Goal: Information Seeking & Learning: Learn about a topic

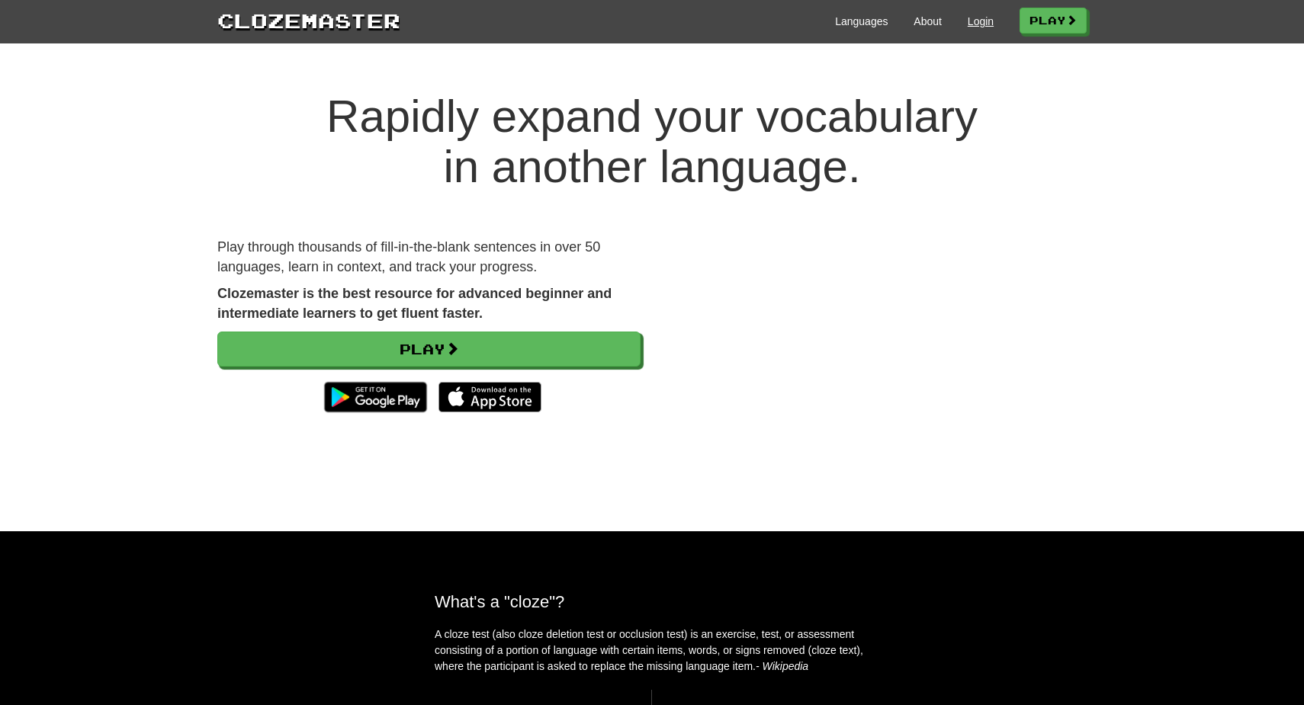
click at [971, 18] on link "Login" at bounding box center [981, 21] width 26 height 15
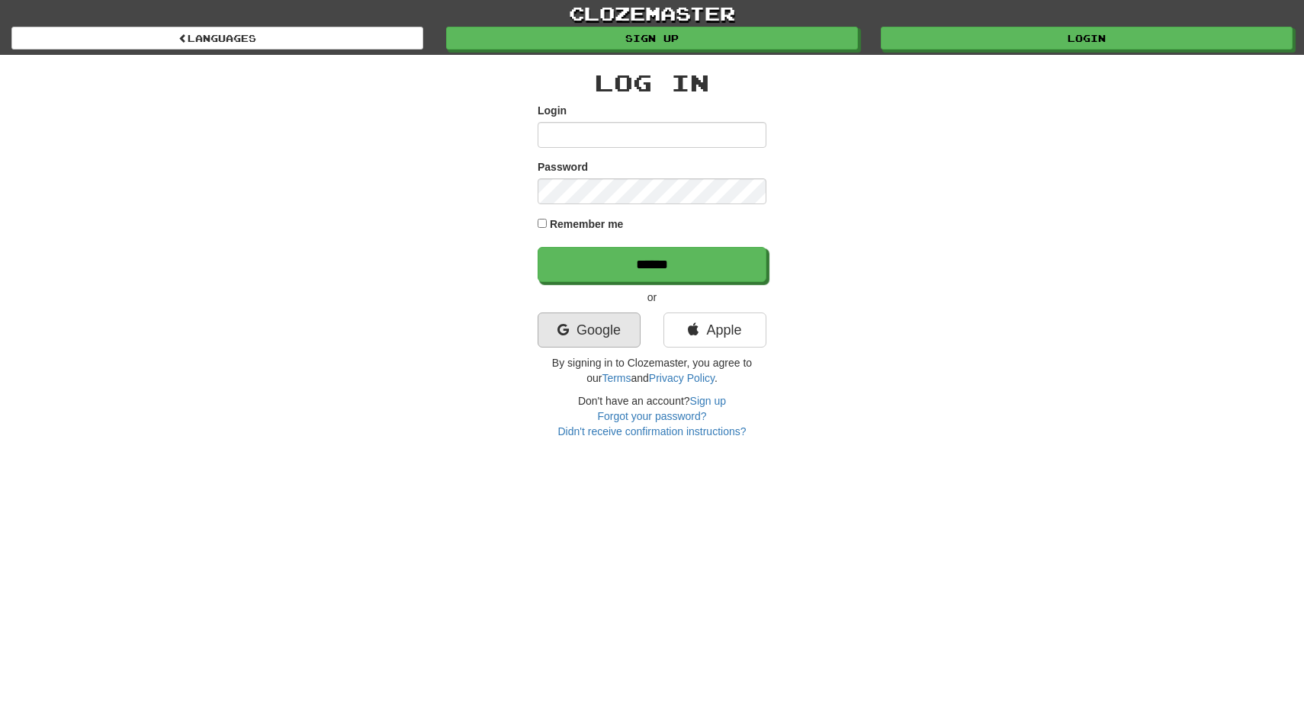
click at [585, 326] on link "Google" at bounding box center [589, 330] width 103 height 35
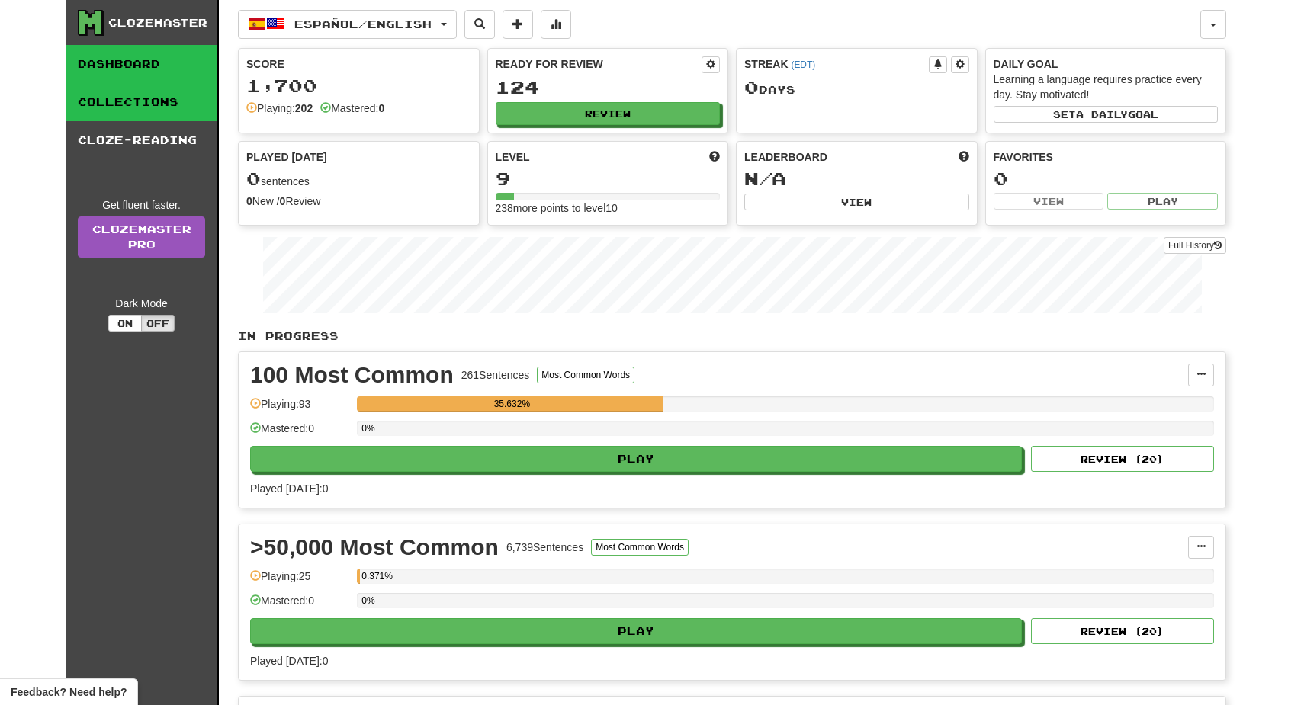
click at [198, 102] on link "Collections" at bounding box center [141, 102] width 150 height 38
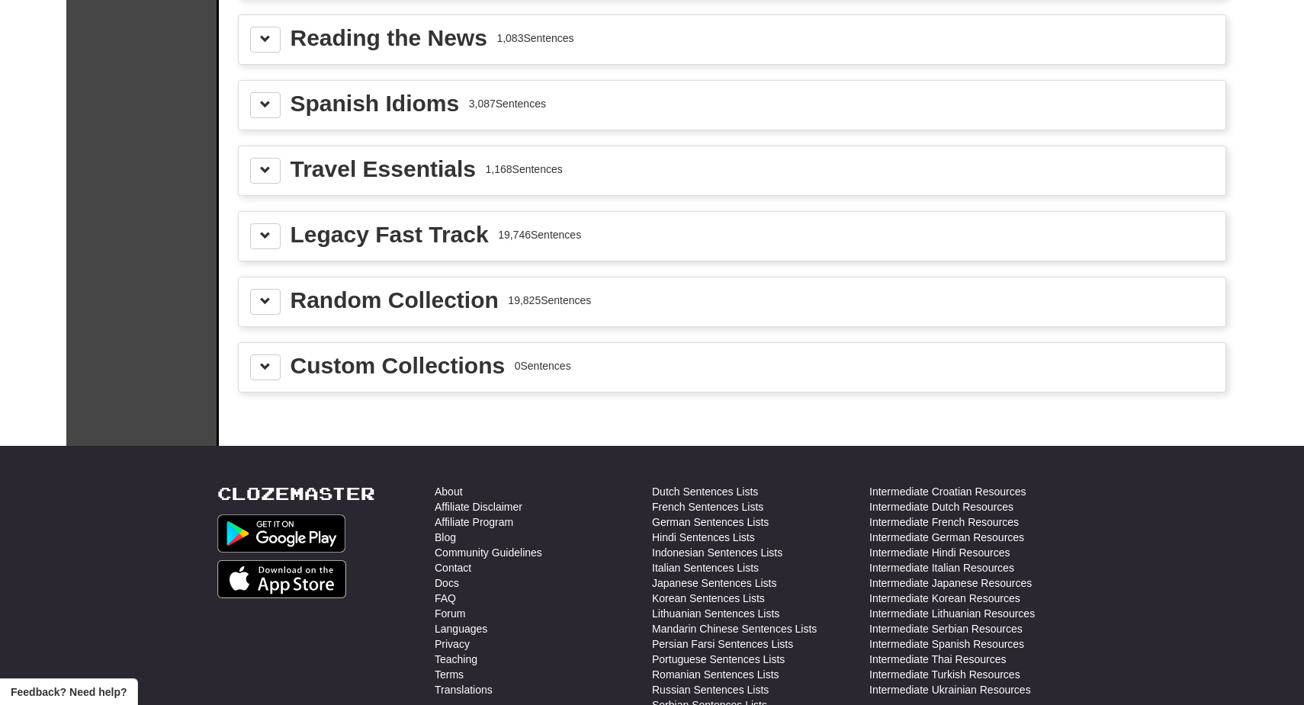
scroll to position [2155, 0]
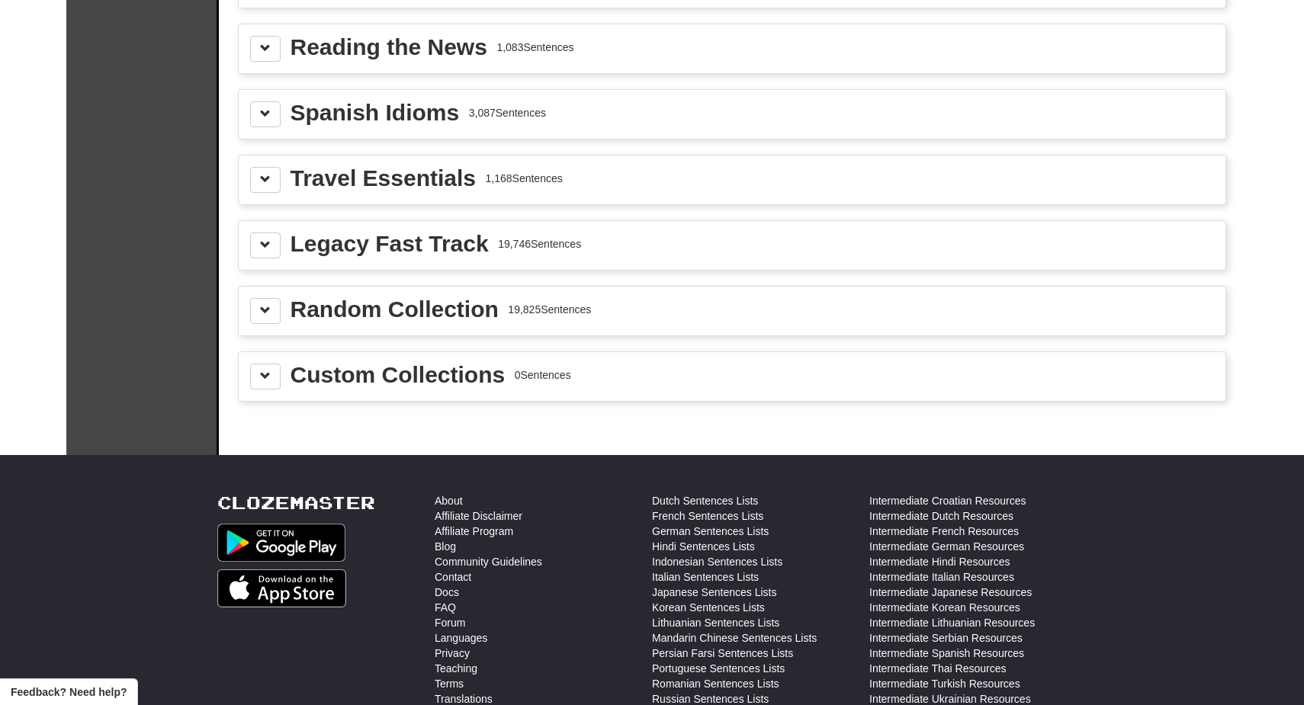
click at [399, 319] on div "Random Collection" at bounding box center [395, 309] width 208 height 23
click at [265, 307] on span at bounding box center [265, 310] width 11 height 11
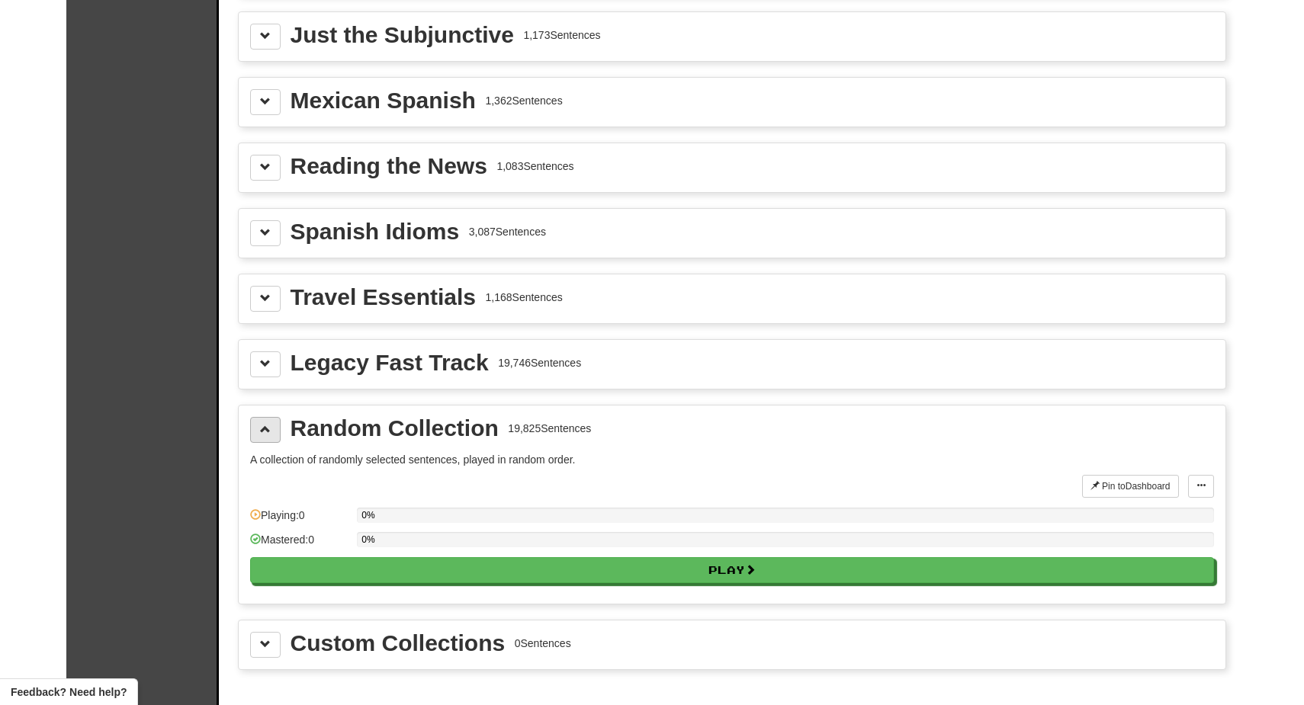
scroll to position [2035, 0]
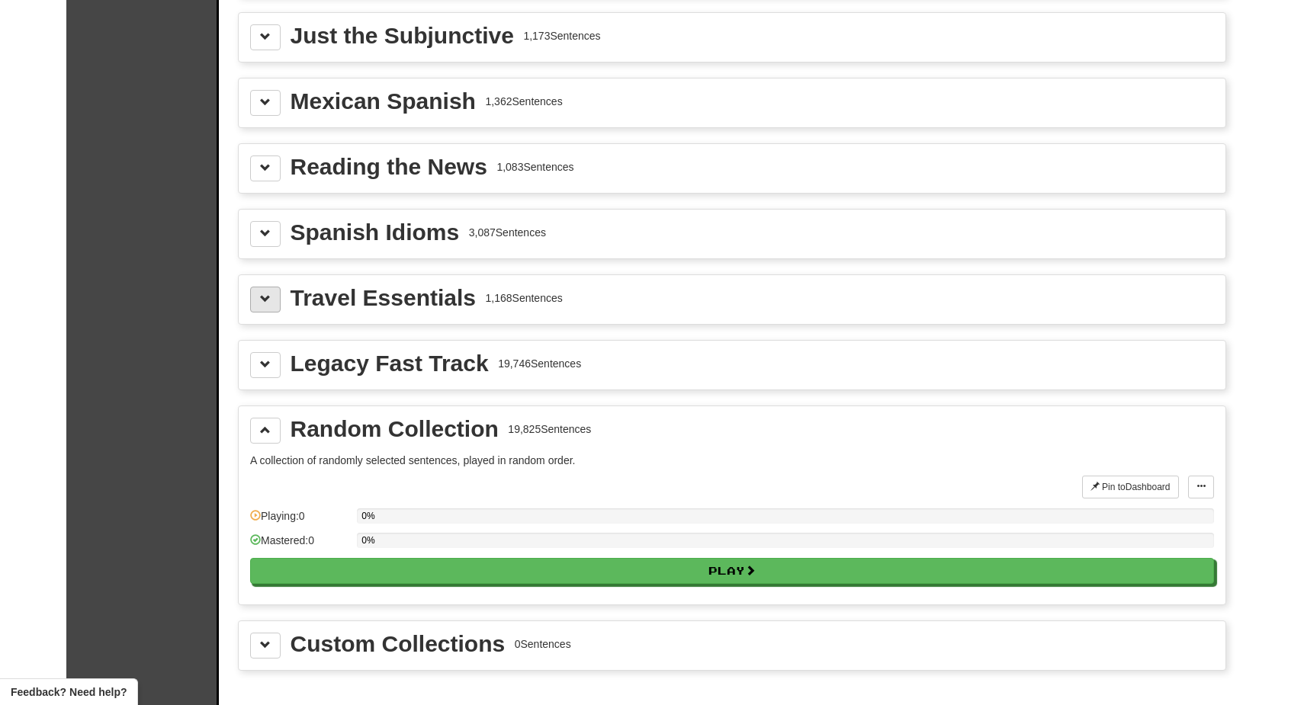
click at [265, 307] on button at bounding box center [265, 300] width 30 height 26
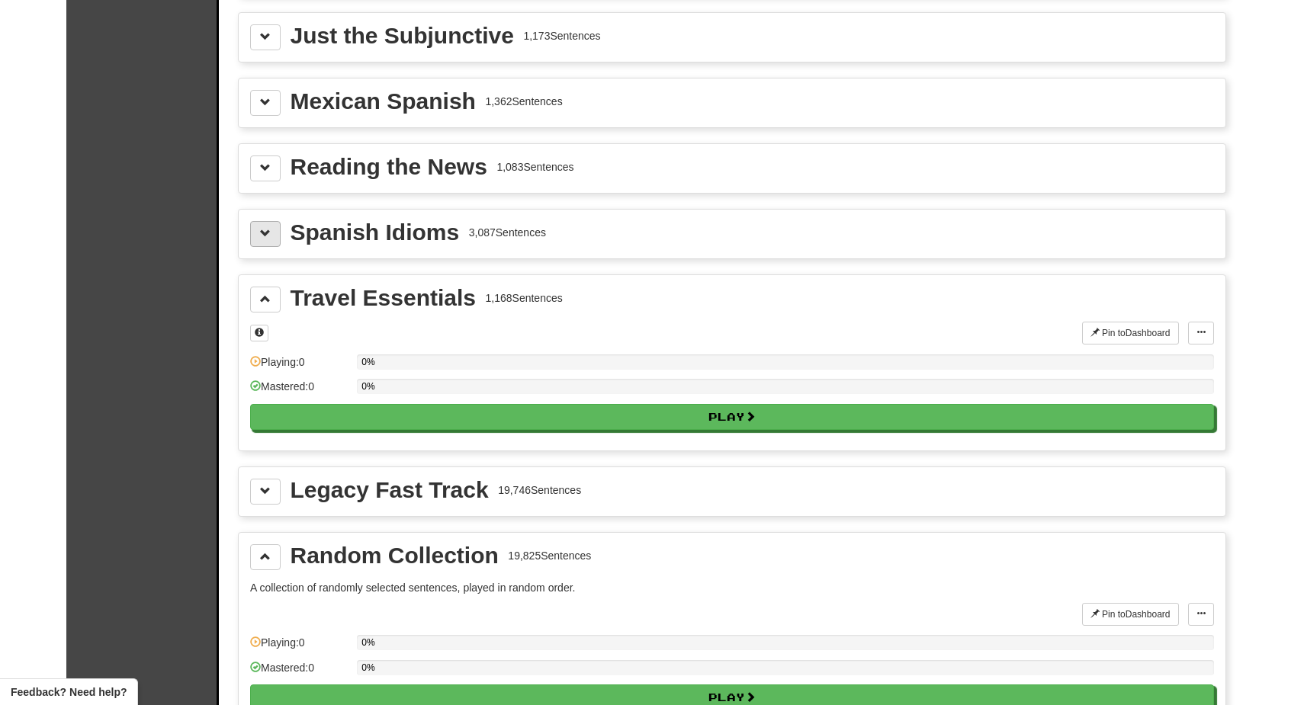
click at [273, 230] on button at bounding box center [265, 234] width 30 height 26
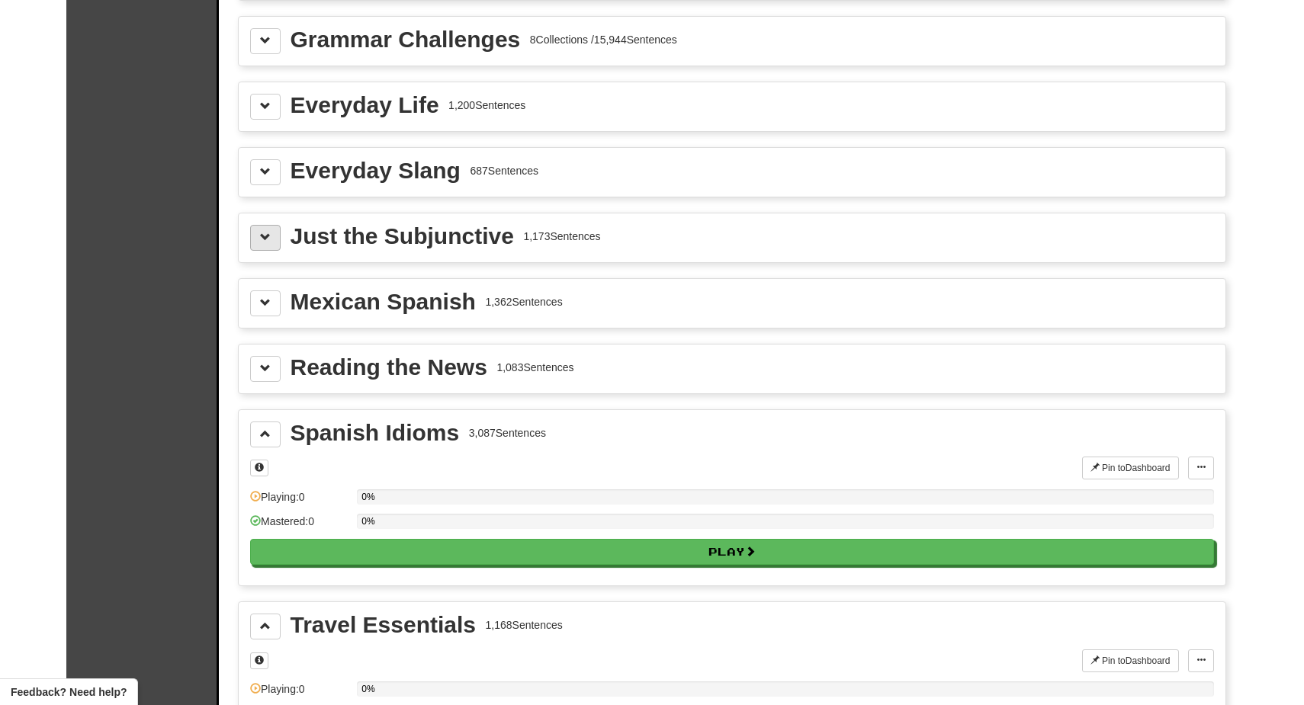
scroll to position [1665, 0]
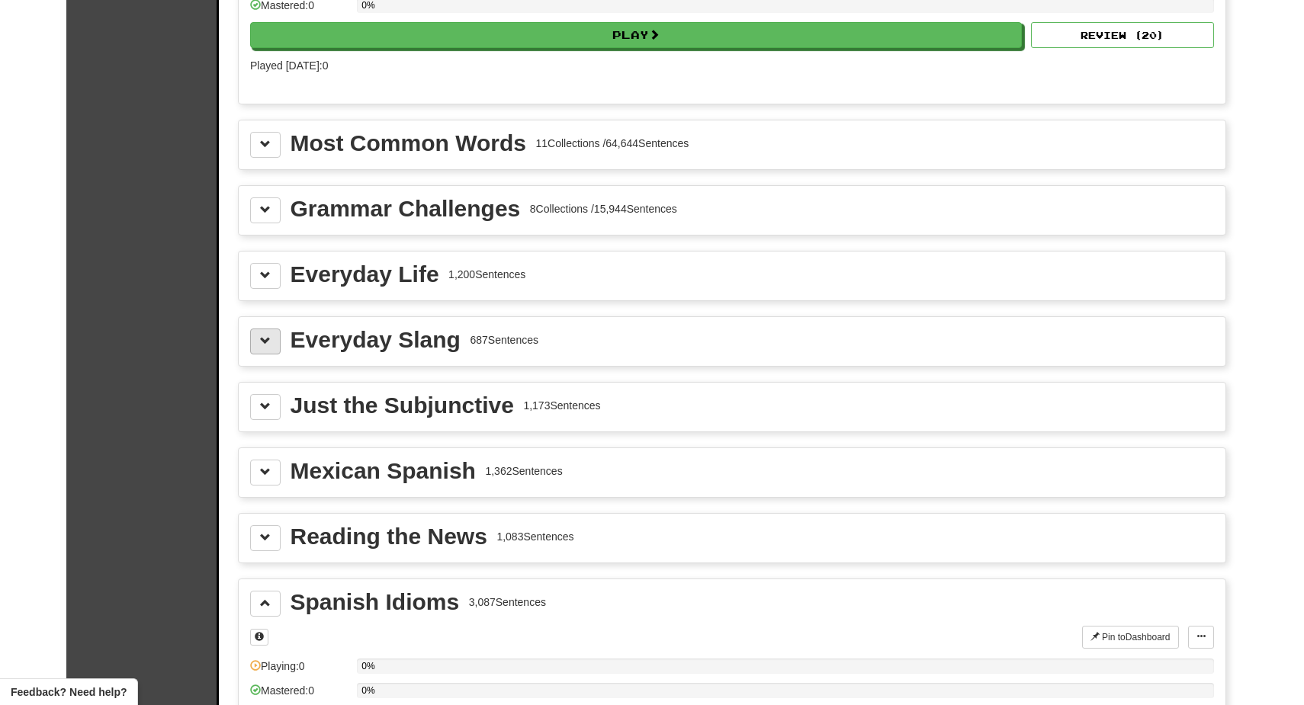
click at [265, 338] on span at bounding box center [265, 340] width 11 height 11
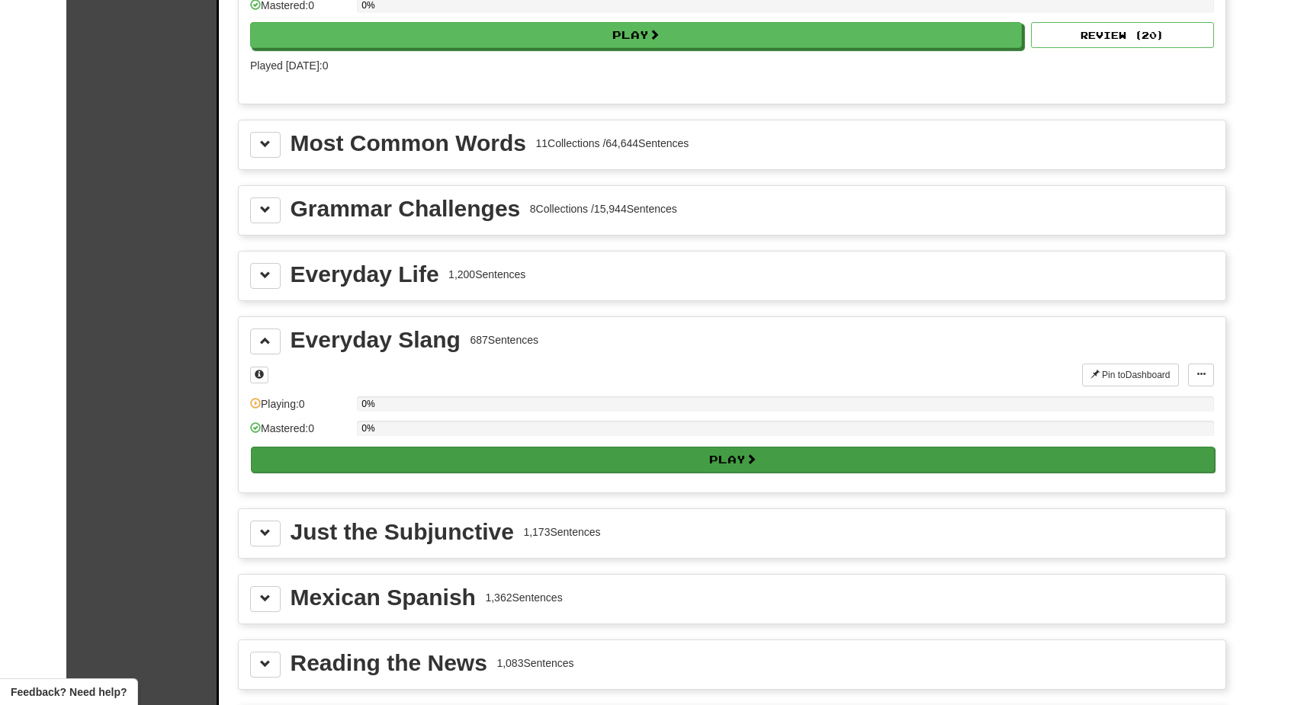
click at [369, 448] on button "Play" at bounding box center [733, 460] width 964 height 26
select select "**"
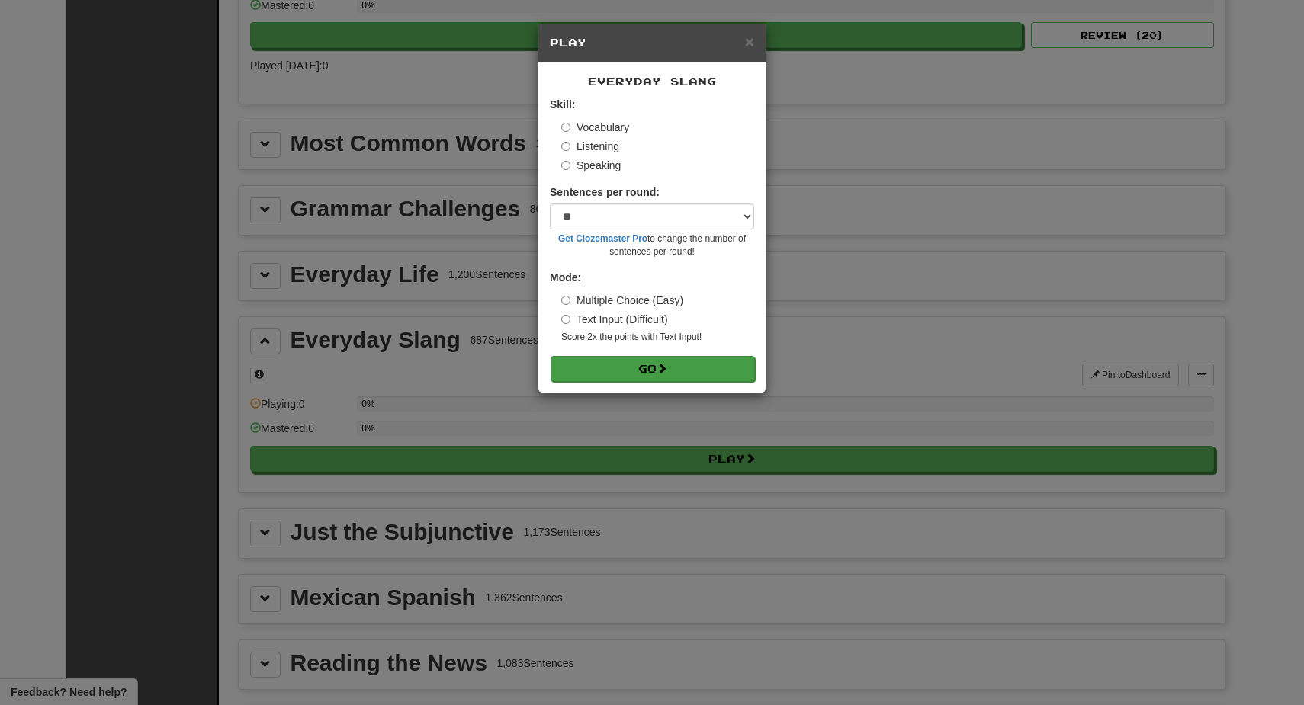
click at [654, 376] on button "Go" at bounding box center [653, 369] width 204 height 26
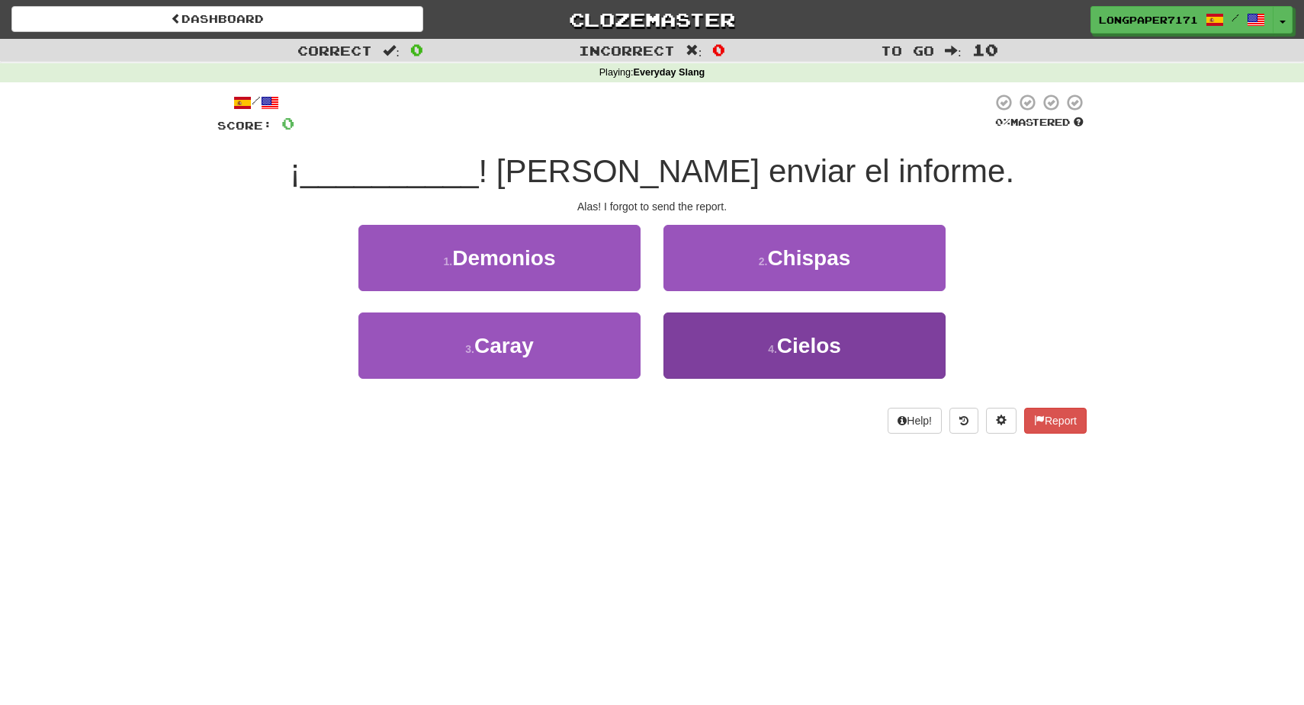
click at [802, 348] on span "Cielos" at bounding box center [809, 346] width 64 height 24
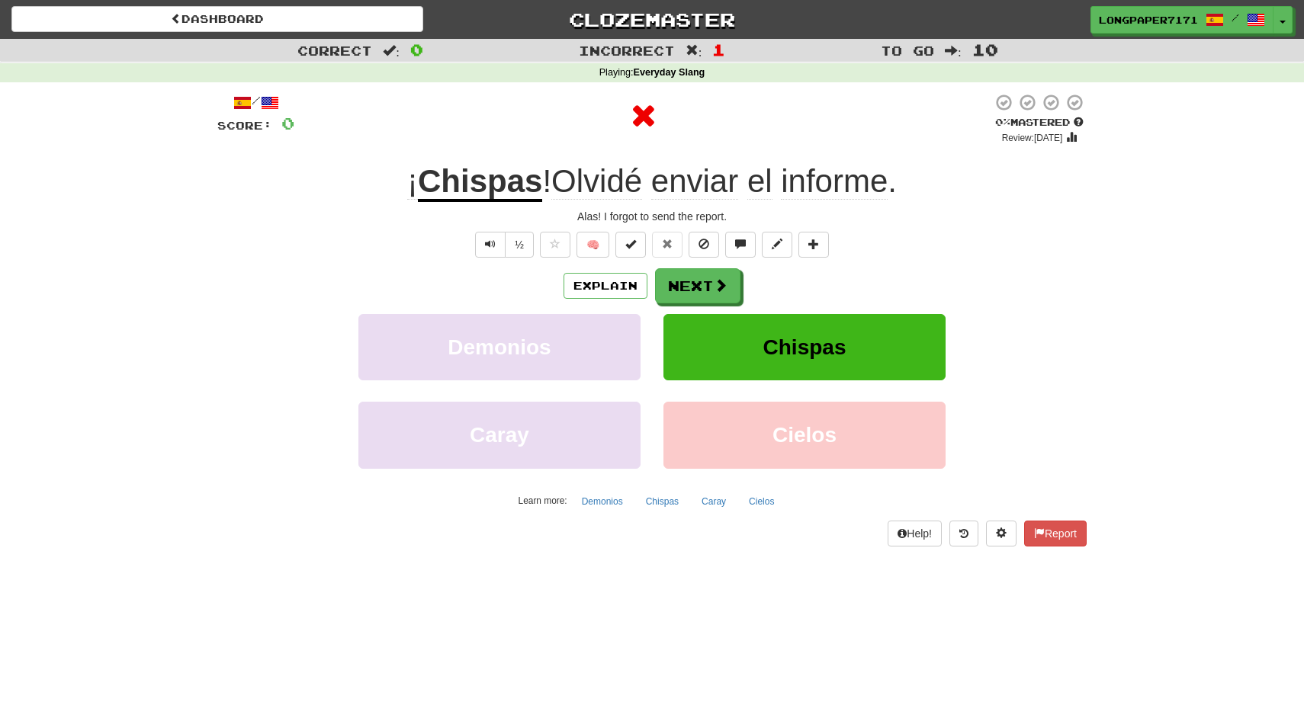
click at [464, 180] on u "Chispas" at bounding box center [480, 182] width 124 height 39
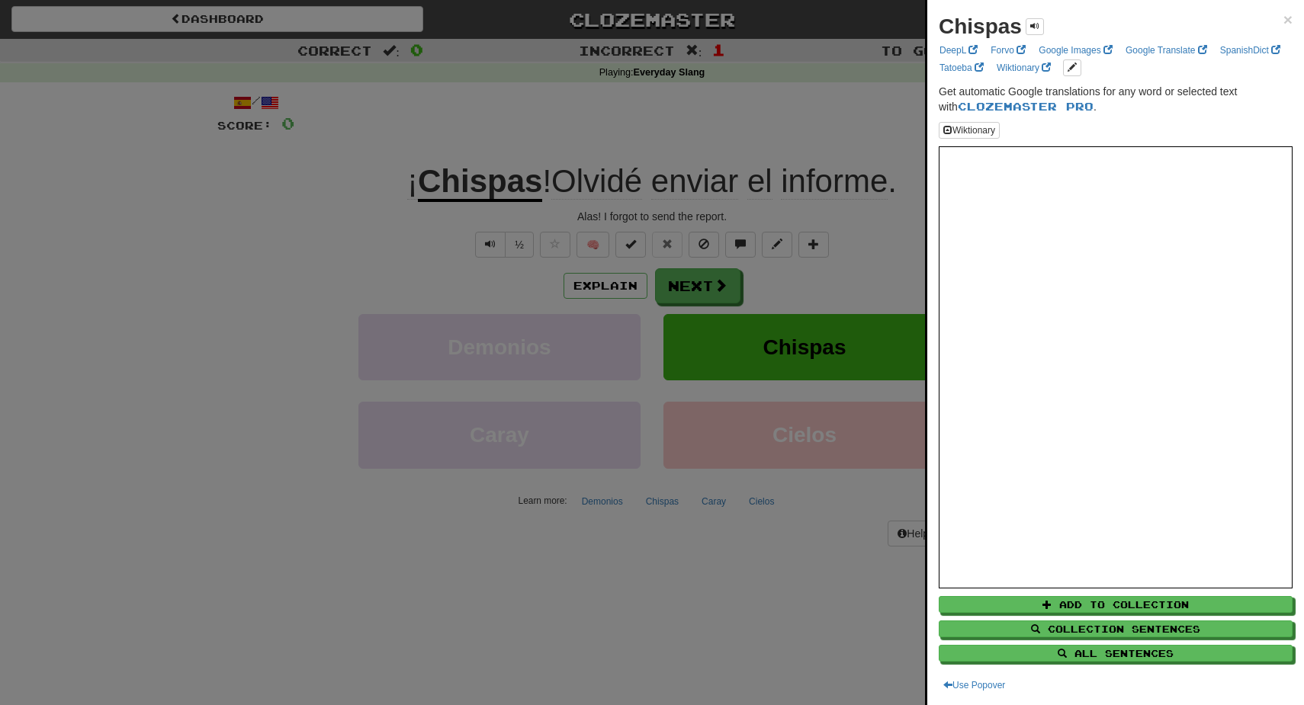
click at [807, 441] on div at bounding box center [652, 352] width 1304 height 705
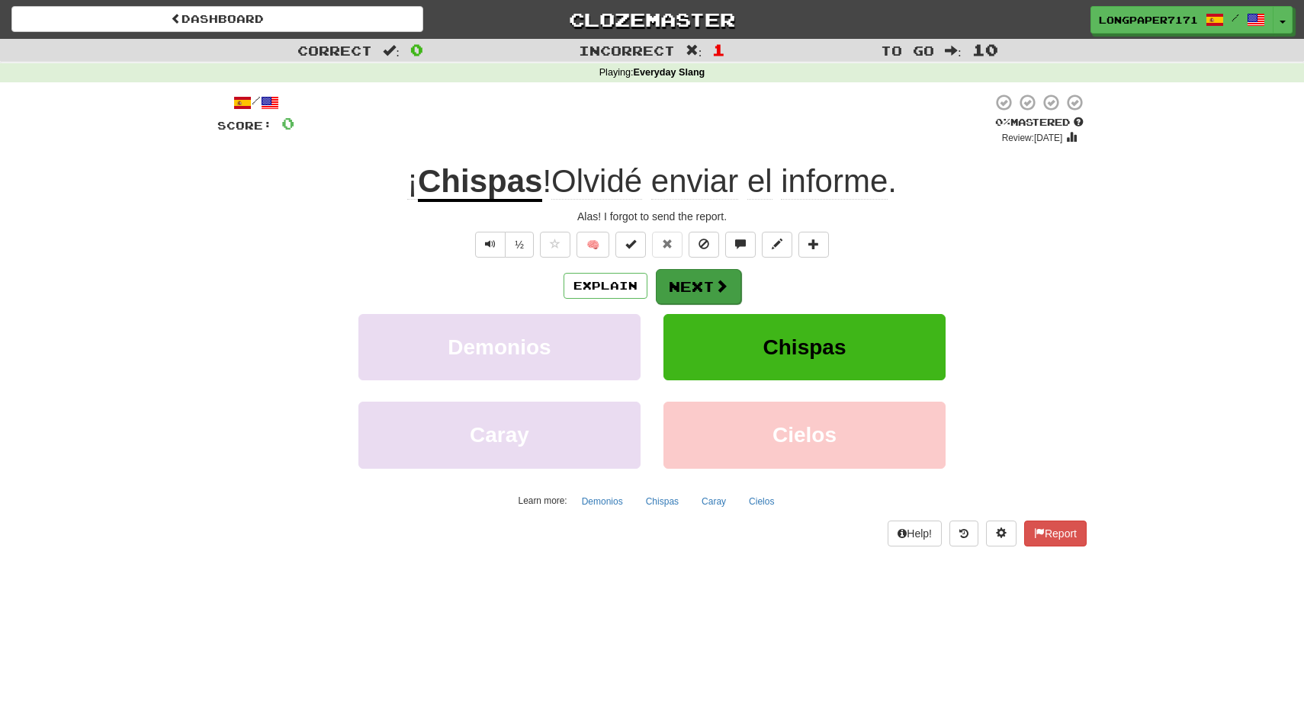
click at [708, 291] on button "Next" at bounding box center [698, 286] width 85 height 35
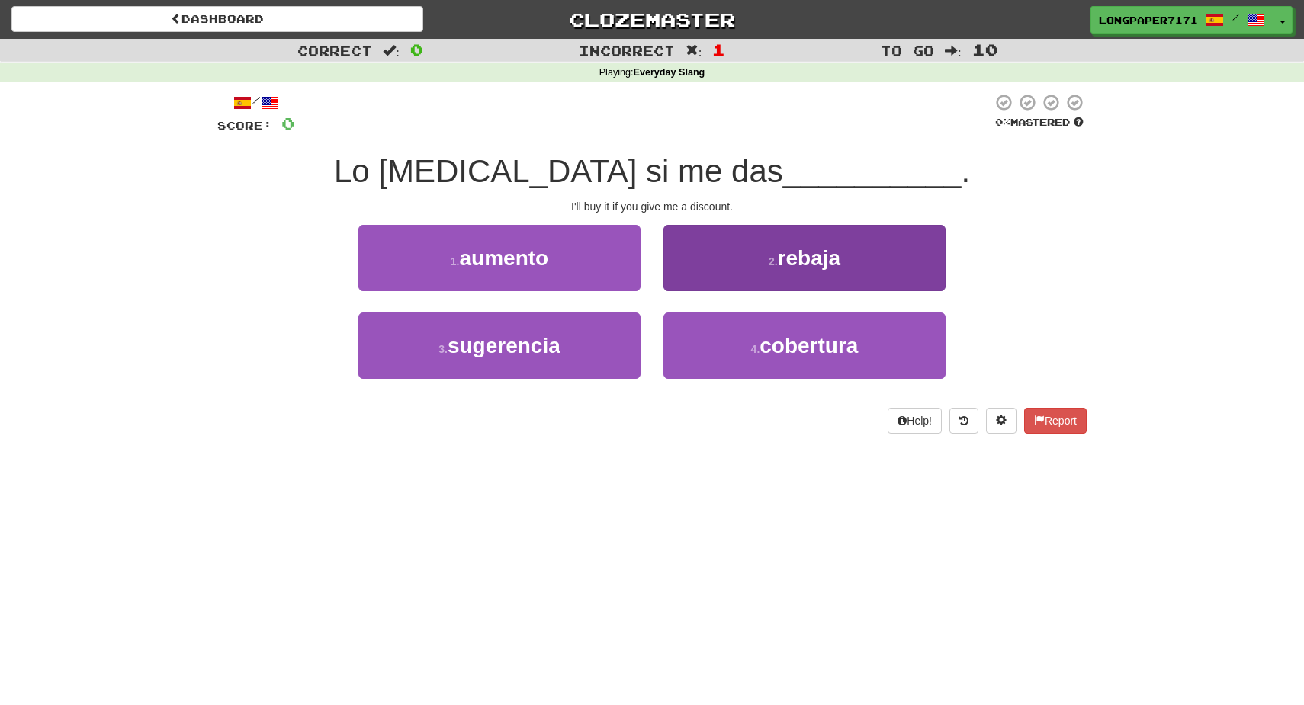
click at [724, 271] on button "2 . [GEOGRAPHIC_DATA]" at bounding box center [804, 258] width 282 height 66
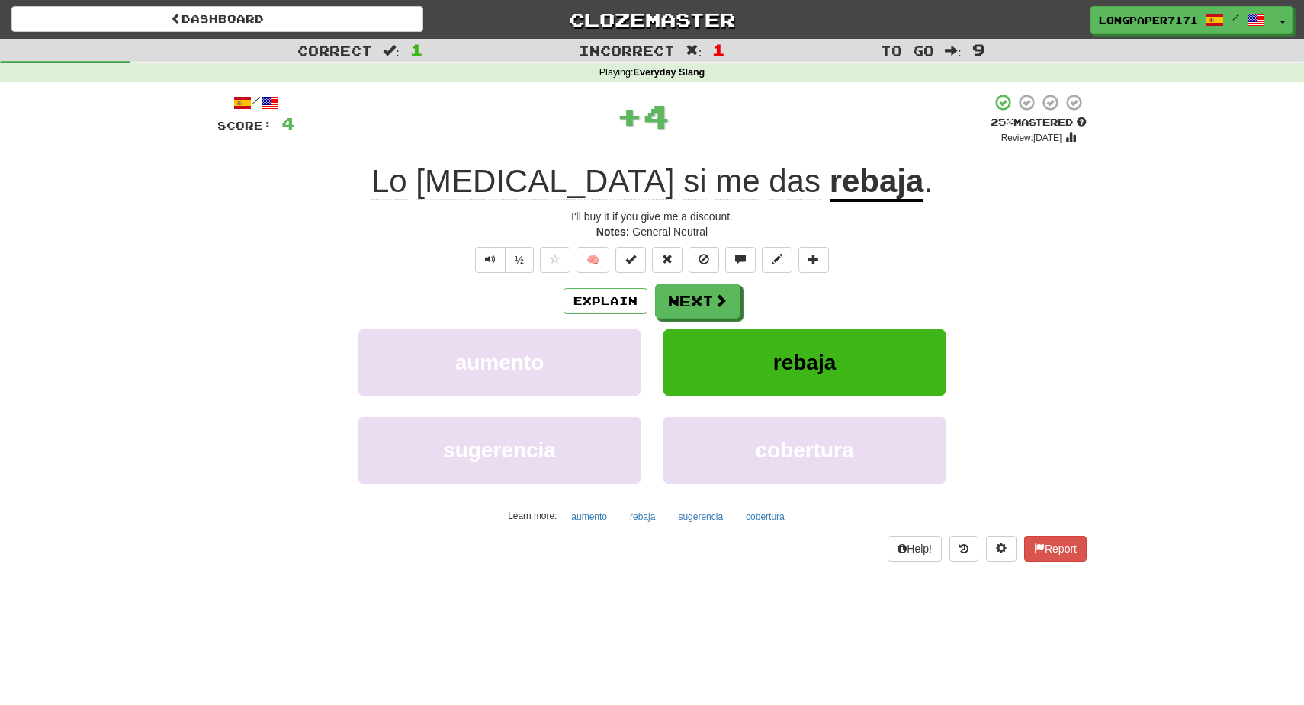
click at [830, 187] on u "rebaja" at bounding box center [877, 182] width 95 height 39
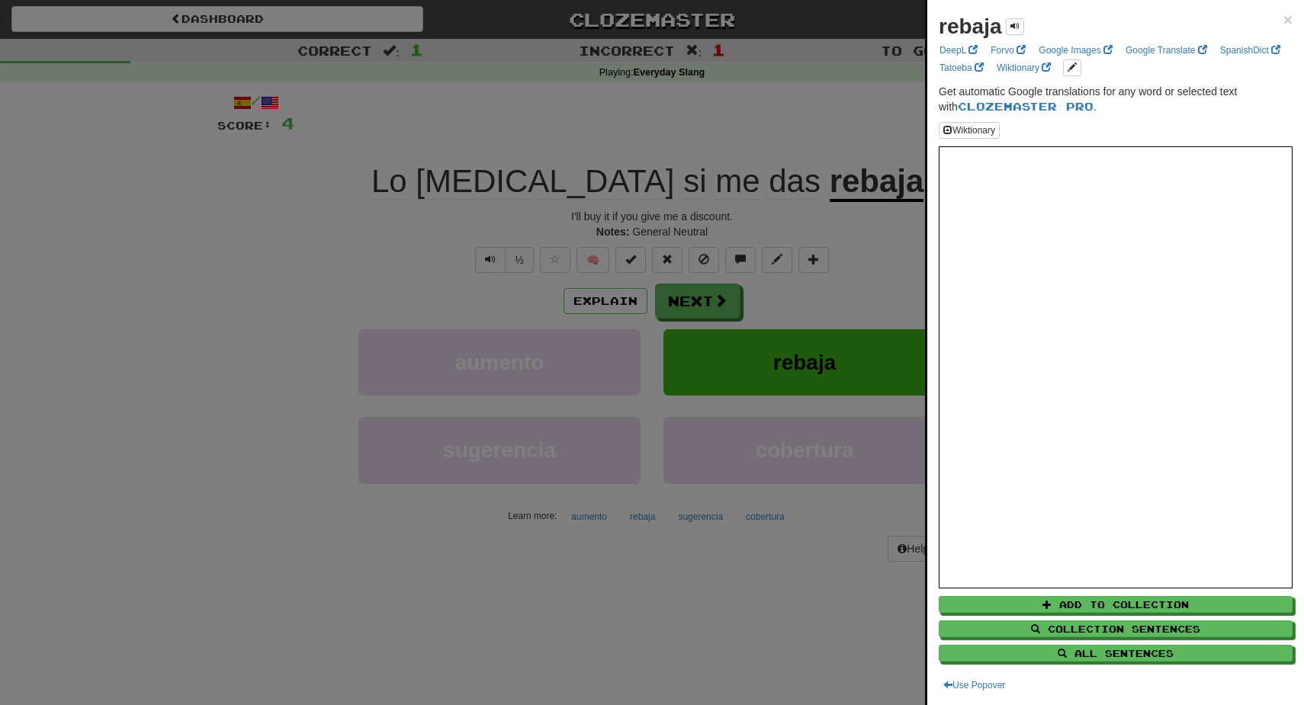
click at [727, 279] on div at bounding box center [652, 352] width 1304 height 705
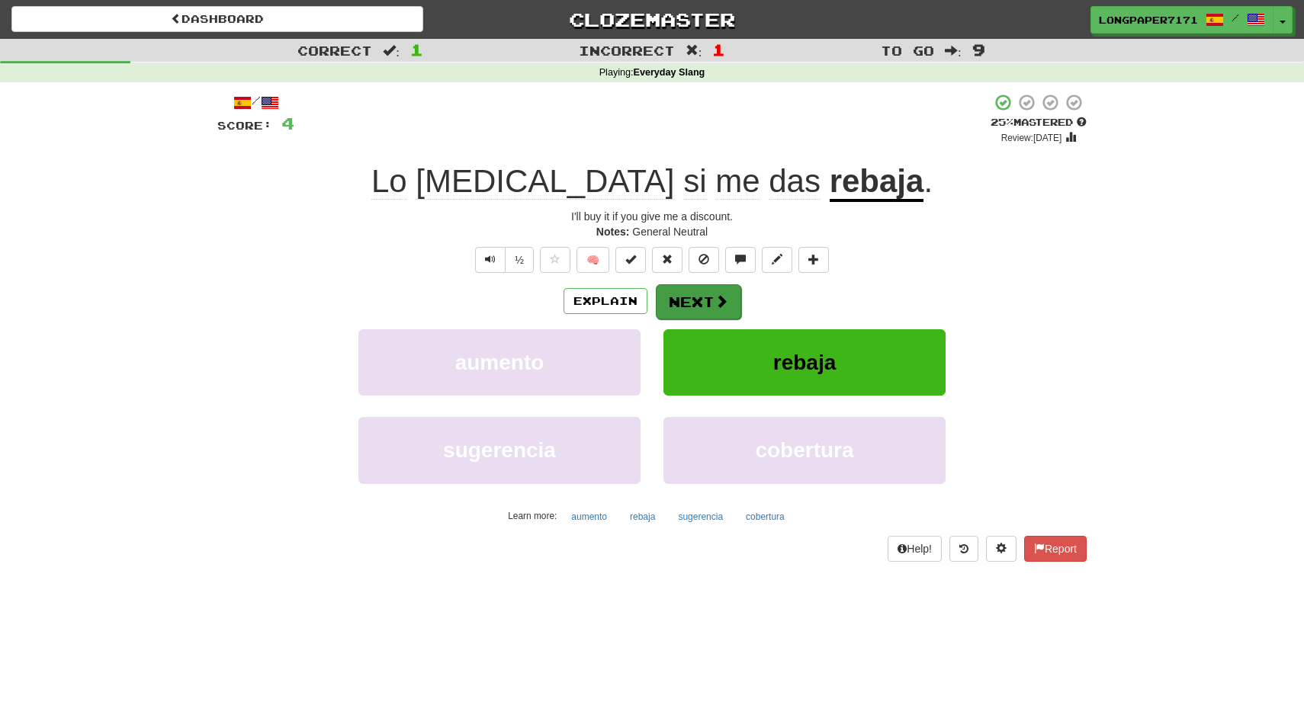
click at [722, 297] on span at bounding box center [721, 301] width 14 height 14
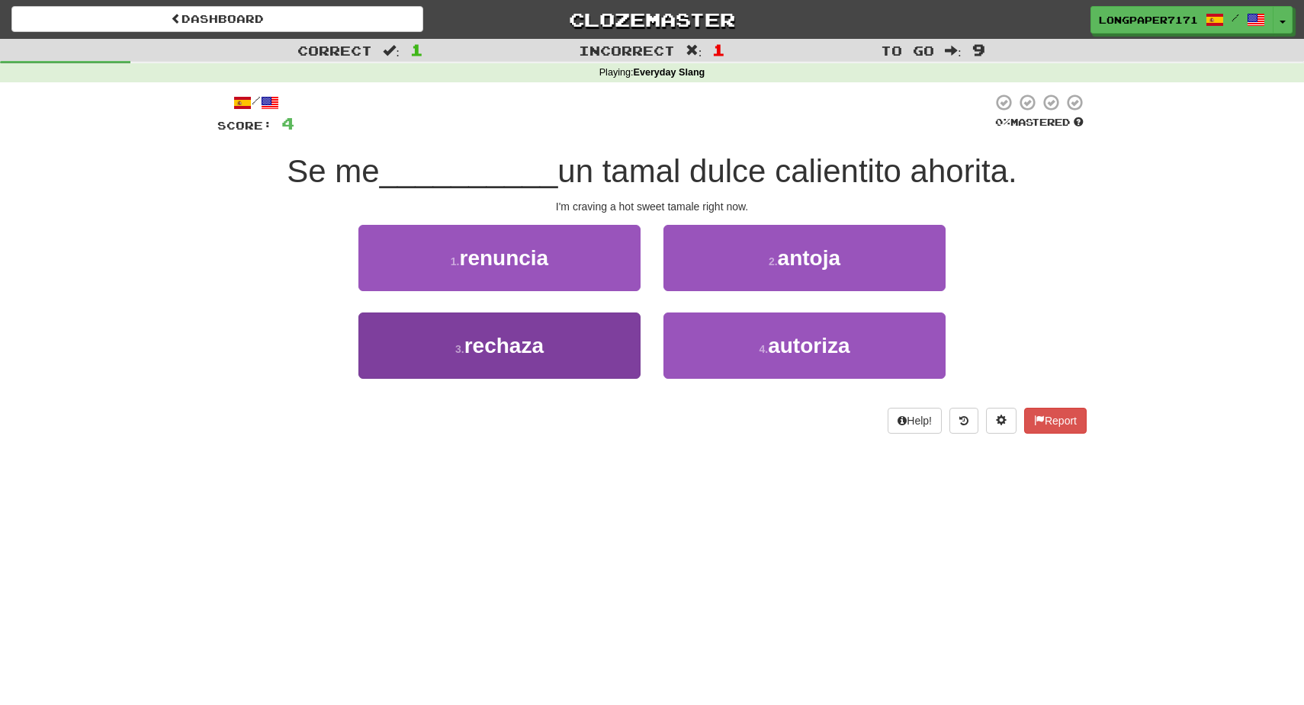
click at [558, 365] on button "3 . rechaza" at bounding box center [499, 346] width 282 height 66
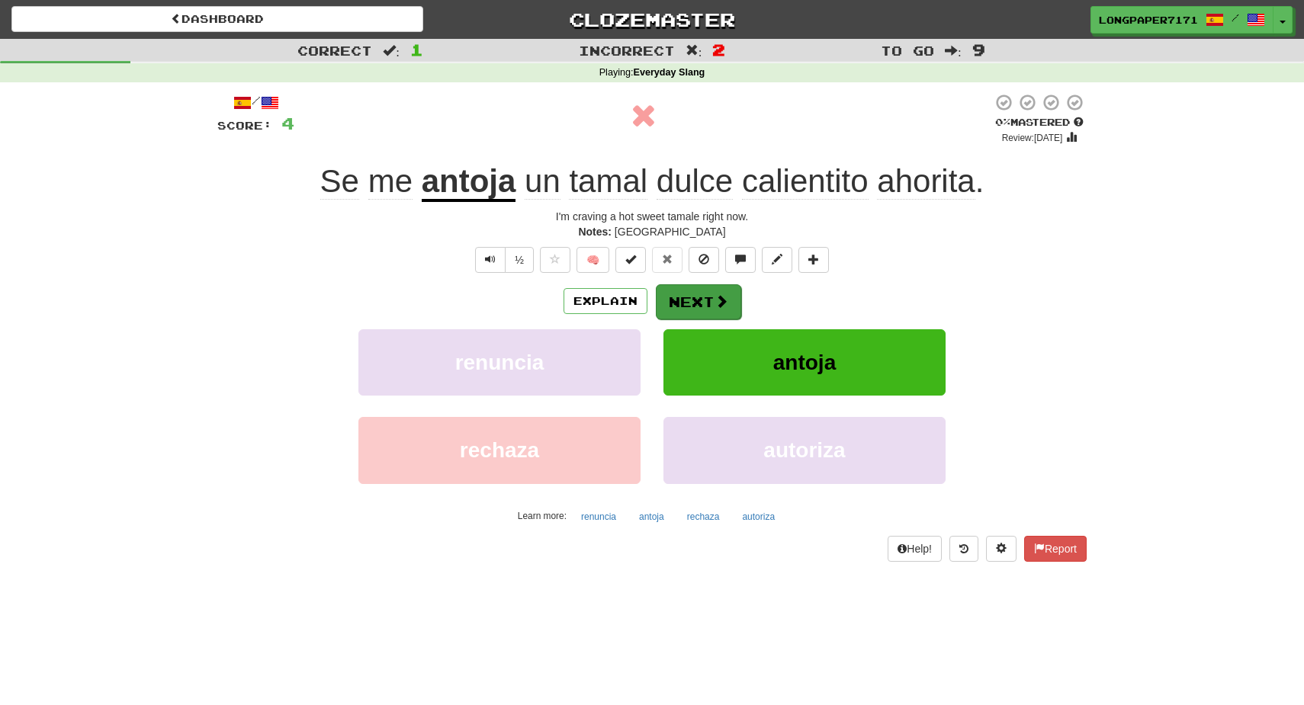
click at [689, 305] on button "Next" at bounding box center [698, 301] width 85 height 35
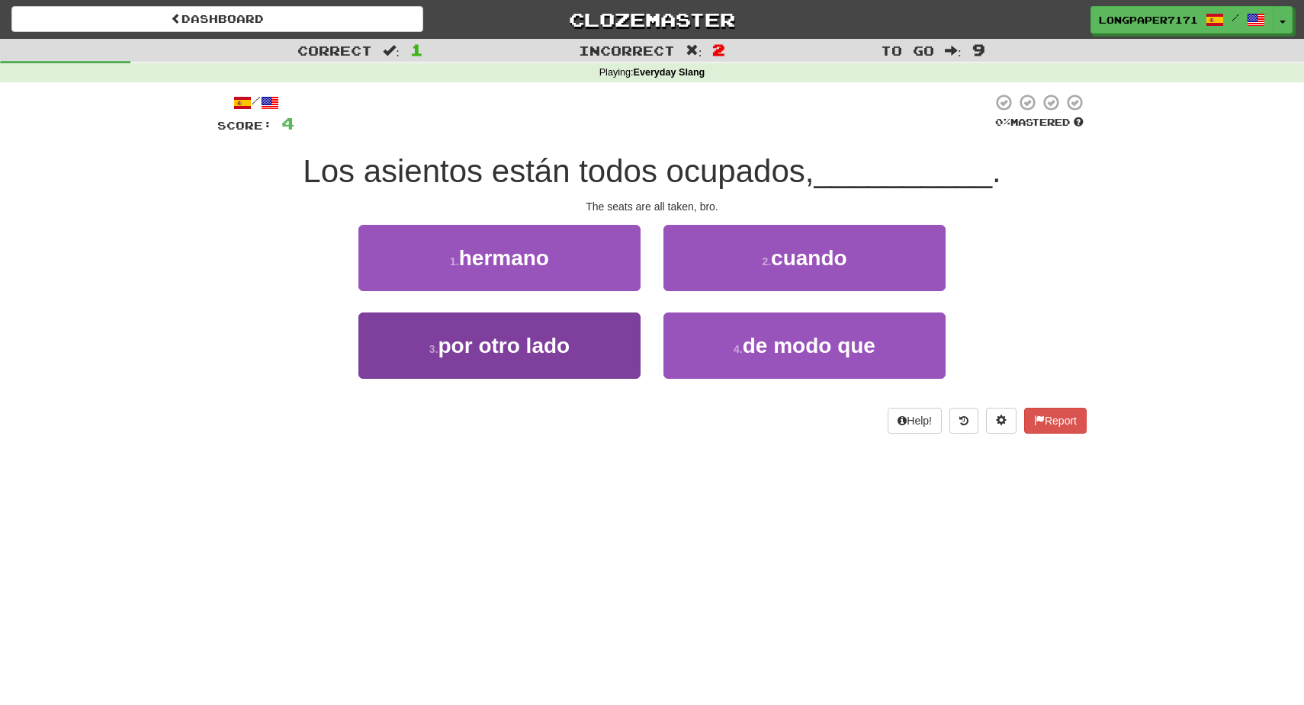
click at [586, 358] on button "3 . por otro lado" at bounding box center [499, 346] width 282 height 66
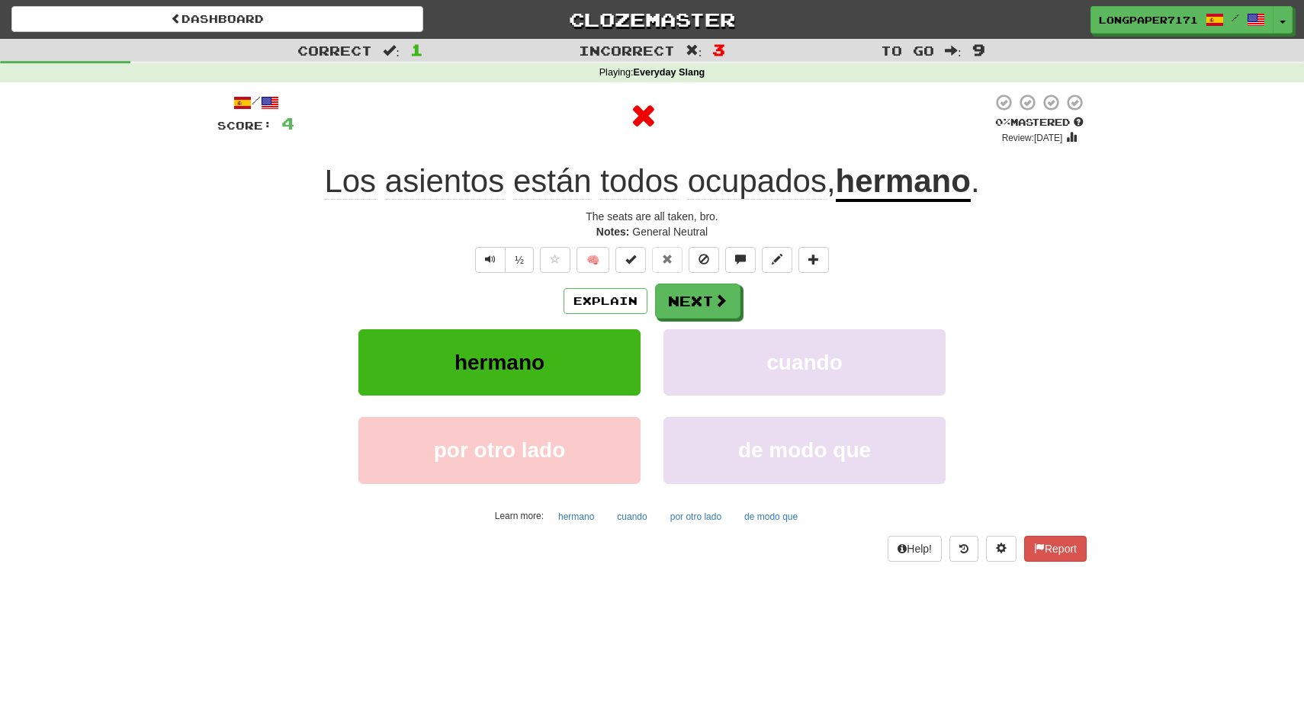
click at [708, 317] on div "Explain Next hermano cuando por otro lado de modo que Learn more: hermano cuand…" at bounding box center [651, 406] width 869 height 245
click at [707, 307] on button "Next" at bounding box center [698, 301] width 85 height 35
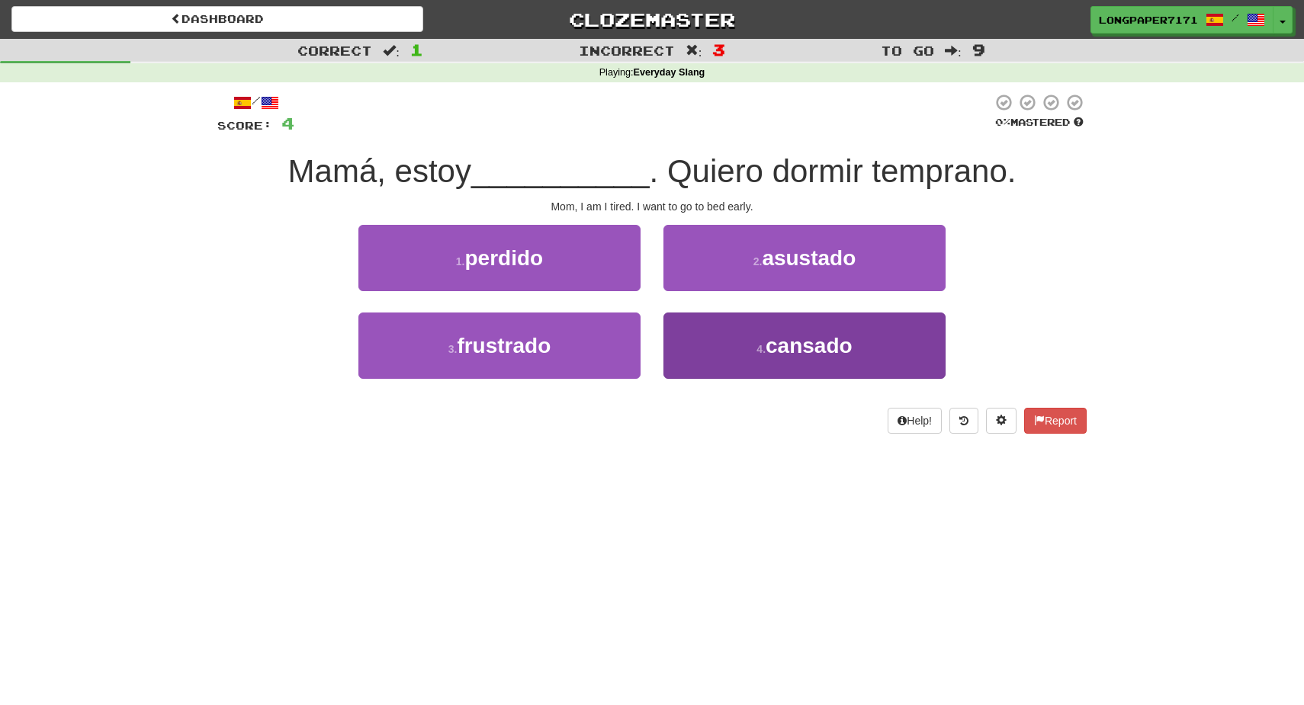
click at [717, 330] on button "4 . cansado" at bounding box center [804, 346] width 282 height 66
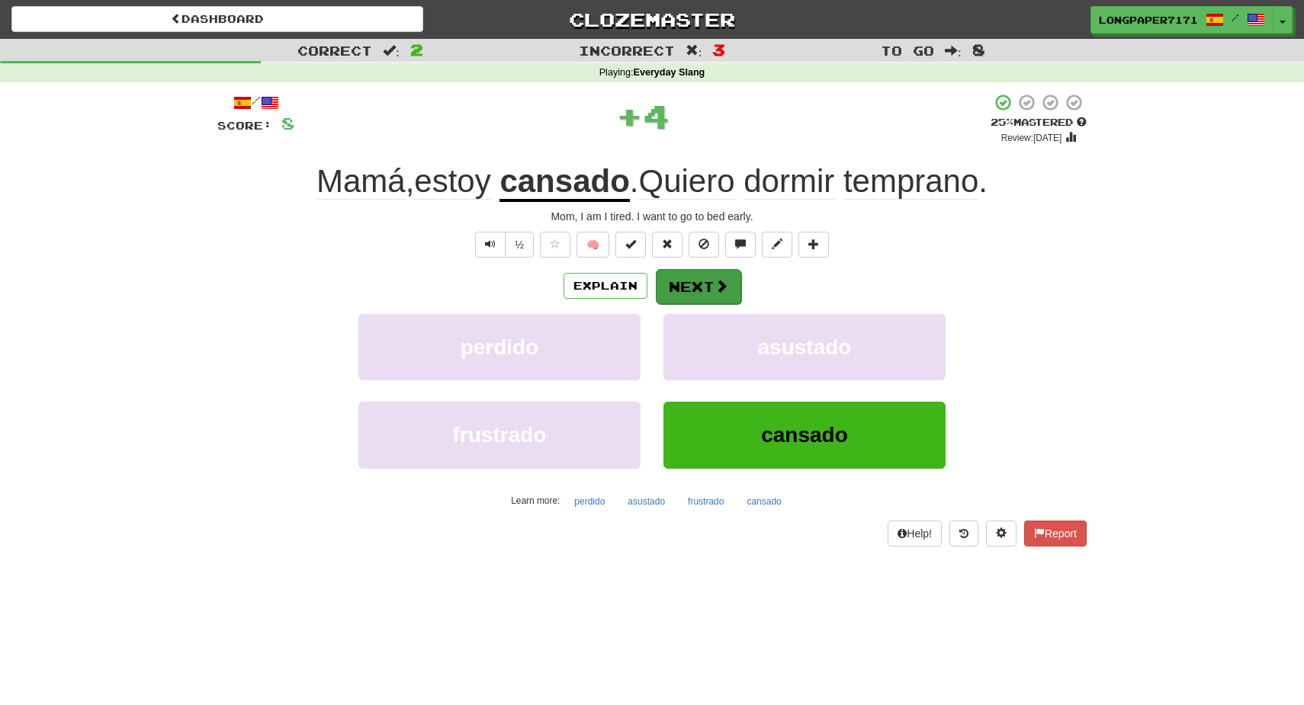
click at [705, 284] on button "Next" at bounding box center [698, 286] width 85 height 35
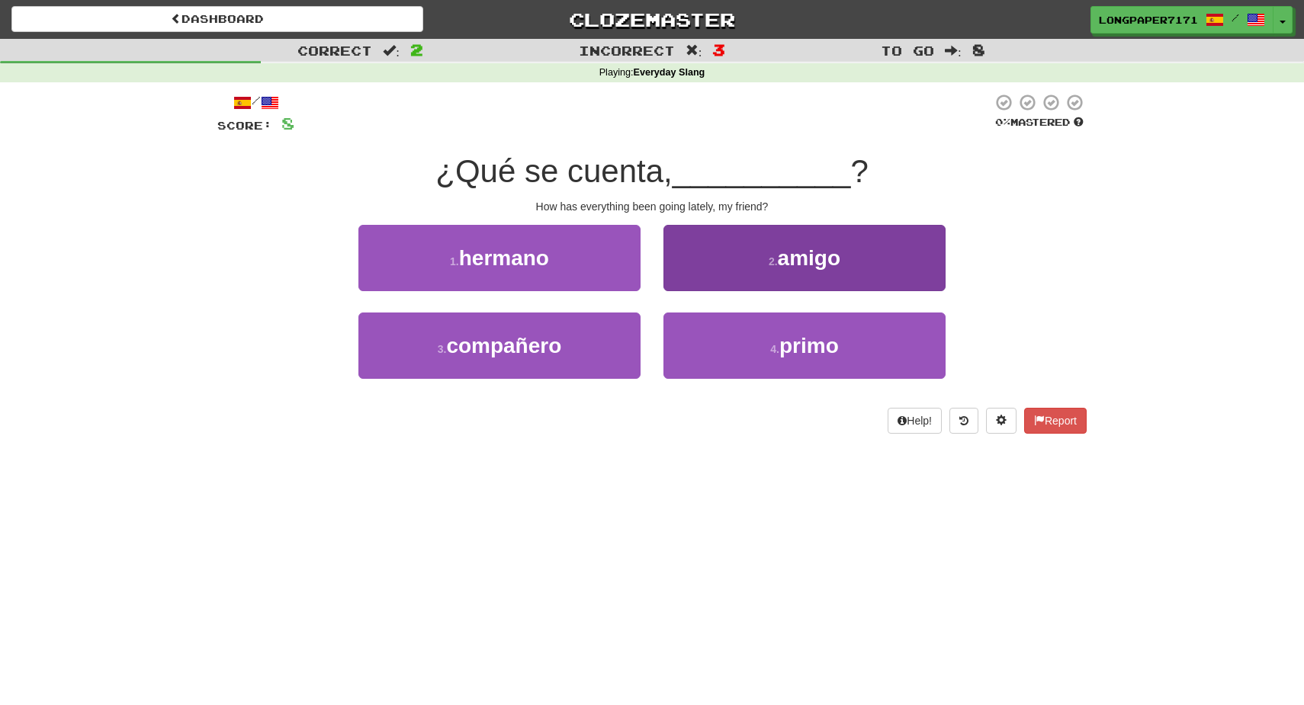
click at [727, 270] on button "2 . amigo" at bounding box center [804, 258] width 282 height 66
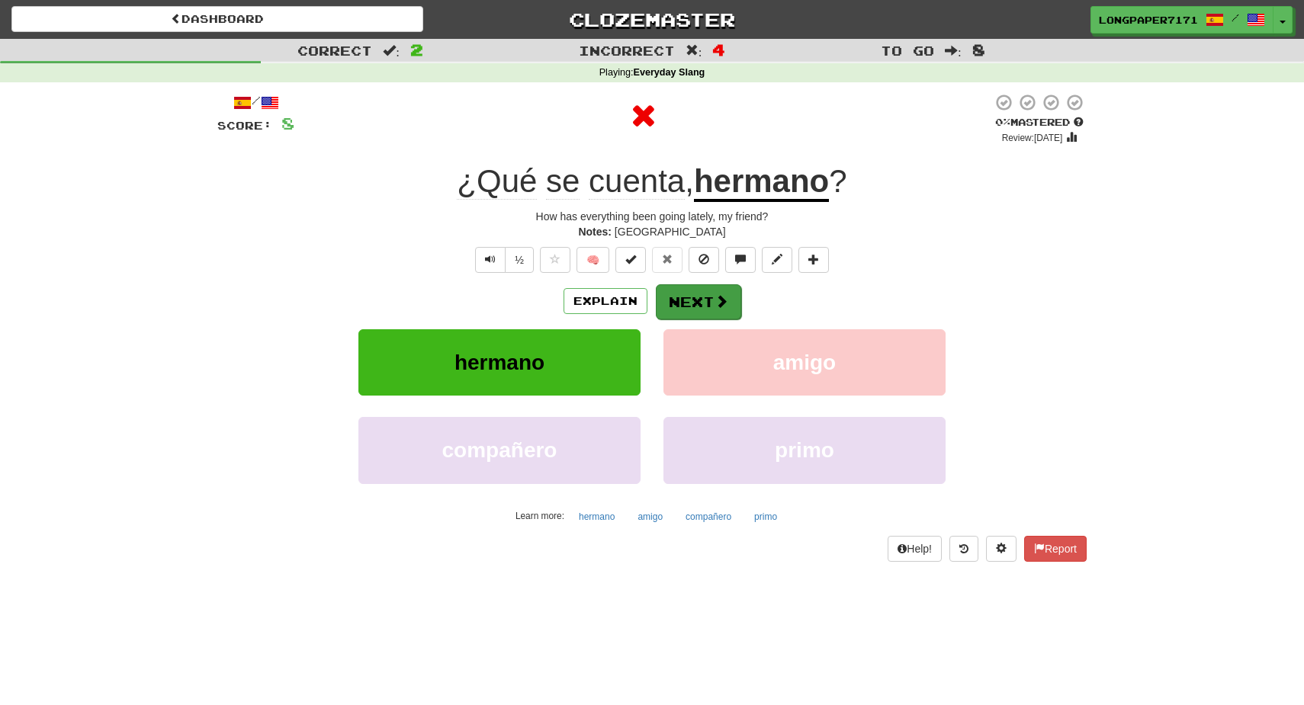
click at [717, 303] on span at bounding box center [721, 301] width 14 height 14
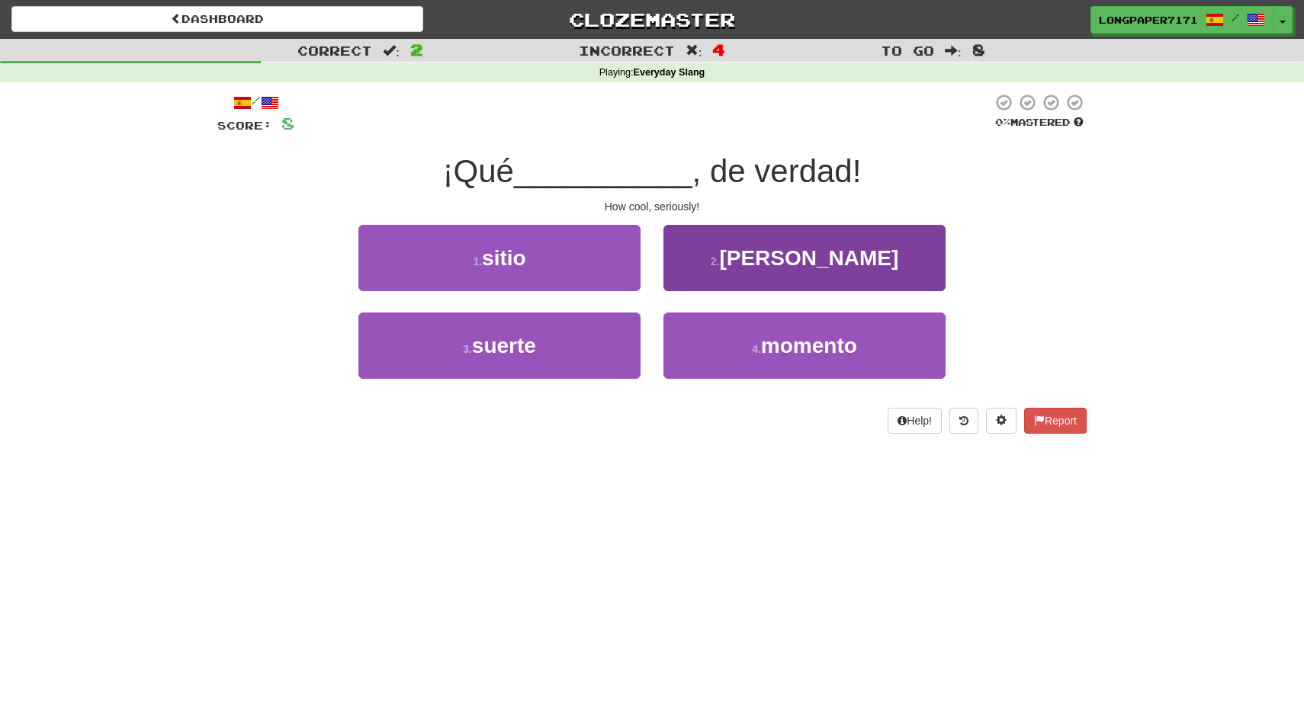
click at [712, 268] on button "2 . [GEOGRAPHIC_DATA]" at bounding box center [804, 258] width 282 height 66
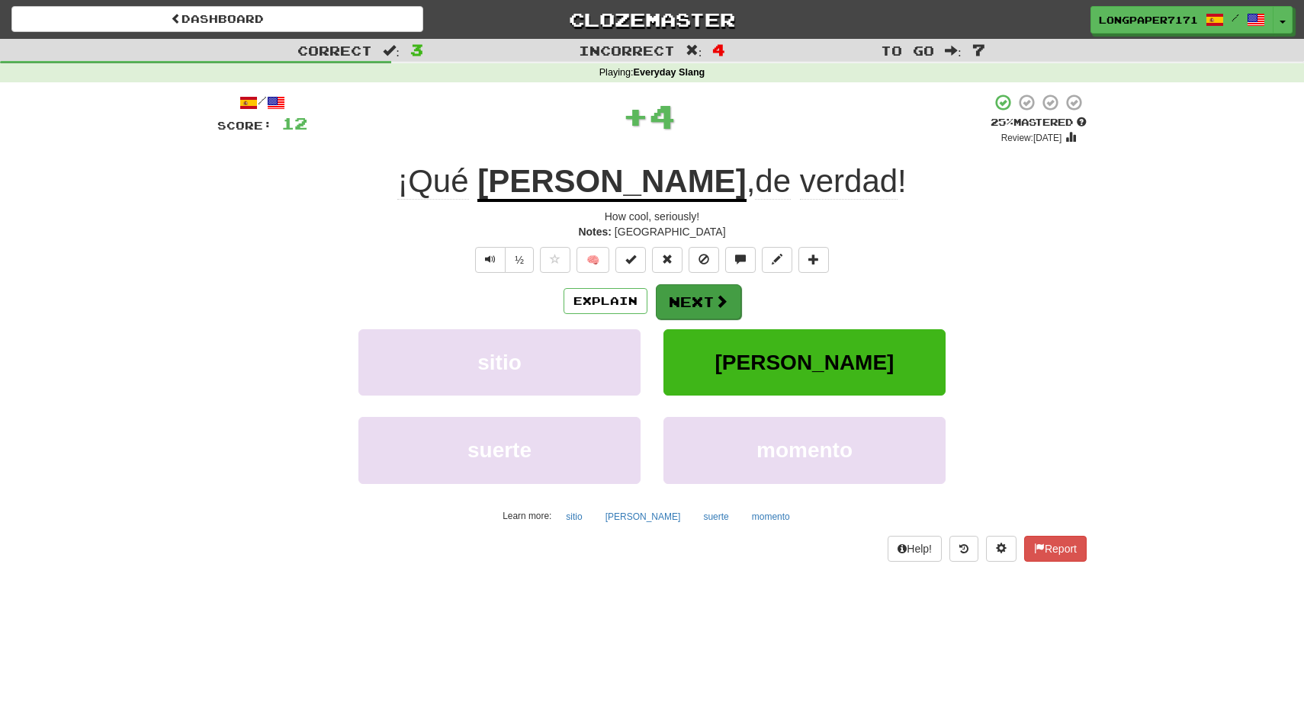
click at [693, 307] on button "Next" at bounding box center [698, 301] width 85 height 35
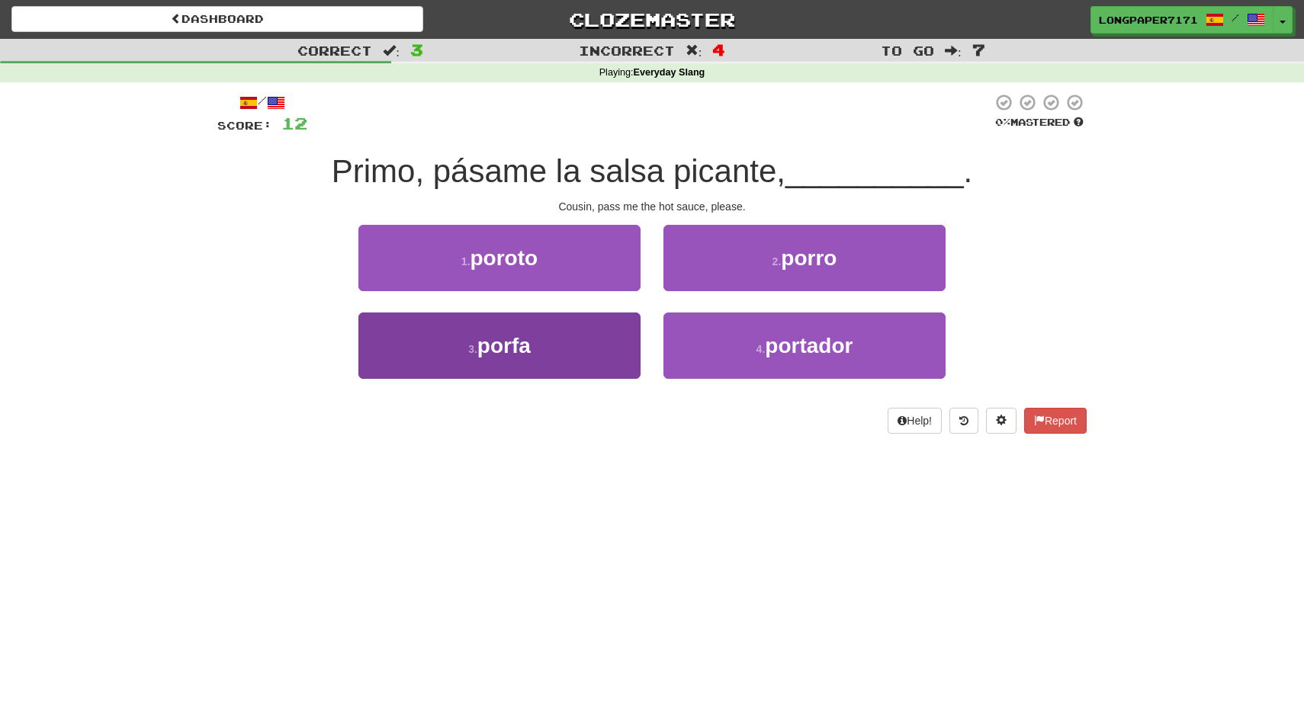
click at [623, 348] on button "3 . [GEOGRAPHIC_DATA]" at bounding box center [499, 346] width 282 height 66
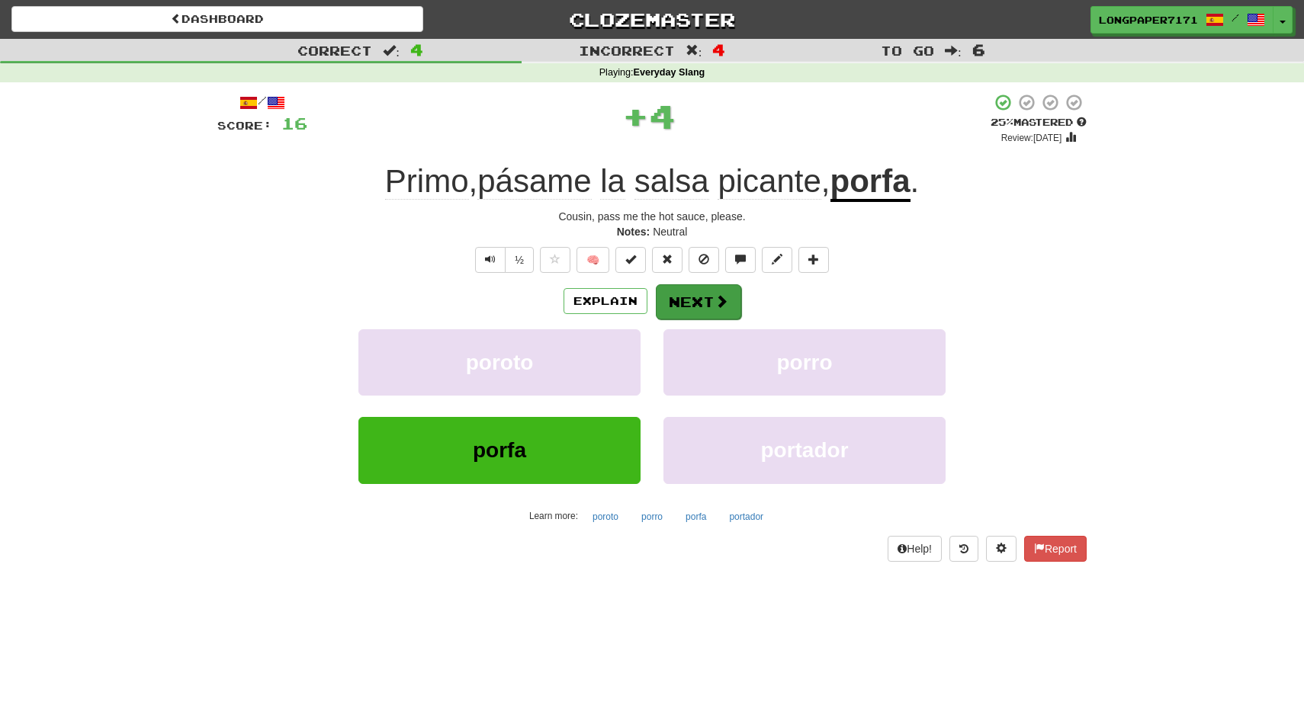
click at [698, 303] on button "Next" at bounding box center [698, 301] width 85 height 35
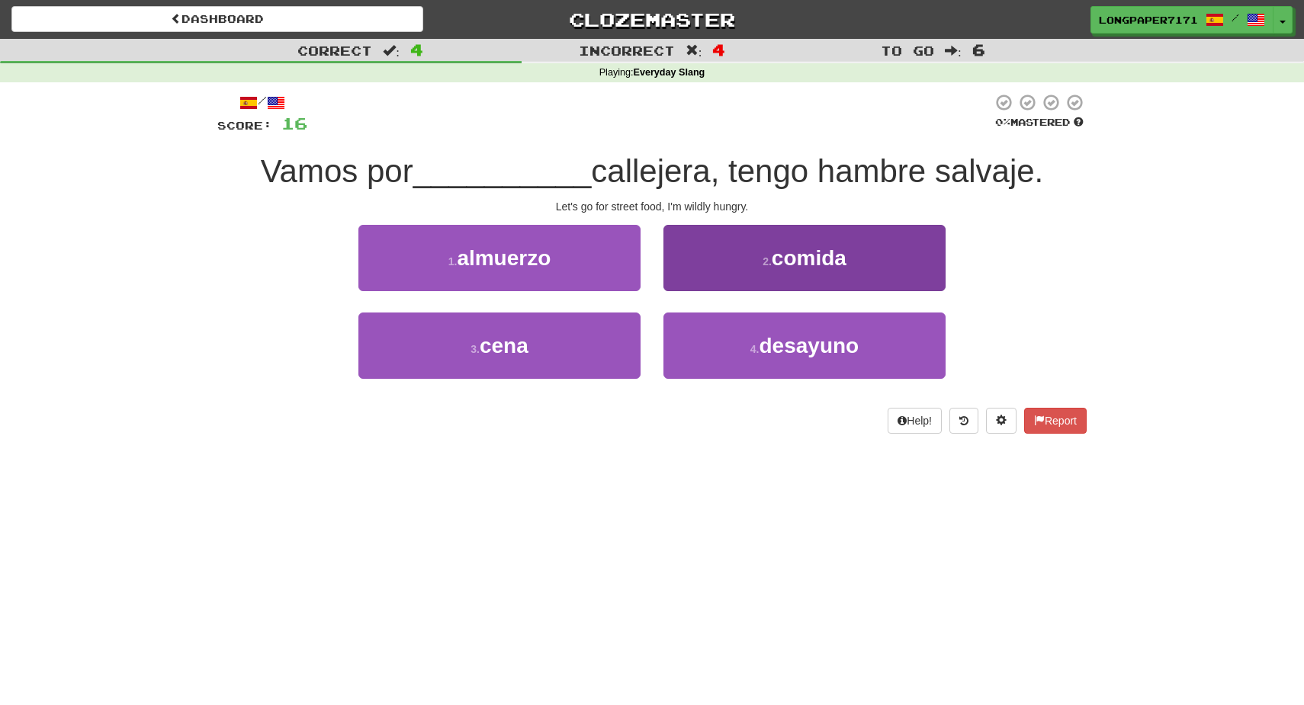
click at [775, 274] on button "2 . comida" at bounding box center [804, 258] width 282 height 66
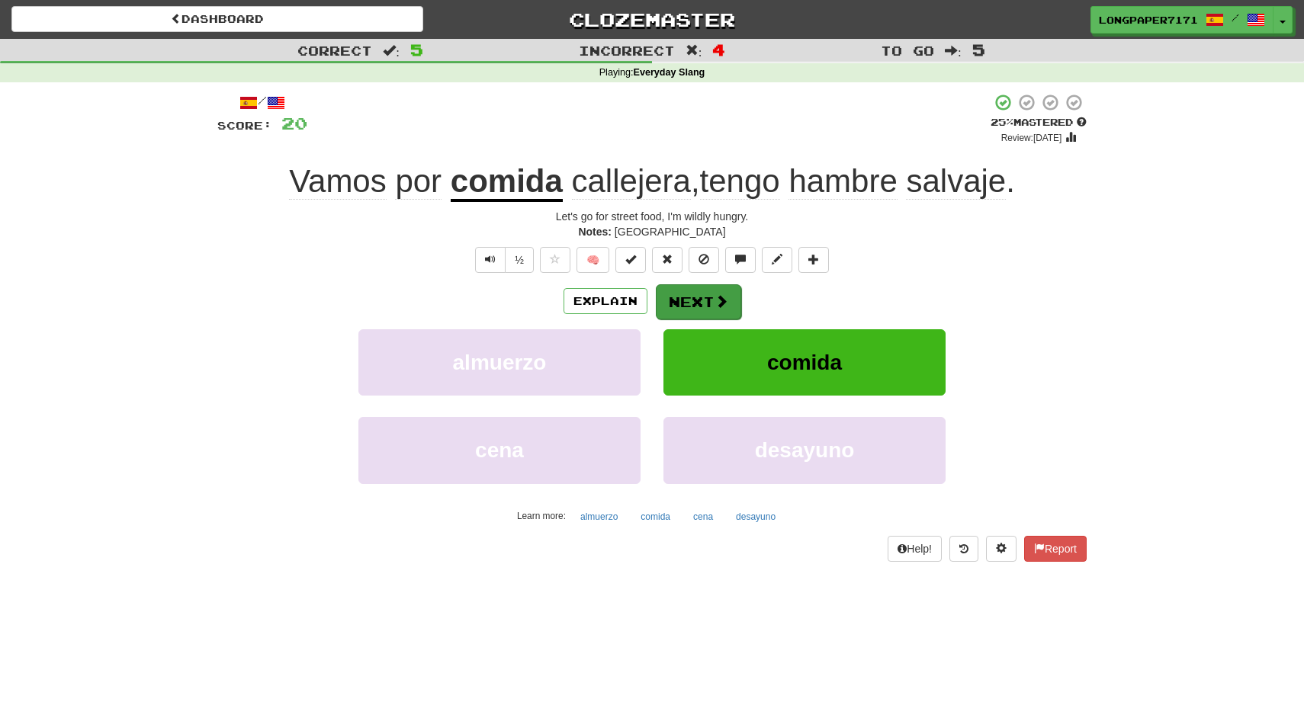
click at [699, 300] on button "Next" at bounding box center [698, 301] width 85 height 35
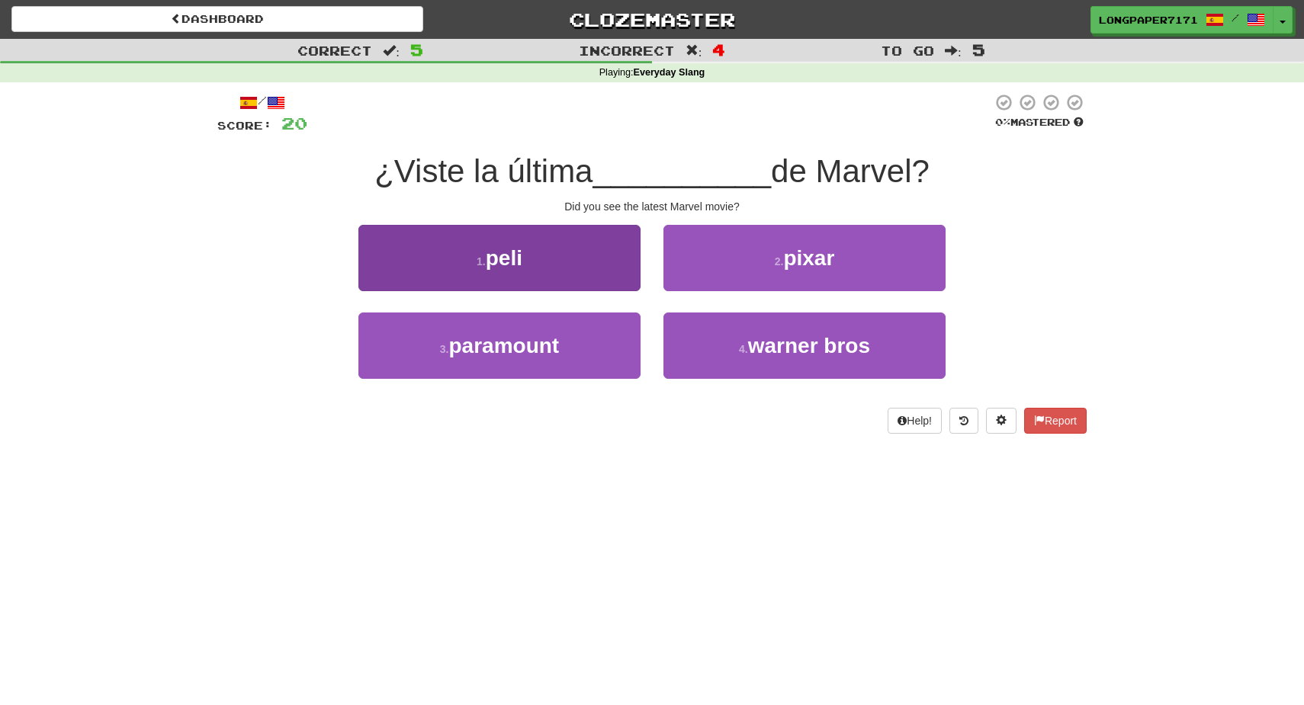
click at [582, 255] on button "1 . peli" at bounding box center [499, 258] width 282 height 66
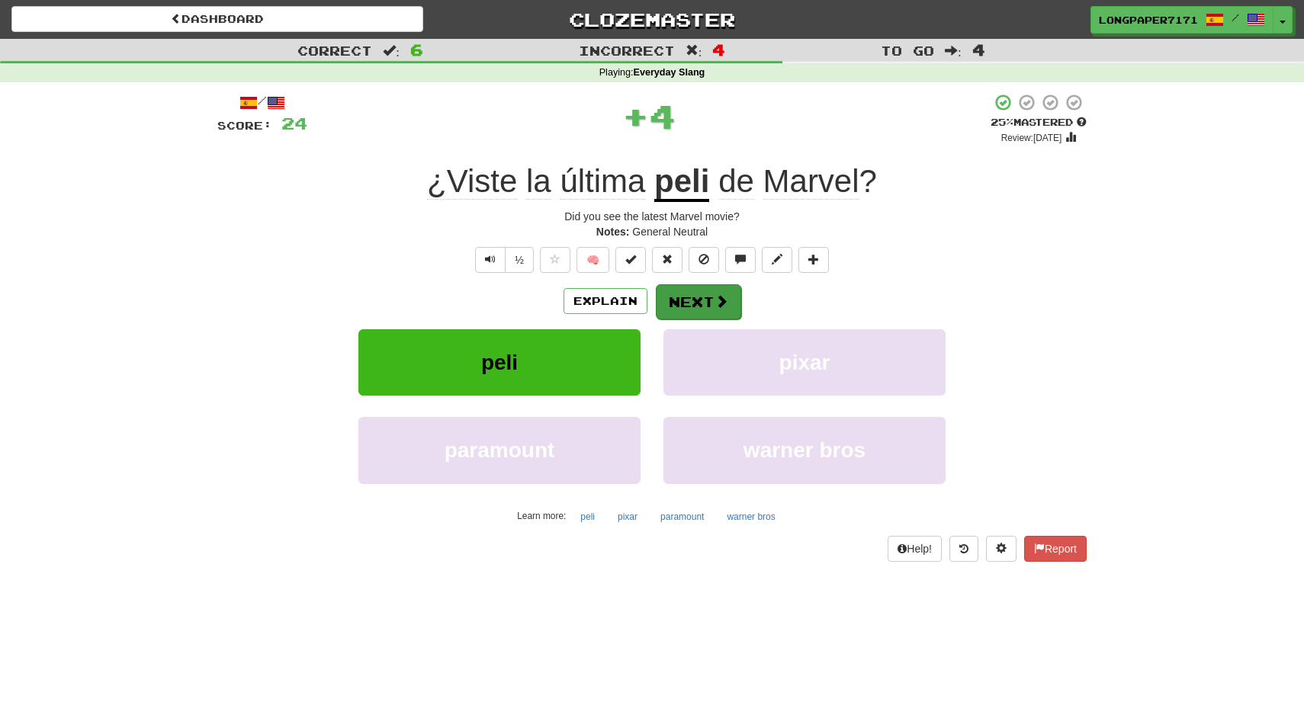
click at [713, 289] on button "Next" at bounding box center [698, 301] width 85 height 35
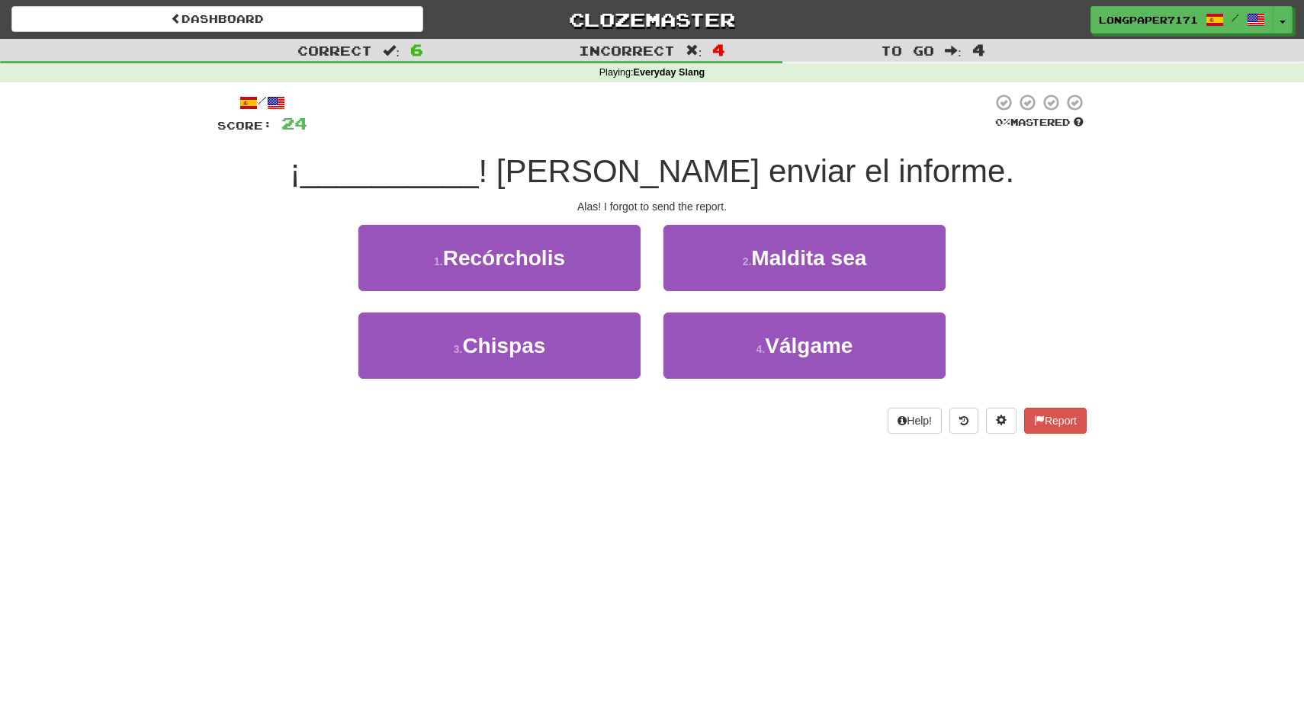
click at [565, 377] on div "3 . Chispas" at bounding box center [499, 357] width 305 height 88
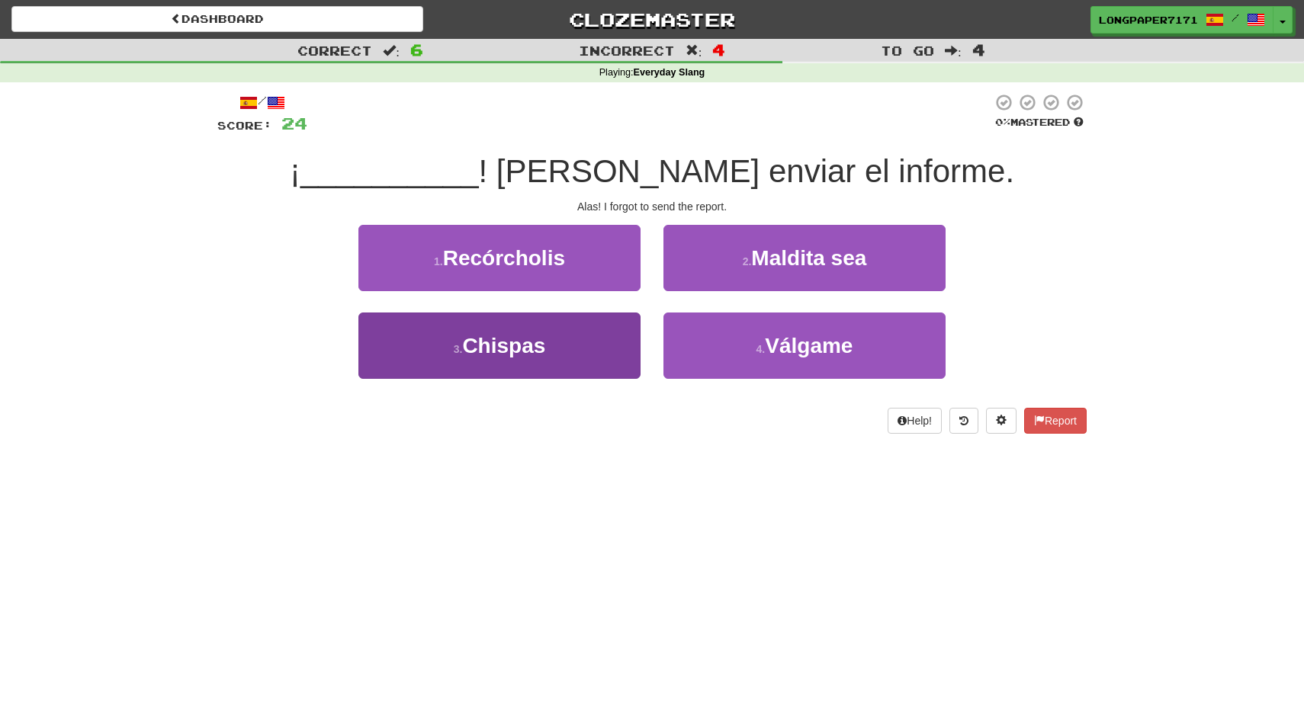
click at [565, 361] on button "3 . Chispas" at bounding box center [499, 346] width 282 height 66
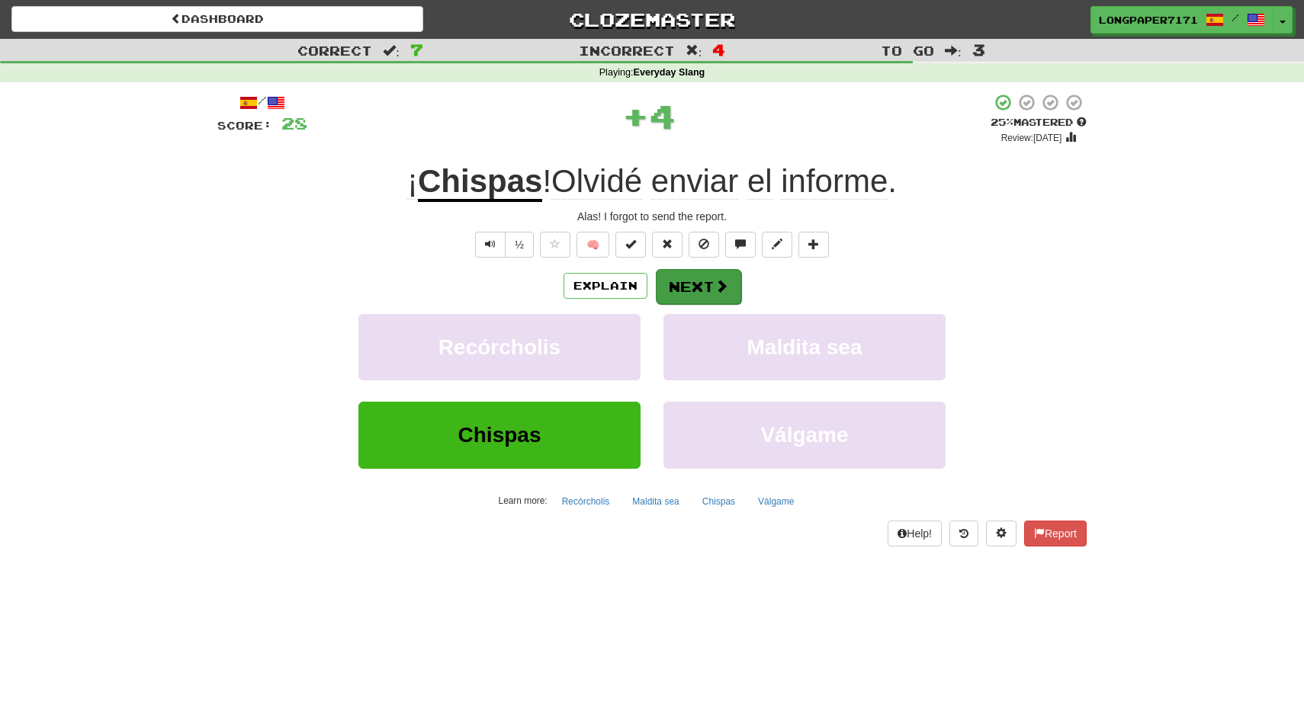
click at [714, 287] on span at bounding box center [721, 286] width 14 height 14
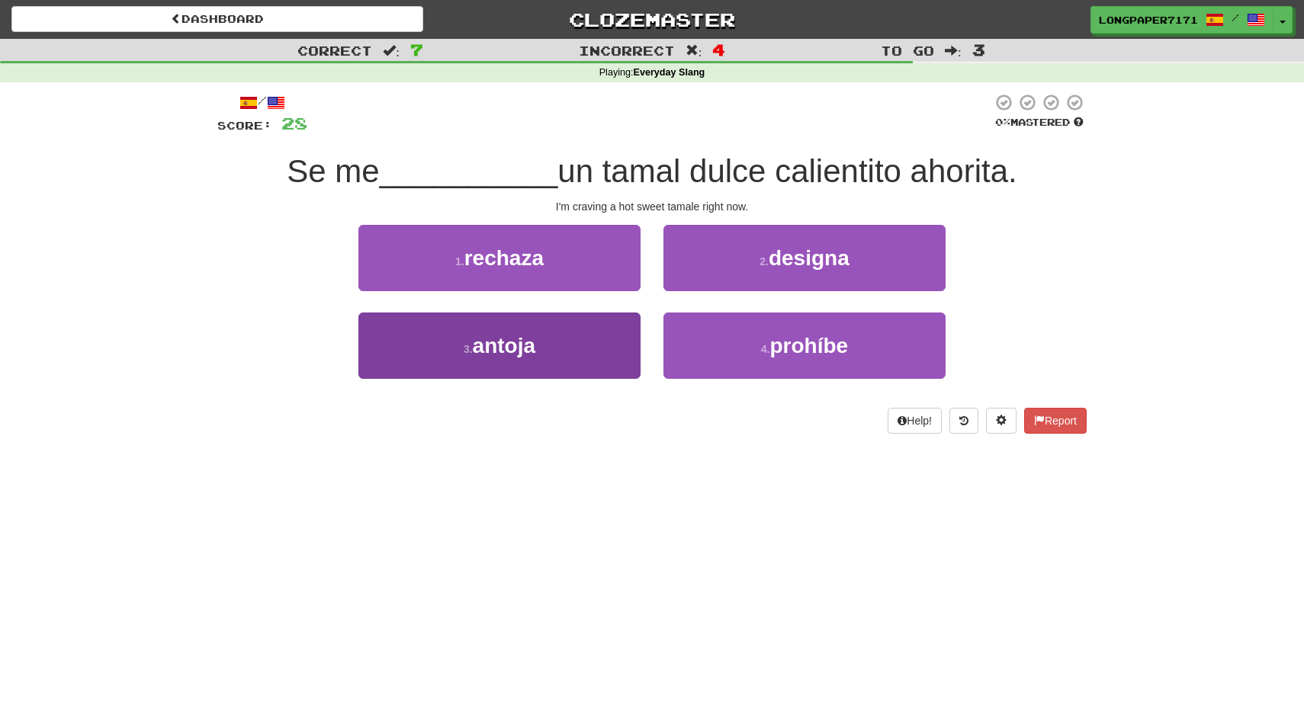
click at [594, 352] on button "3 . antoja" at bounding box center [499, 346] width 282 height 66
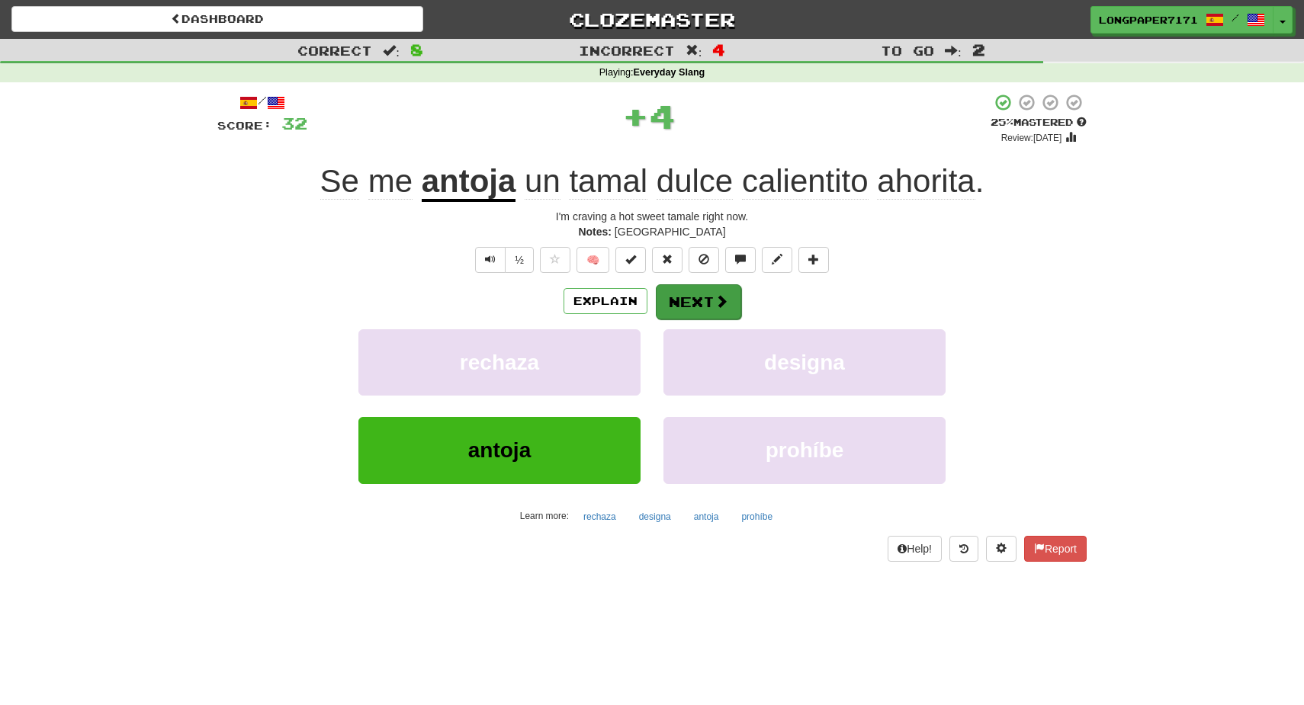
click at [703, 300] on button "Next" at bounding box center [698, 301] width 85 height 35
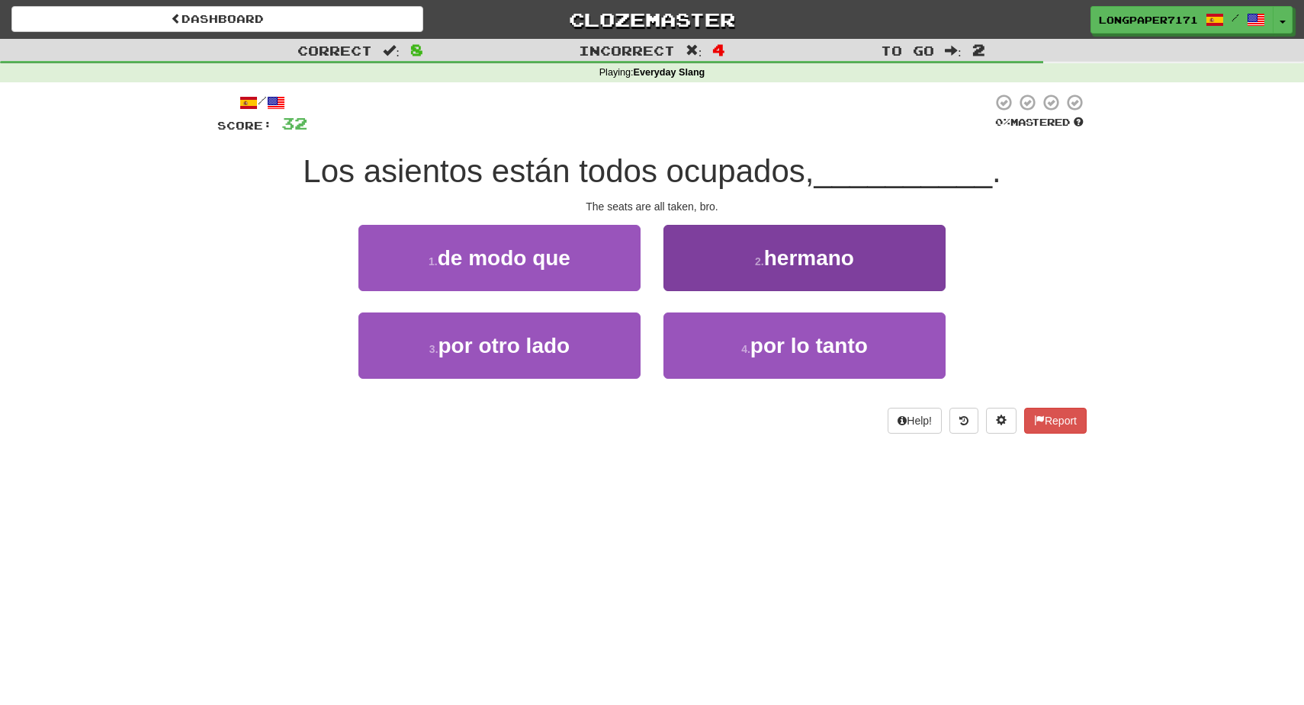
click at [733, 287] on button "2 . hermano" at bounding box center [804, 258] width 282 height 66
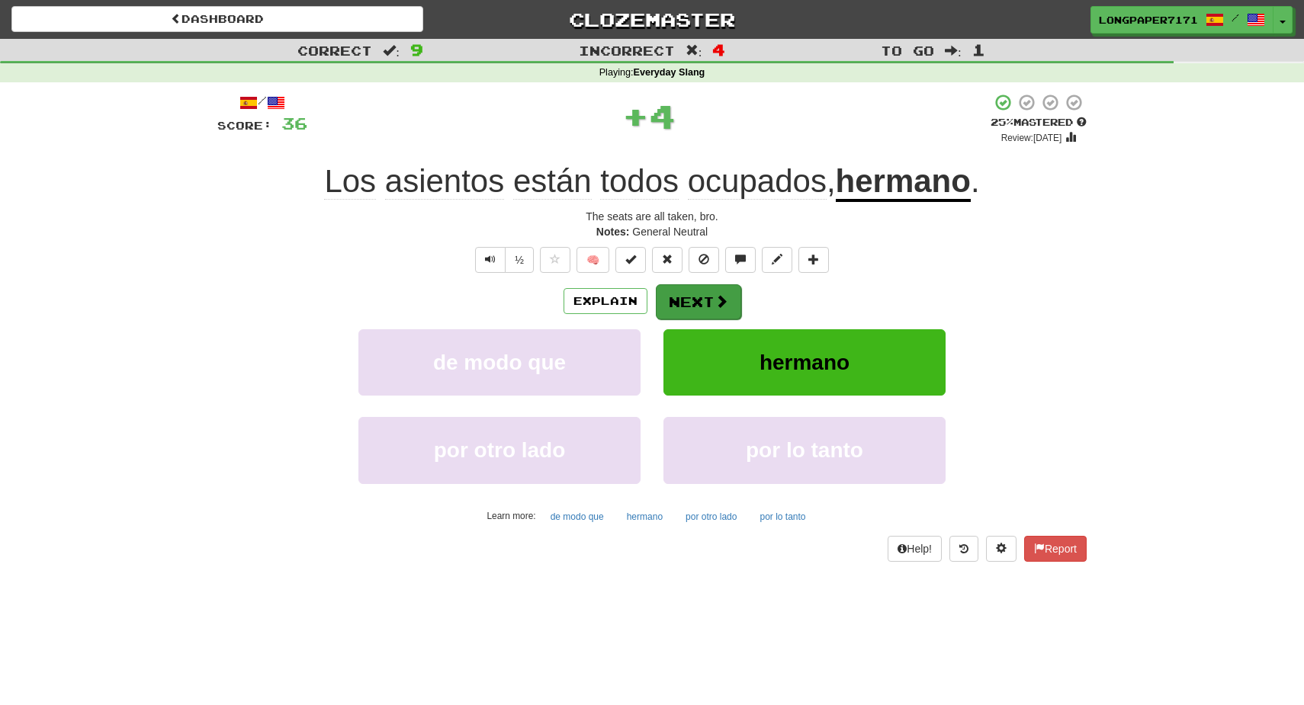
click at [717, 295] on span at bounding box center [721, 301] width 14 height 14
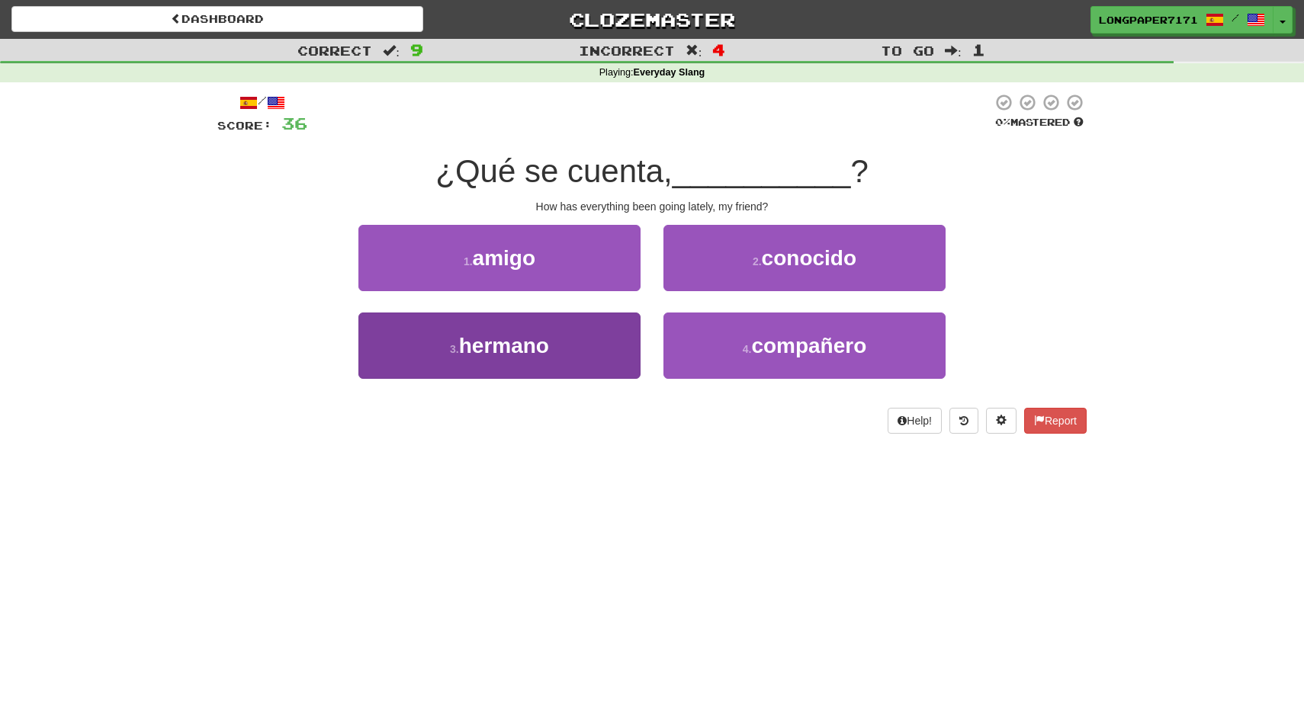
click at [579, 353] on button "3 . hermano" at bounding box center [499, 346] width 282 height 66
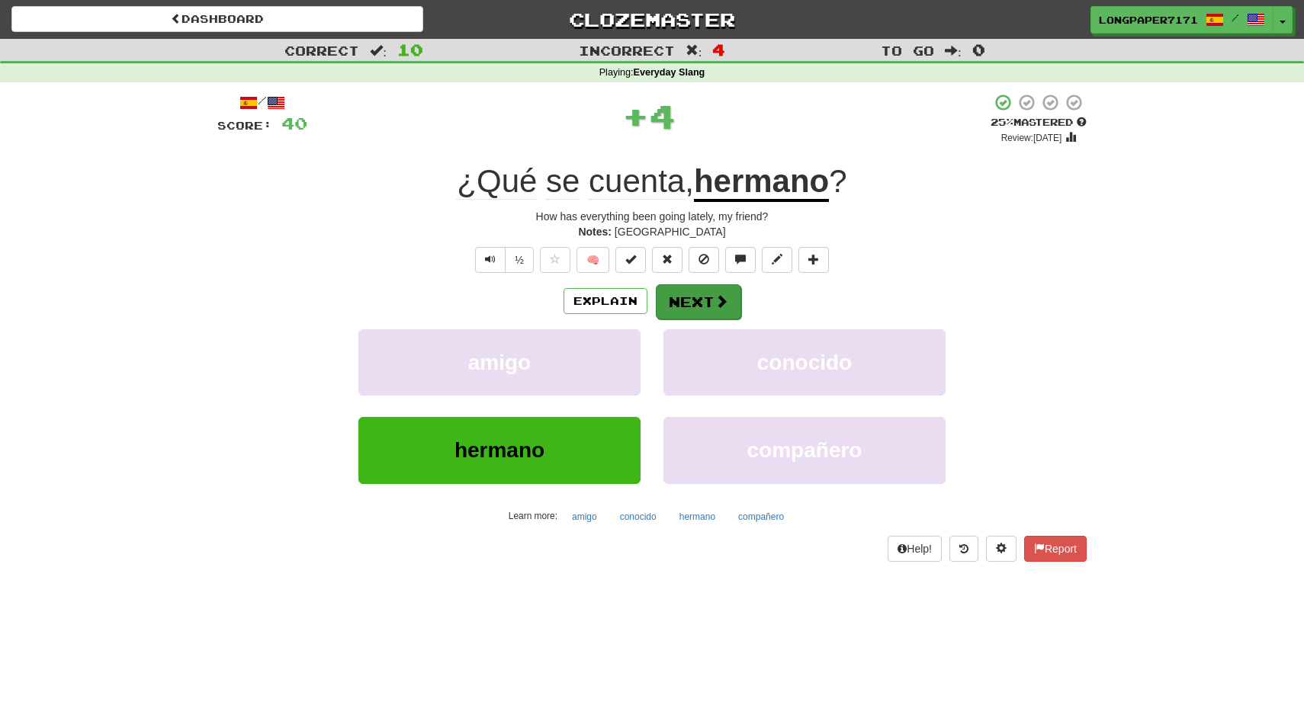
click at [712, 302] on button "Next" at bounding box center [698, 301] width 85 height 35
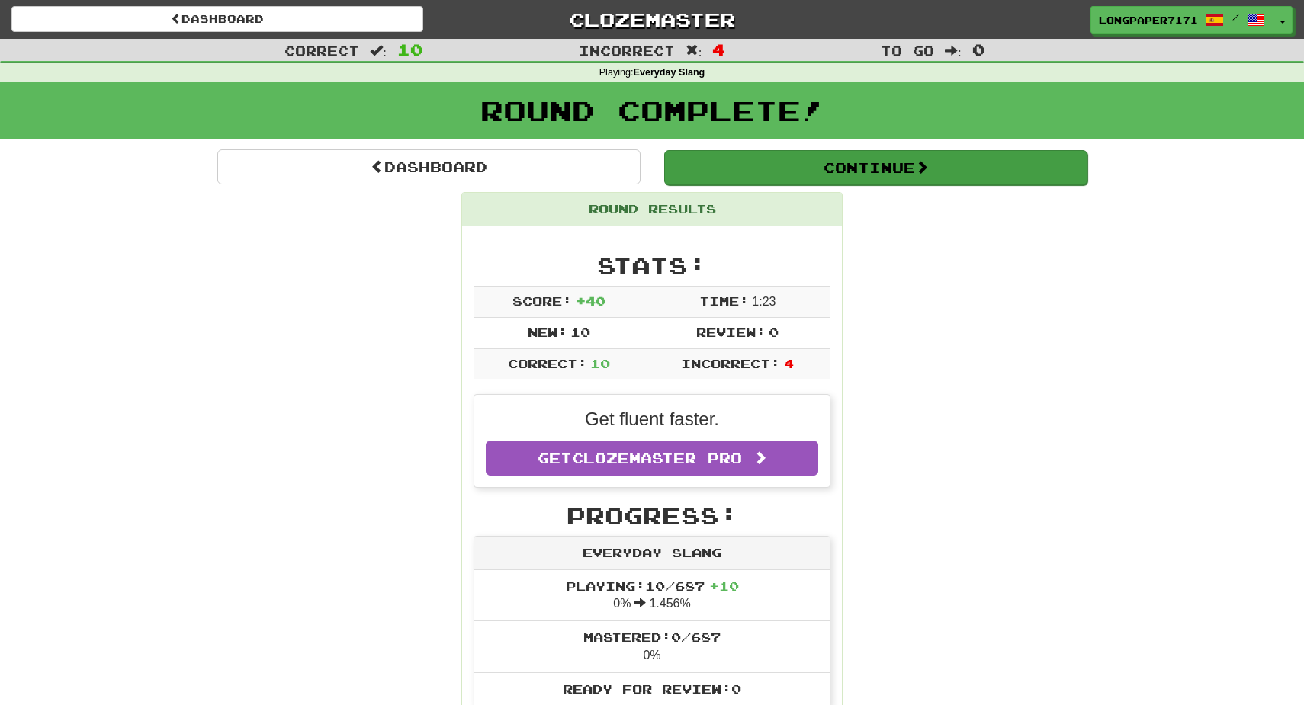
click at [836, 162] on button "Continue" at bounding box center [875, 167] width 423 height 35
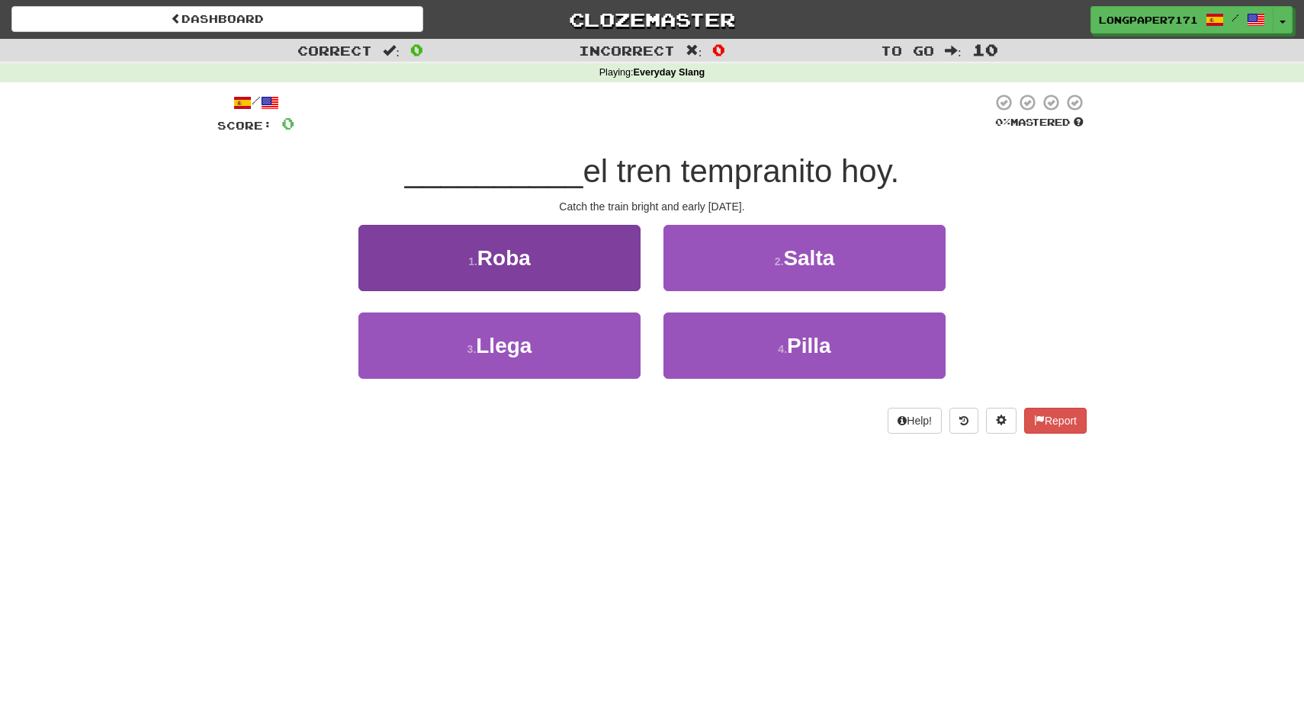
click at [605, 278] on button "1 . Roba" at bounding box center [499, 258] width 282 height 66
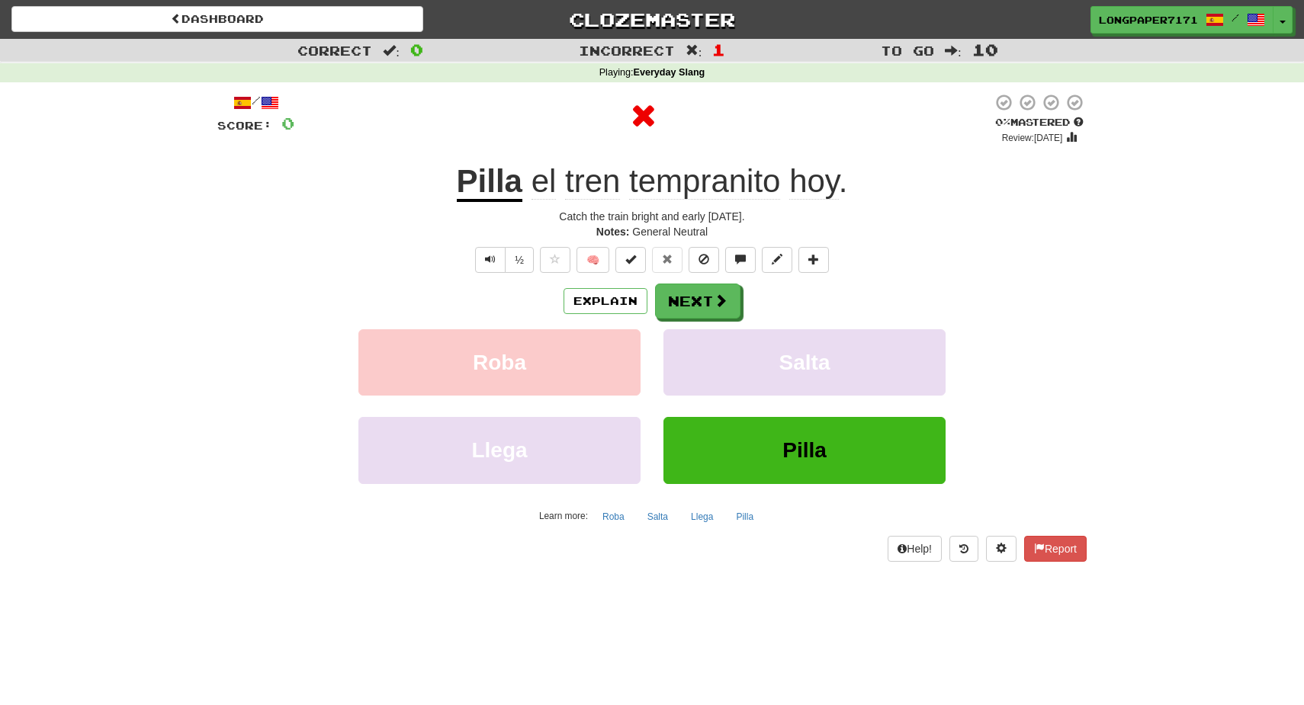
click at [493, 180] on u "Pilla" at bounding box center [490, 182] width 66 height 39
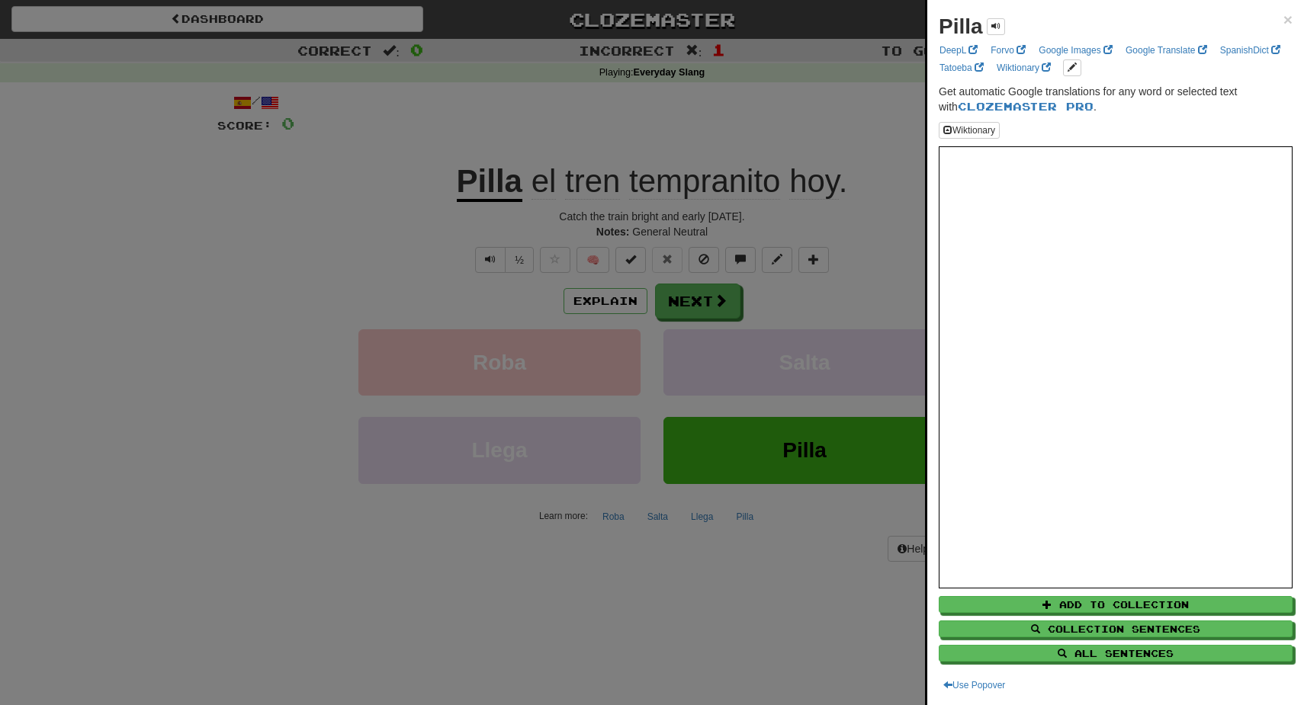
click at [813, 386] on div at bounding box center [652, 352] width 1304 height 705
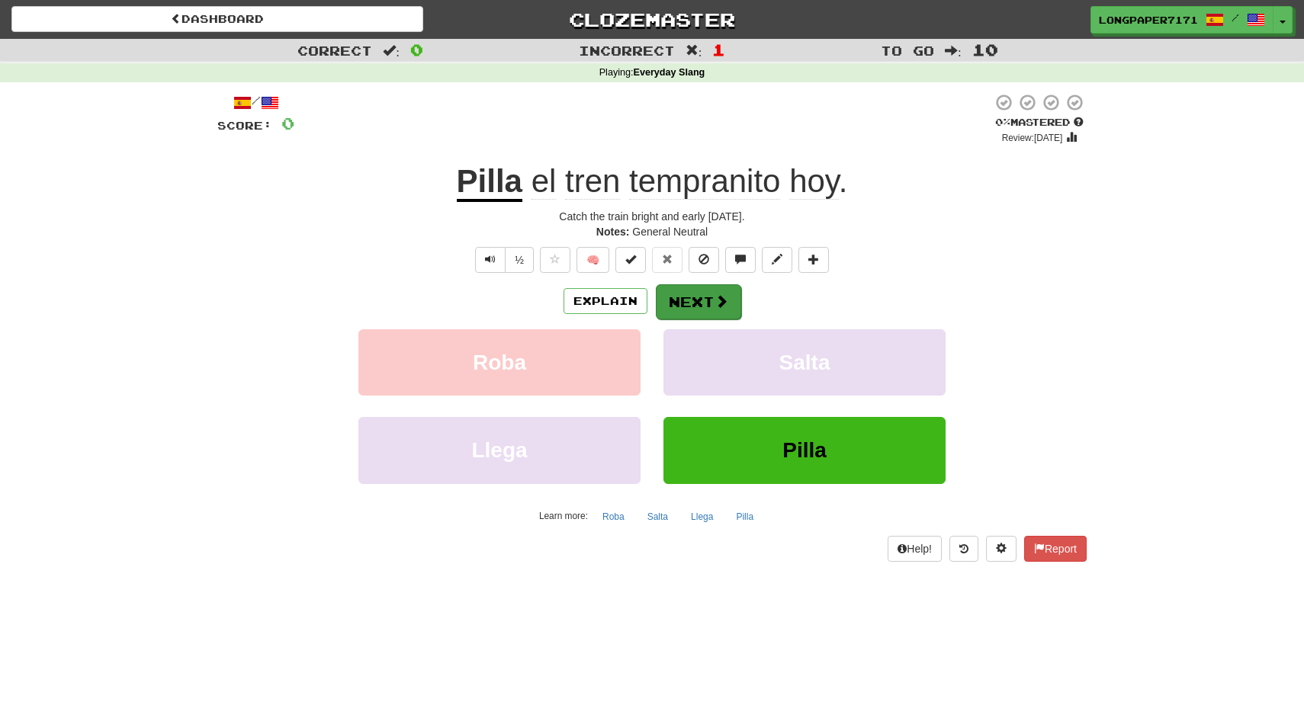
click at [699, 310] on button "Next" at bounding box center [698, 301] width 85 height 35
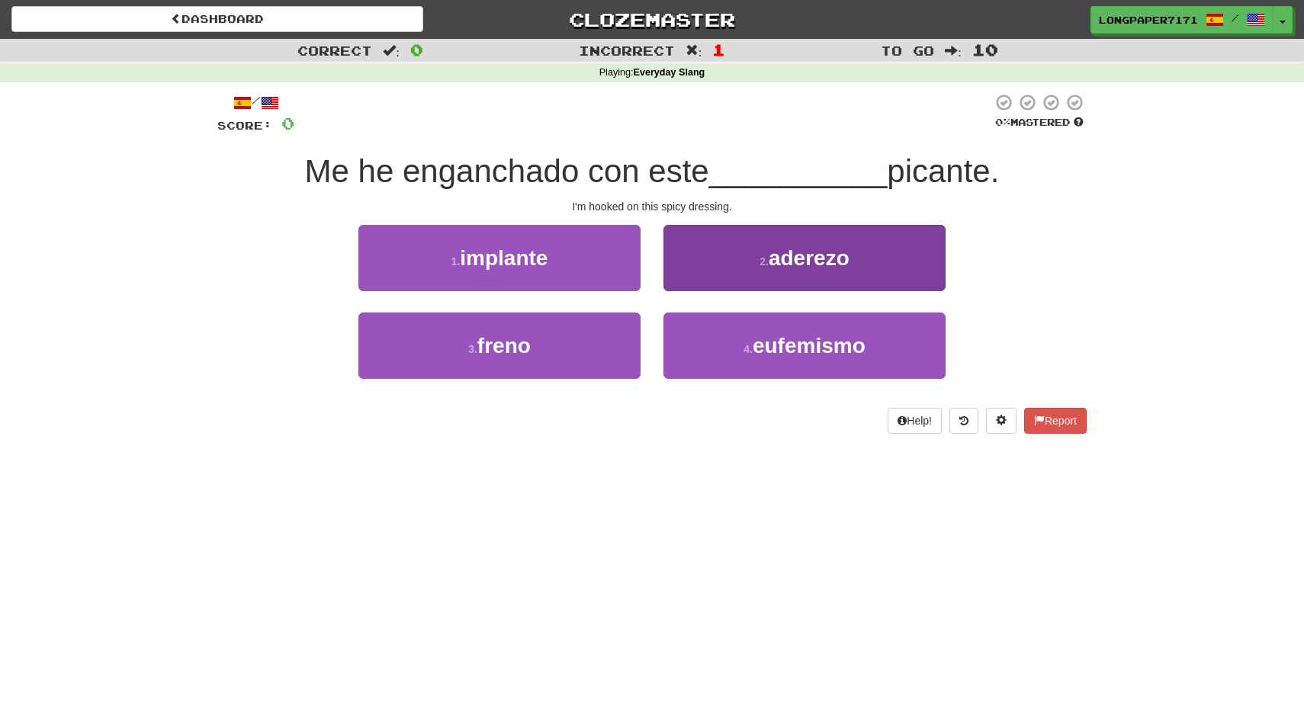
click at [706, 252] on button "2 . aderezo" at bounding box center [804, 258] width 282 height 66
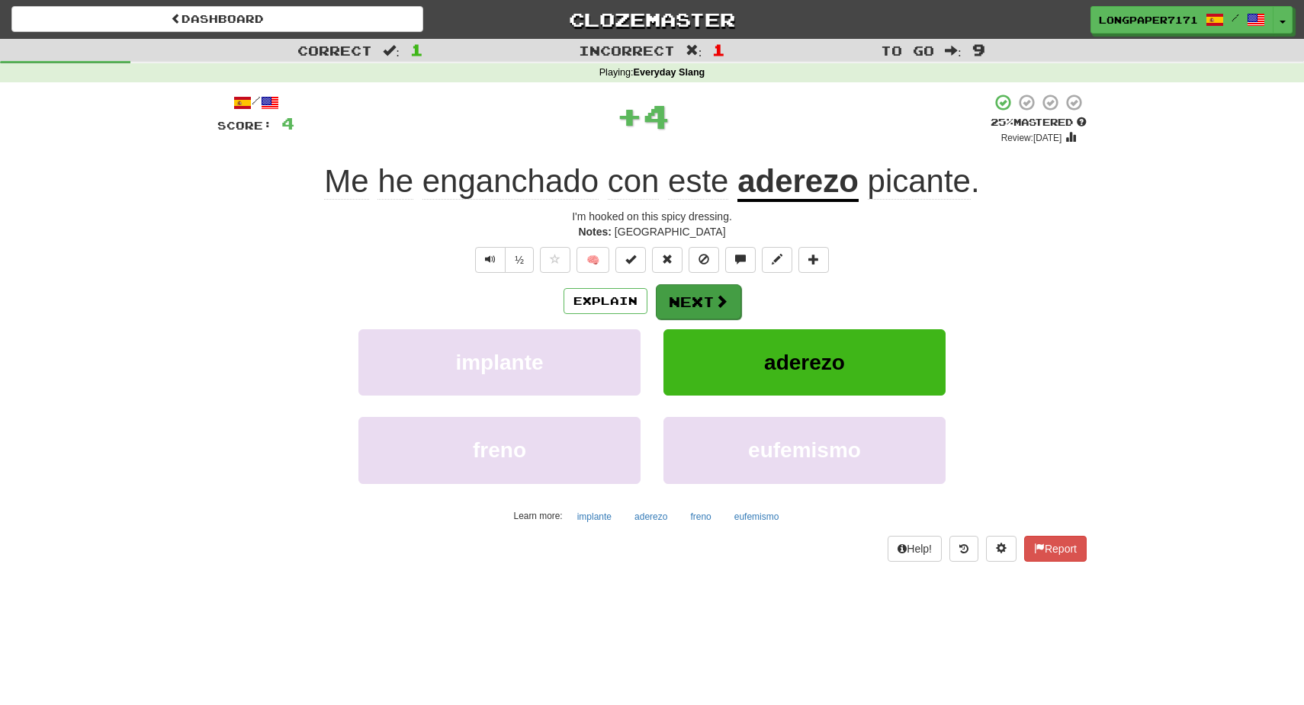
click at [679, 304] on button "Next" at bounding box center [698, 301] width 85 height 35
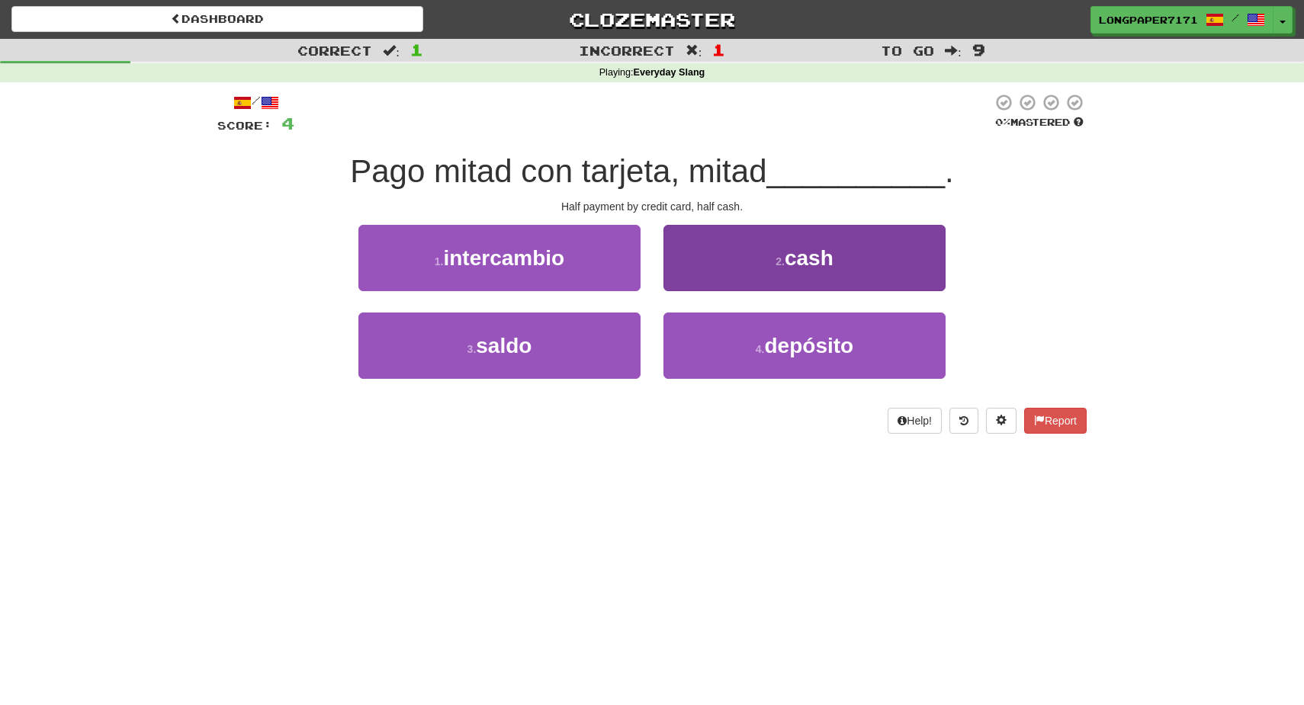
click at [681, 265] on button "2 . cash" at bounding box center [804, 258] width 282 height 66
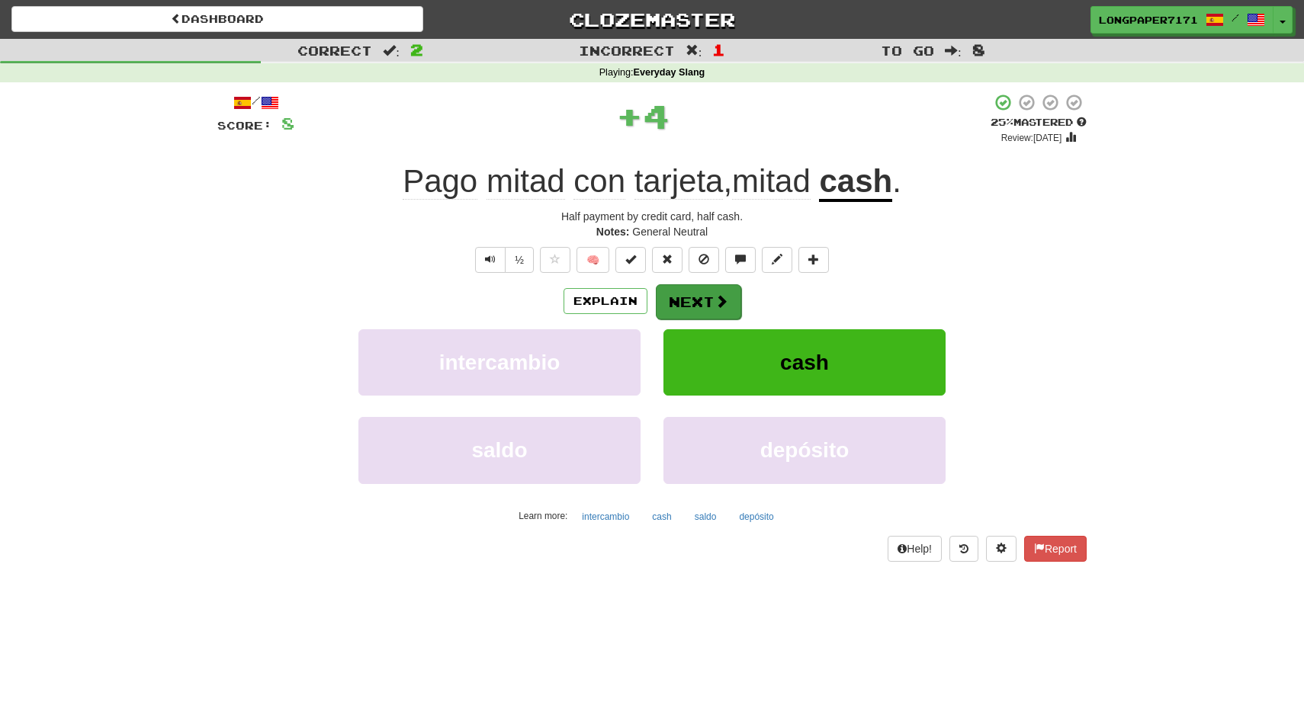
click at [689, 314] on button "Next" at bounding box center [698, 301] width 85 height 35
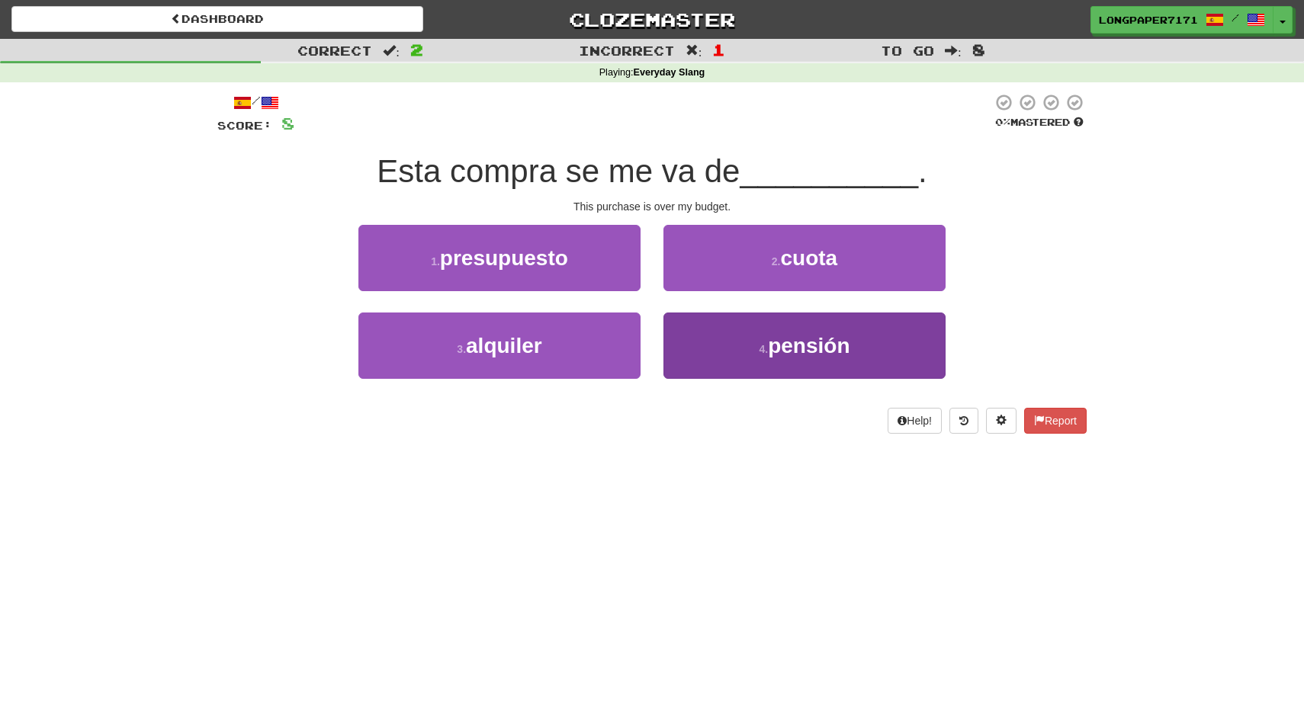
click at [695, 322] on button "4 . pensión" at bounding box center [804, 346] width 282 height 66
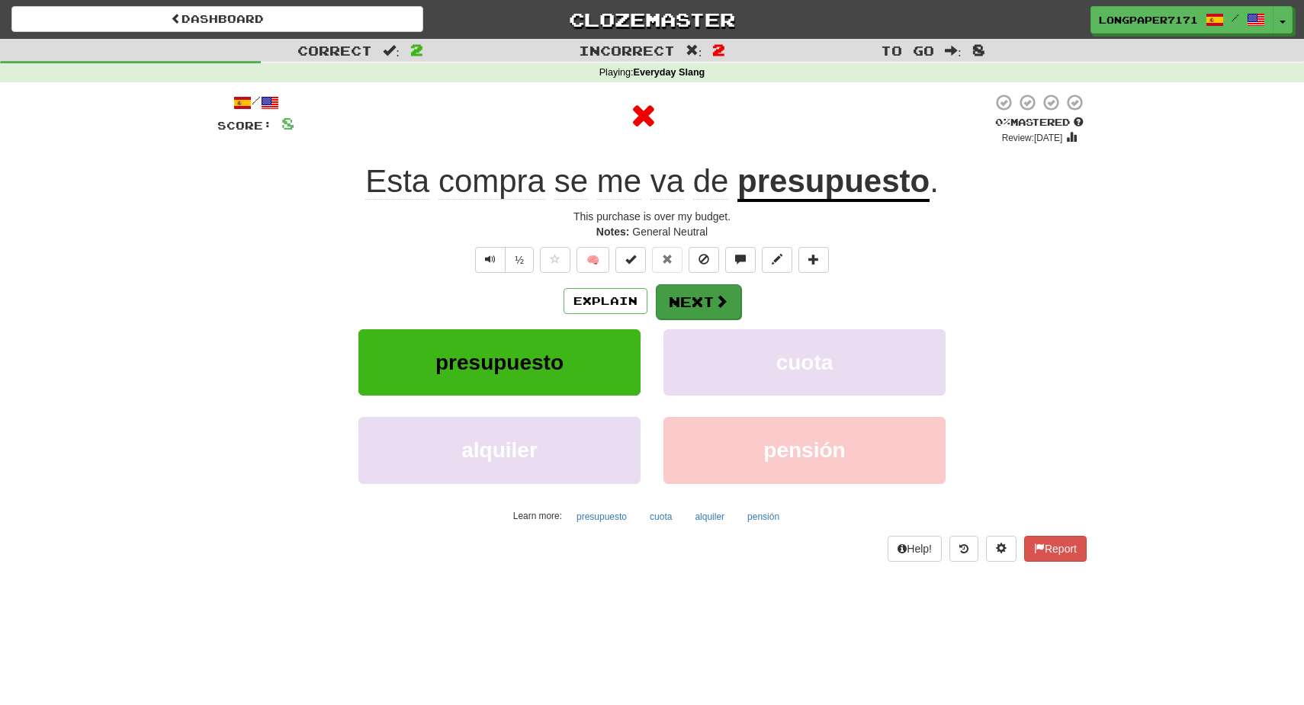
click at [682, 302] on button "Next" at bounding box center [698, 301] width 85 height 35
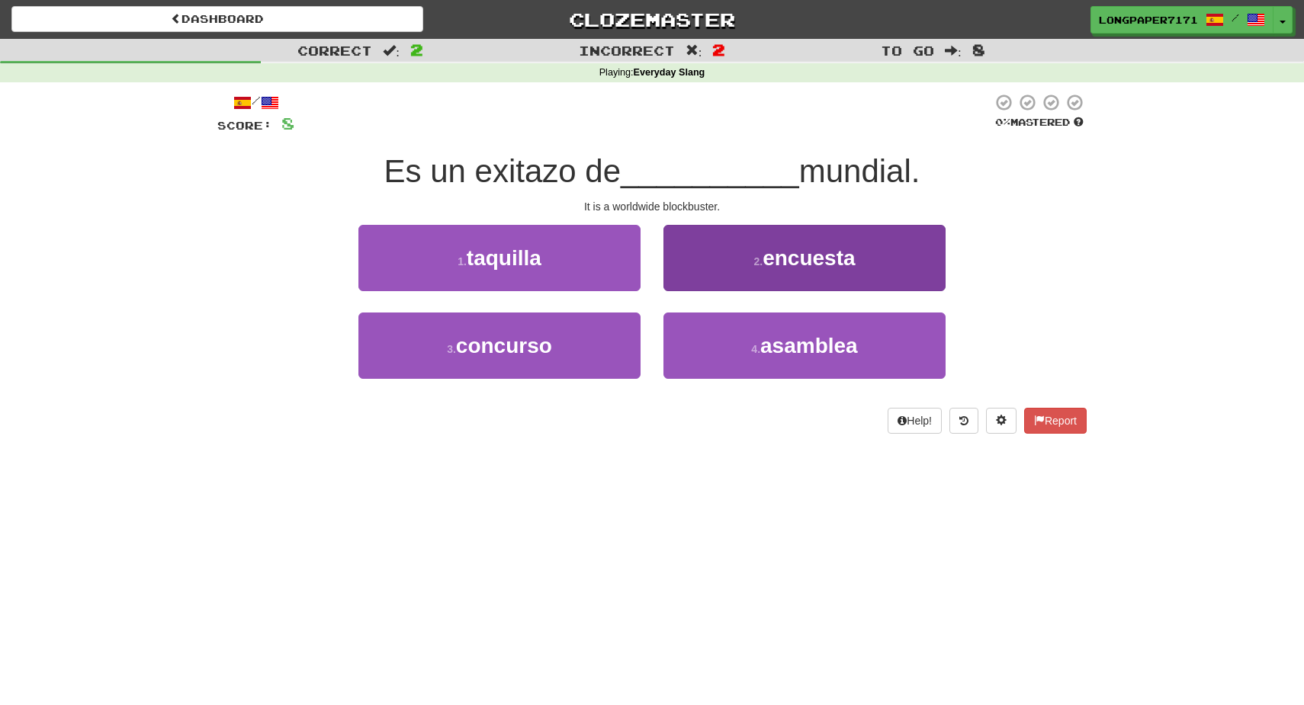
click at [708, 265] on button "2 . encuesta" at bounding box center [804, 258] width 282 height 66
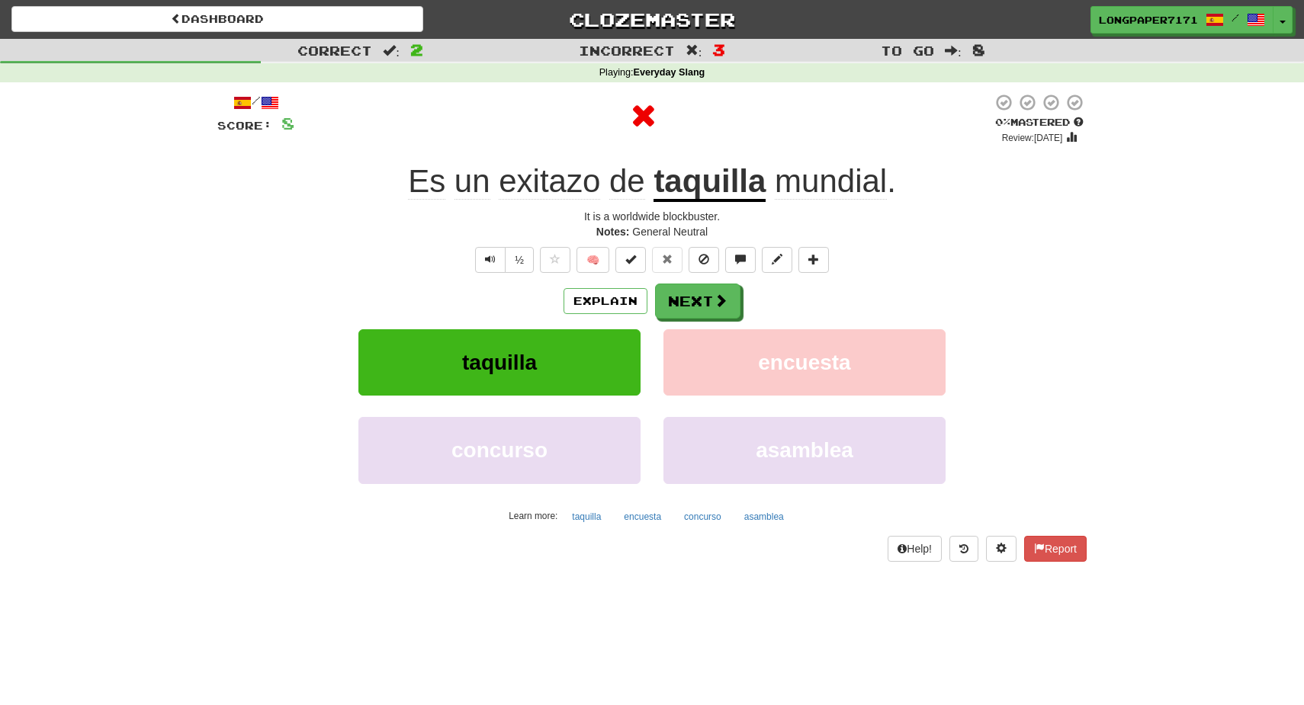
click at [732, 164] on u "taquilla" at bounding box center [709, 182] width 112 height 39
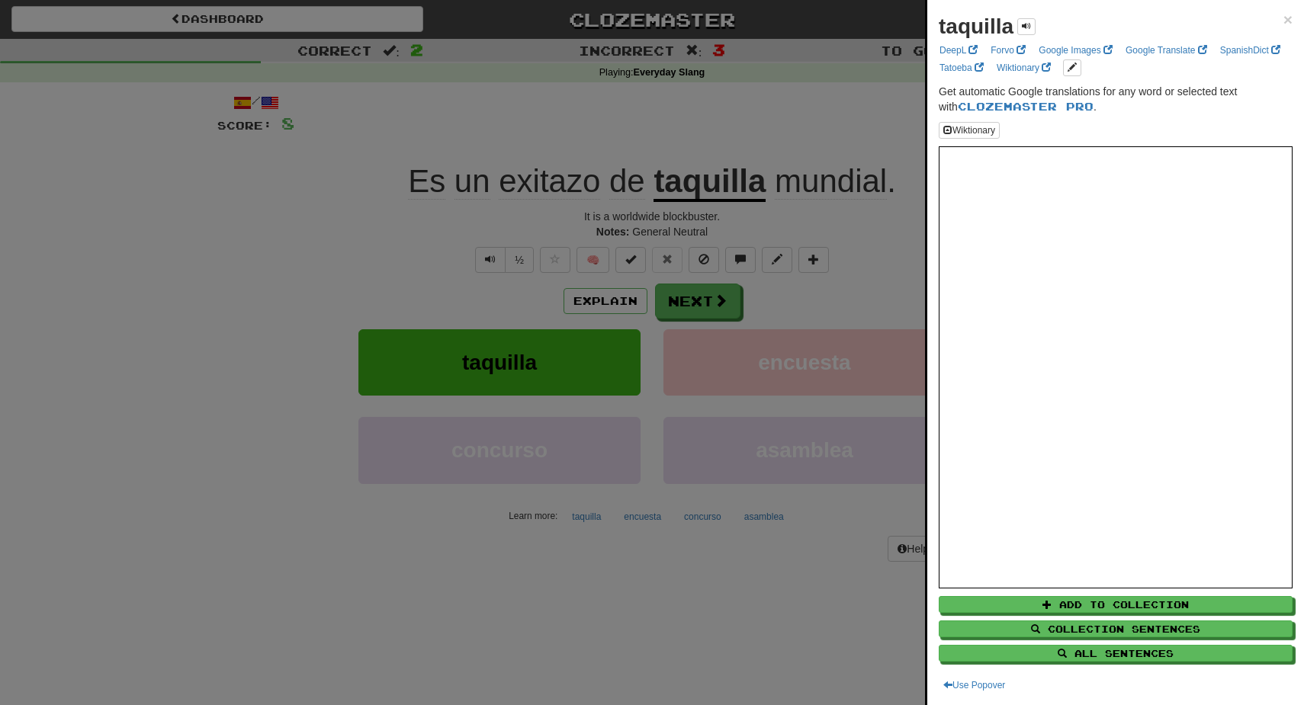
click at [785, 246] on div at bounding box center [652, 352] width 1304 height 705
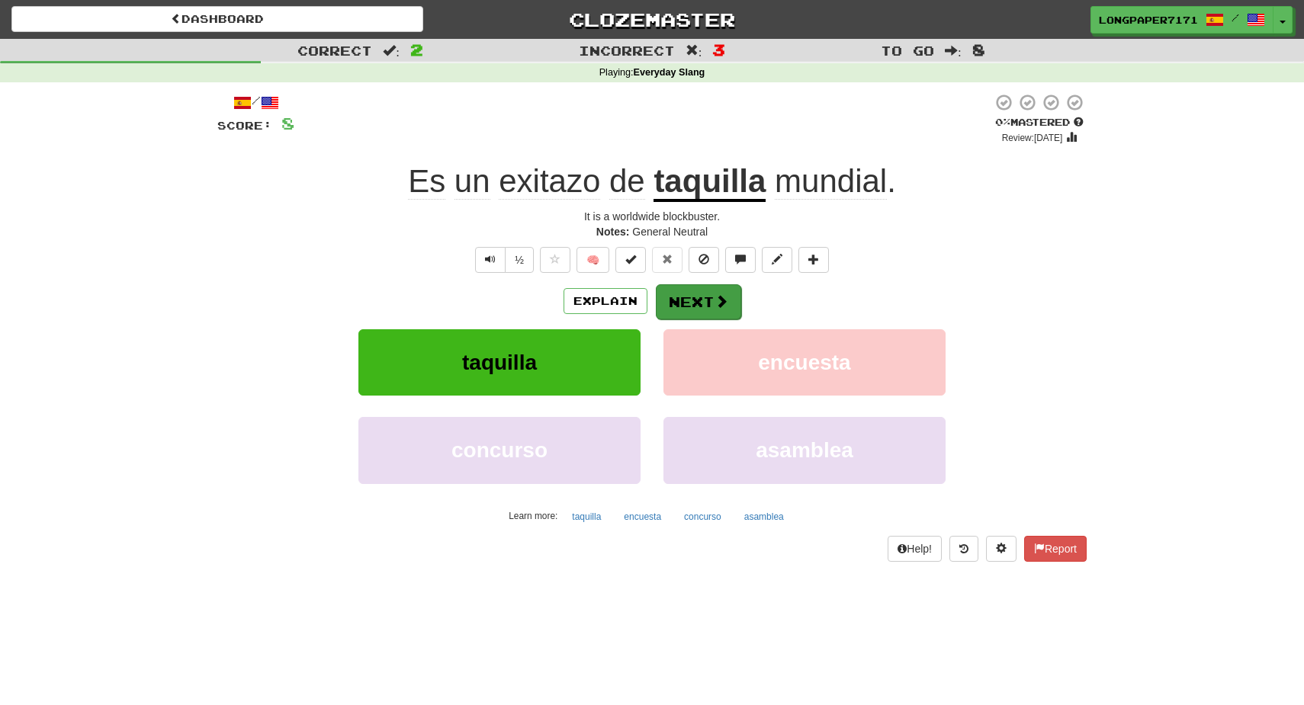
click at [718, 306] on span at bounding box center [721, 301] width 14 height 14
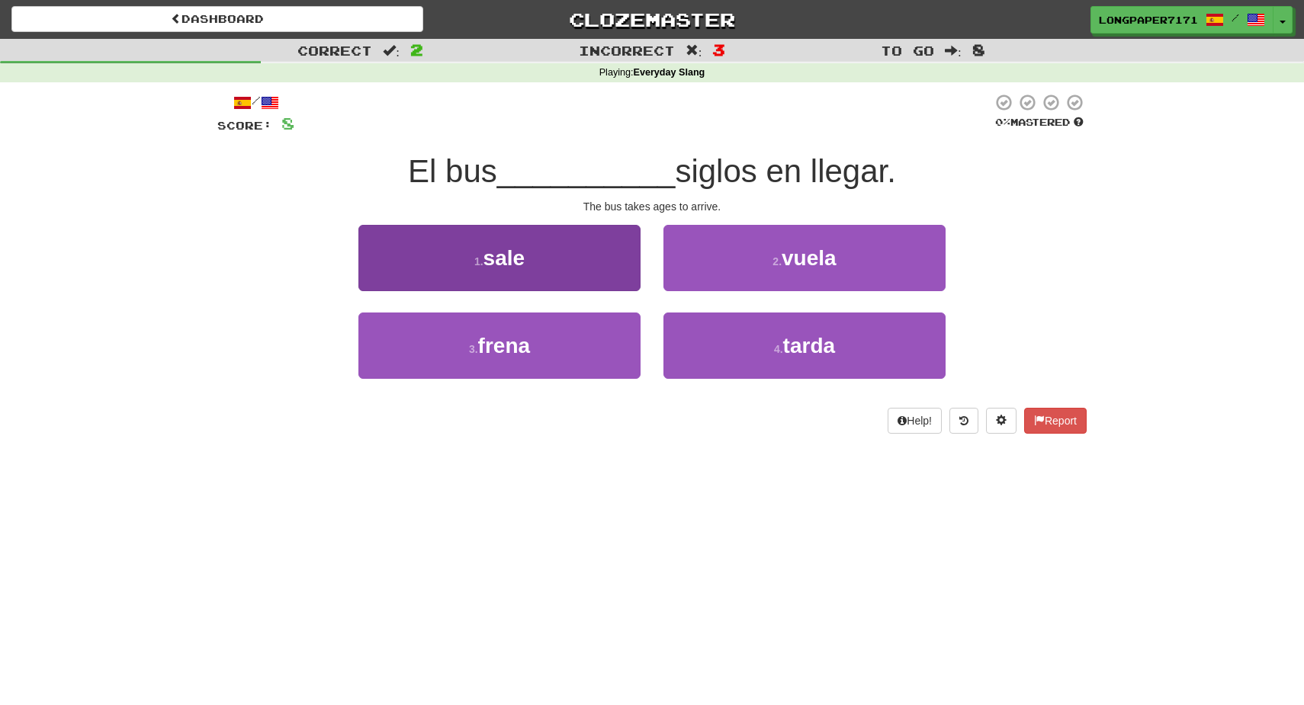
click at [623, 277] on button "1 . sale" at bounding box center [499, 258] width 282 height 66
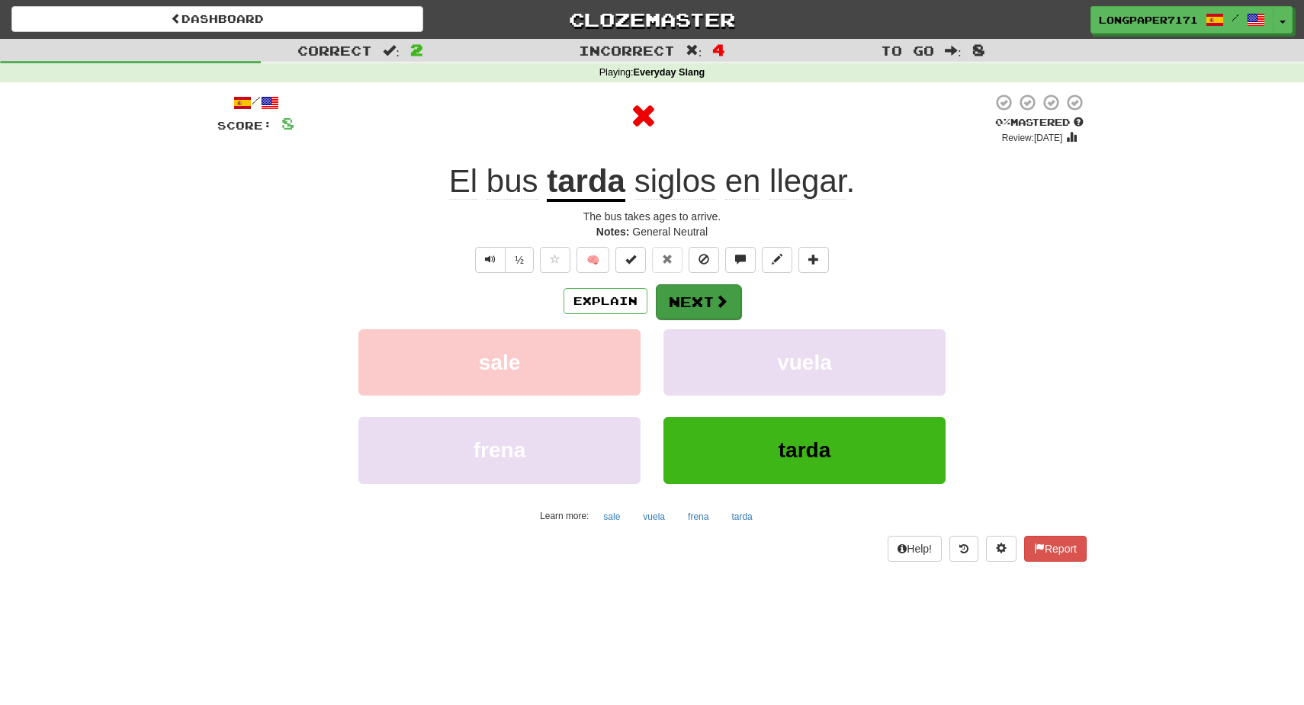
click at [699, 300] on button "Next" at bounding box center [698, 301] width 85 height 35
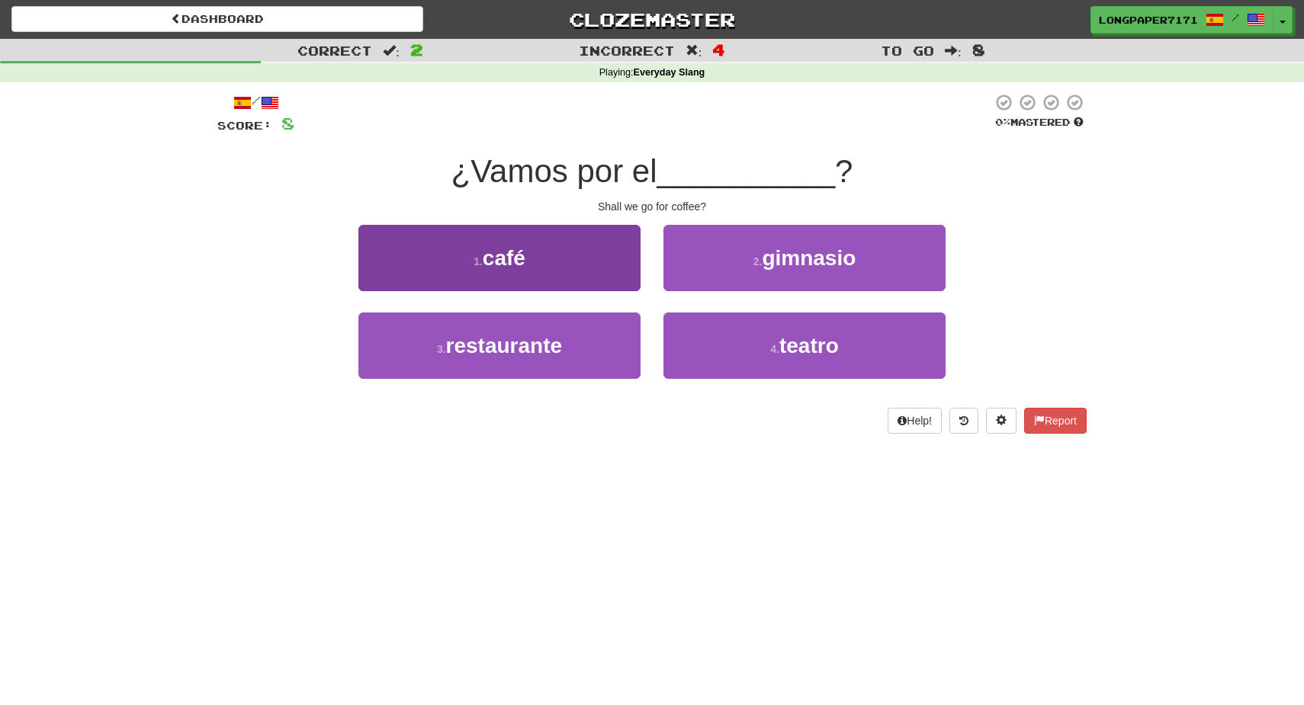
click at [586, 272] on button "1 . café" at bounding box center [499, 258] width 282 height 66
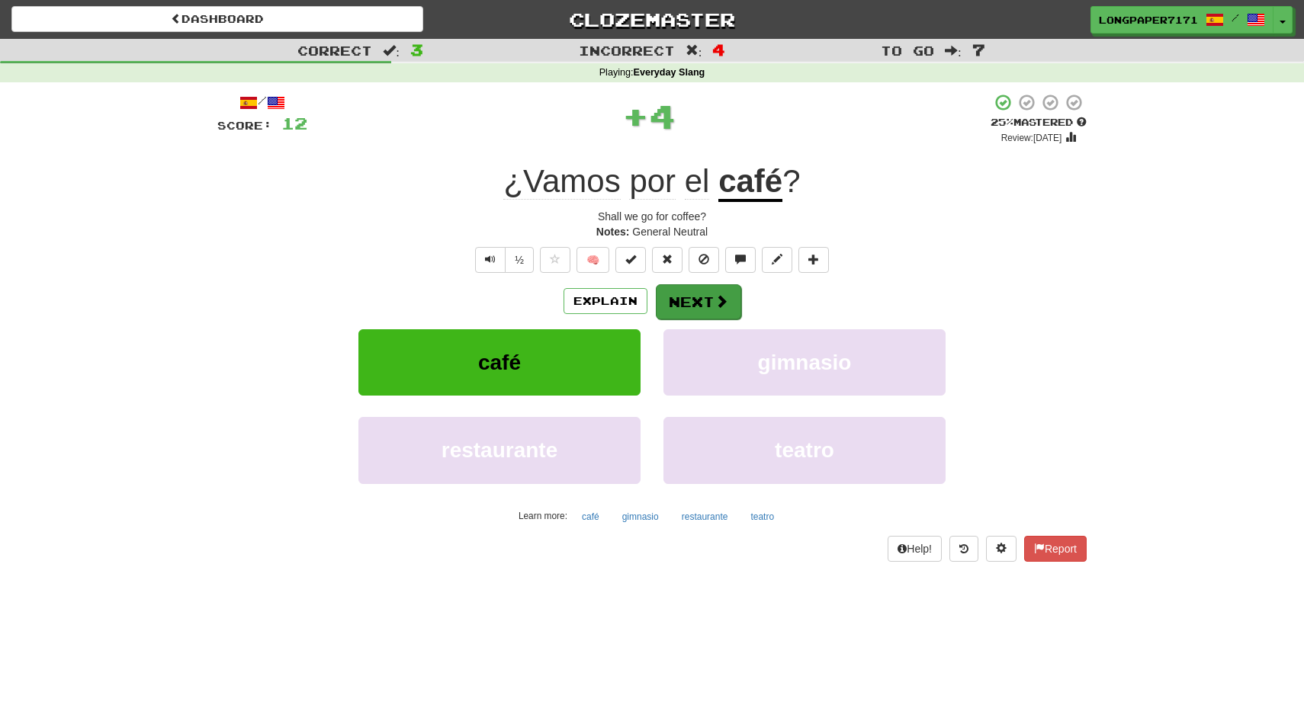
click at [708, 308] on button "Next" at bounding box center [698, 301] width 85 height 35
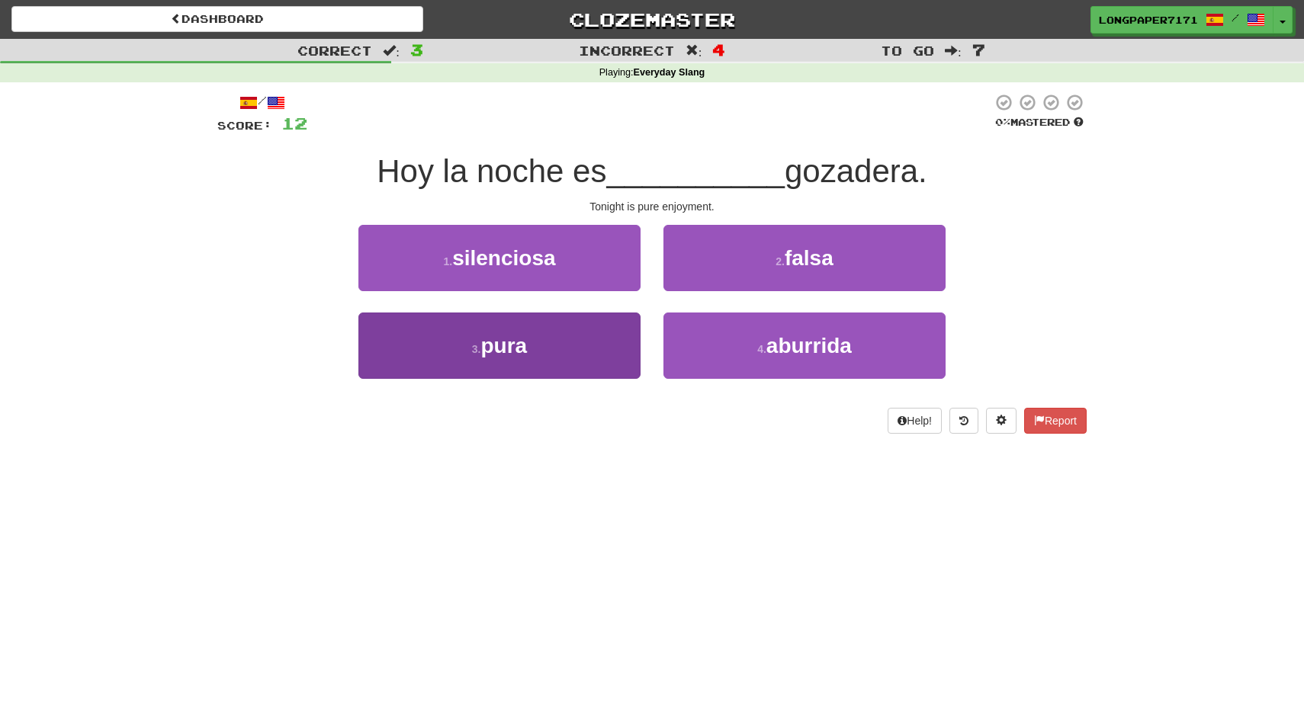
click at [547, 332] on button "3 . pura" at bounding box center [499, 346] width 282 height 66
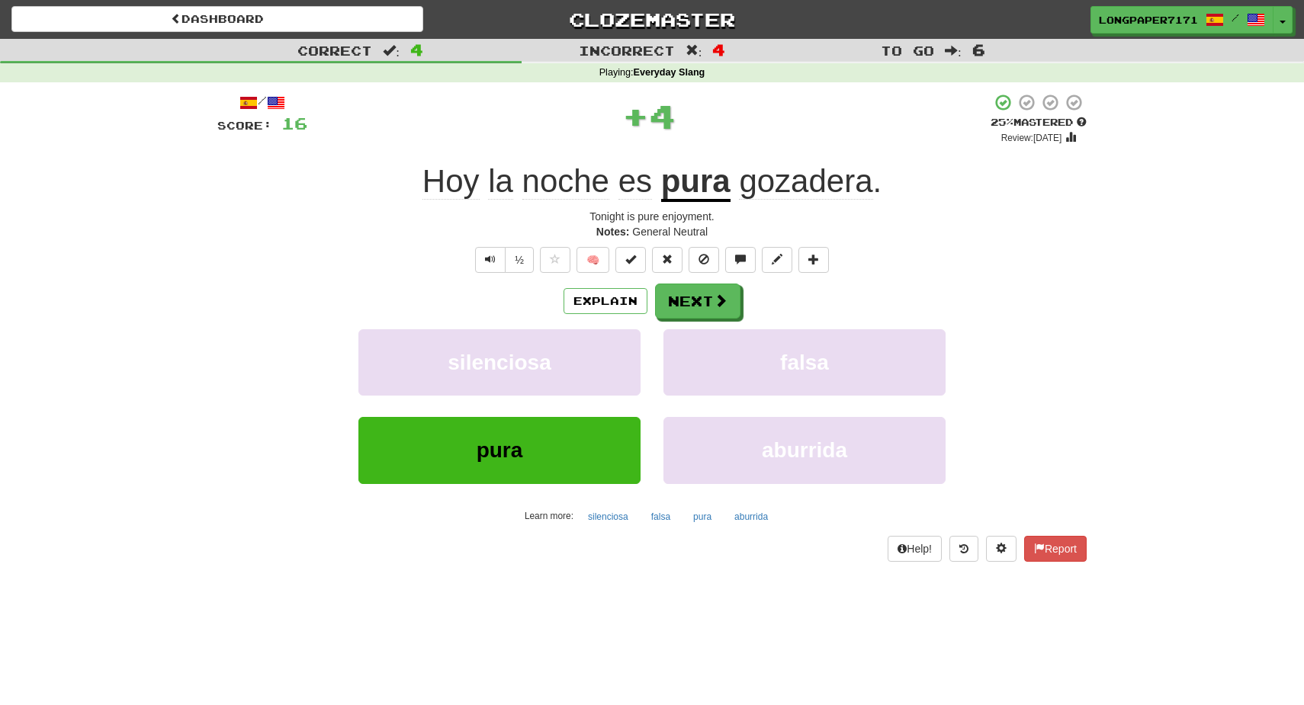
click at [811, 194] on span "gozadera" at bounding box center [805, 181] width 133 height 37
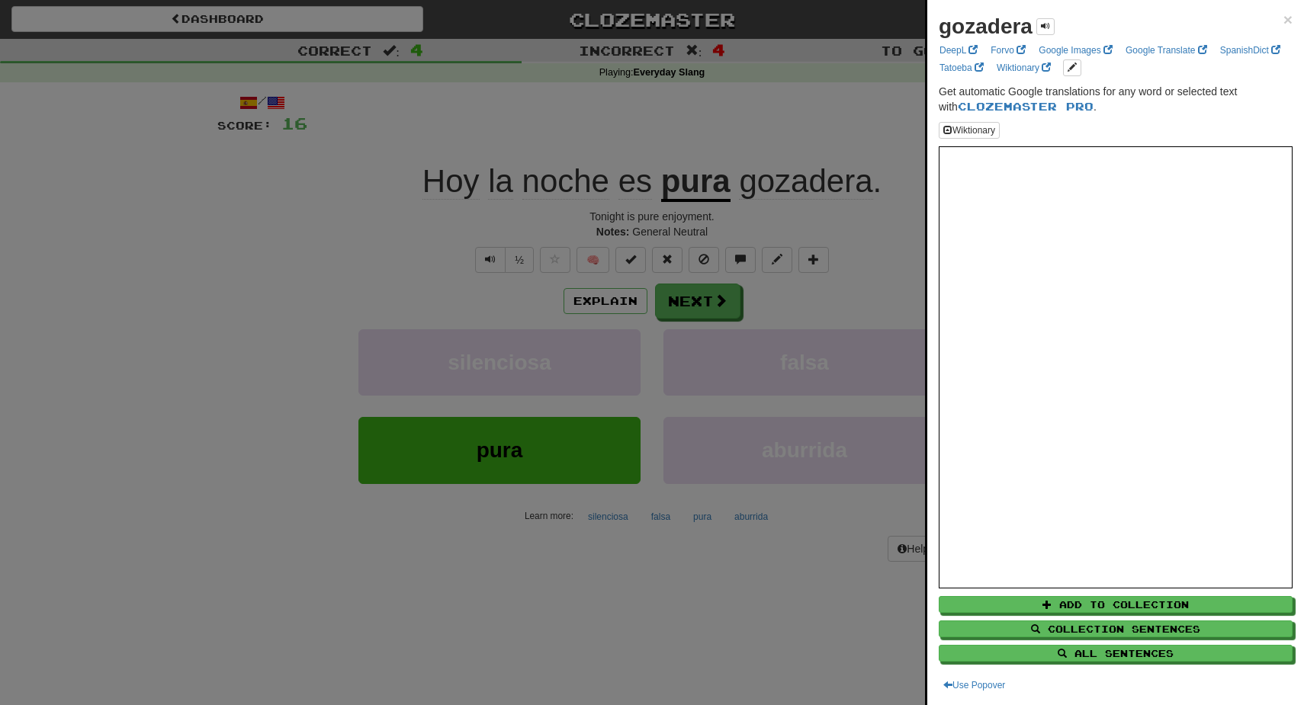
click at [811, 195] on div at bounding box center [652, 352] width 1304 height 705
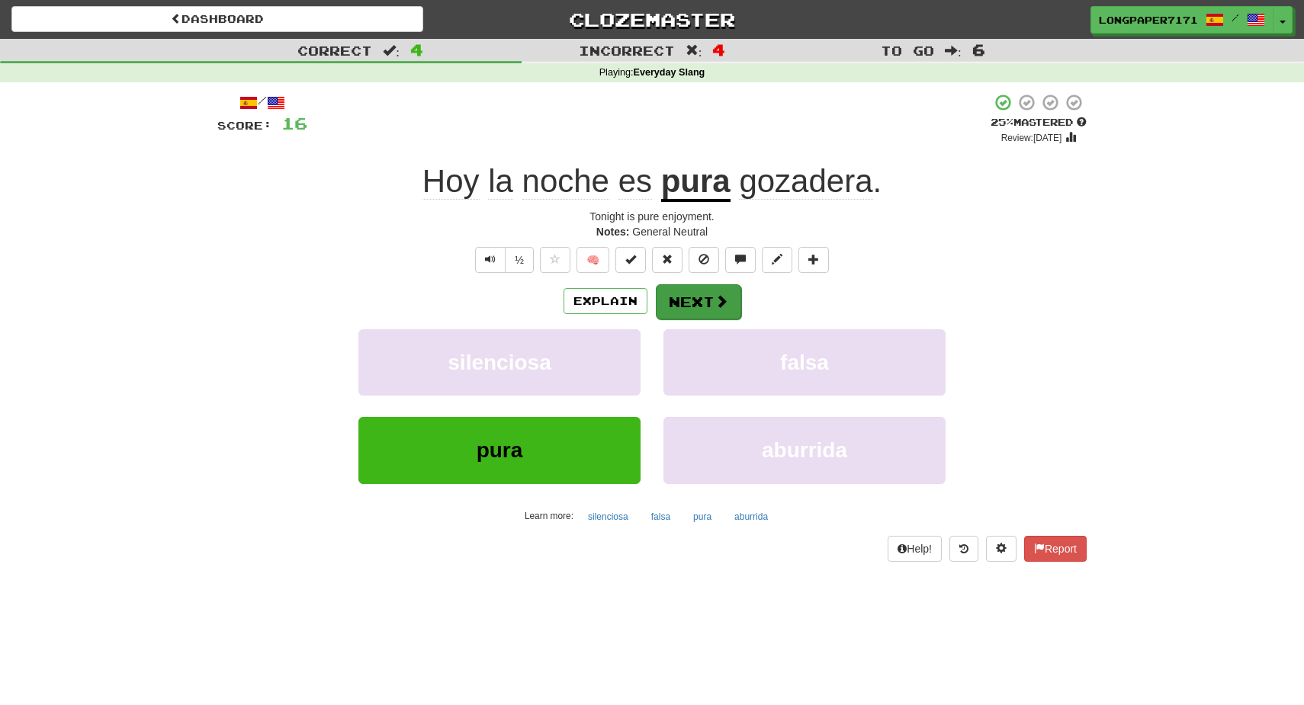
click at [733, 289] on button "Next" at bounding box center [698, 301] width 85 height 35
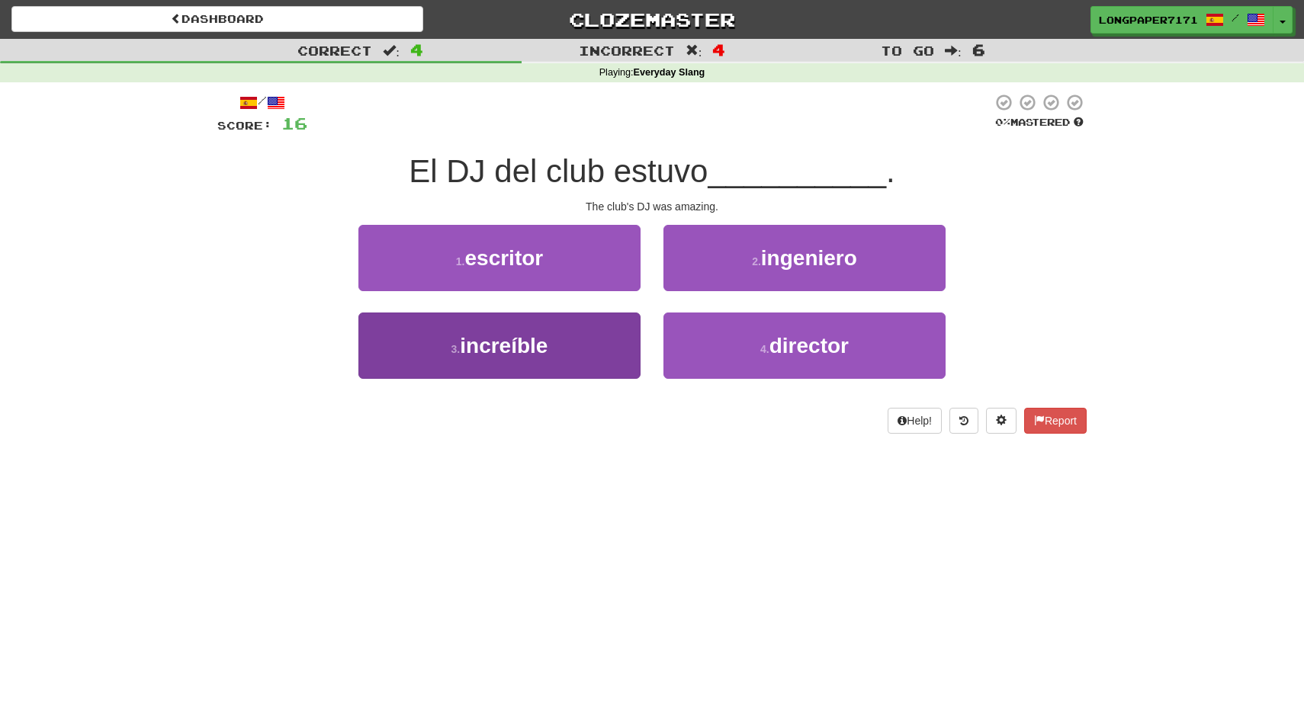
click at [561, 343] on button "3 . increíble" at bounding box center [499, 346] width 282 height 66
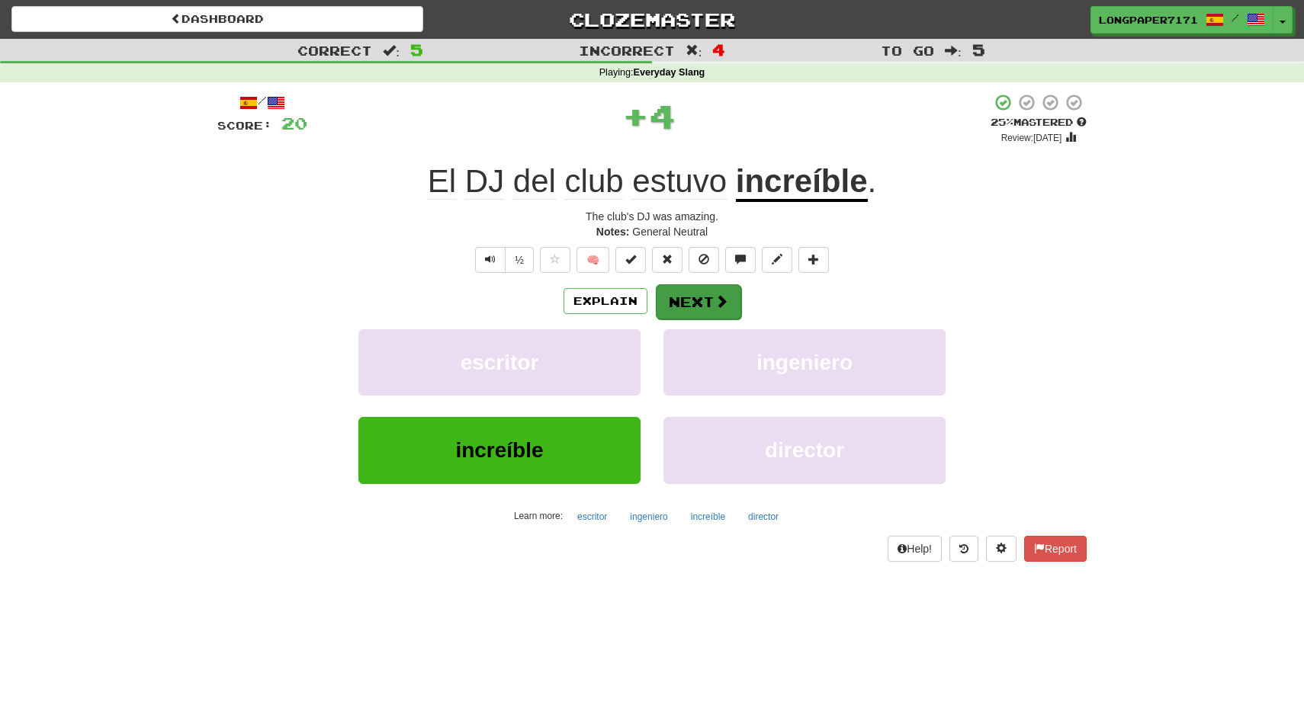
click at [698, 298] on button "Next" at bounding box center [698, 301] width 85 height 35
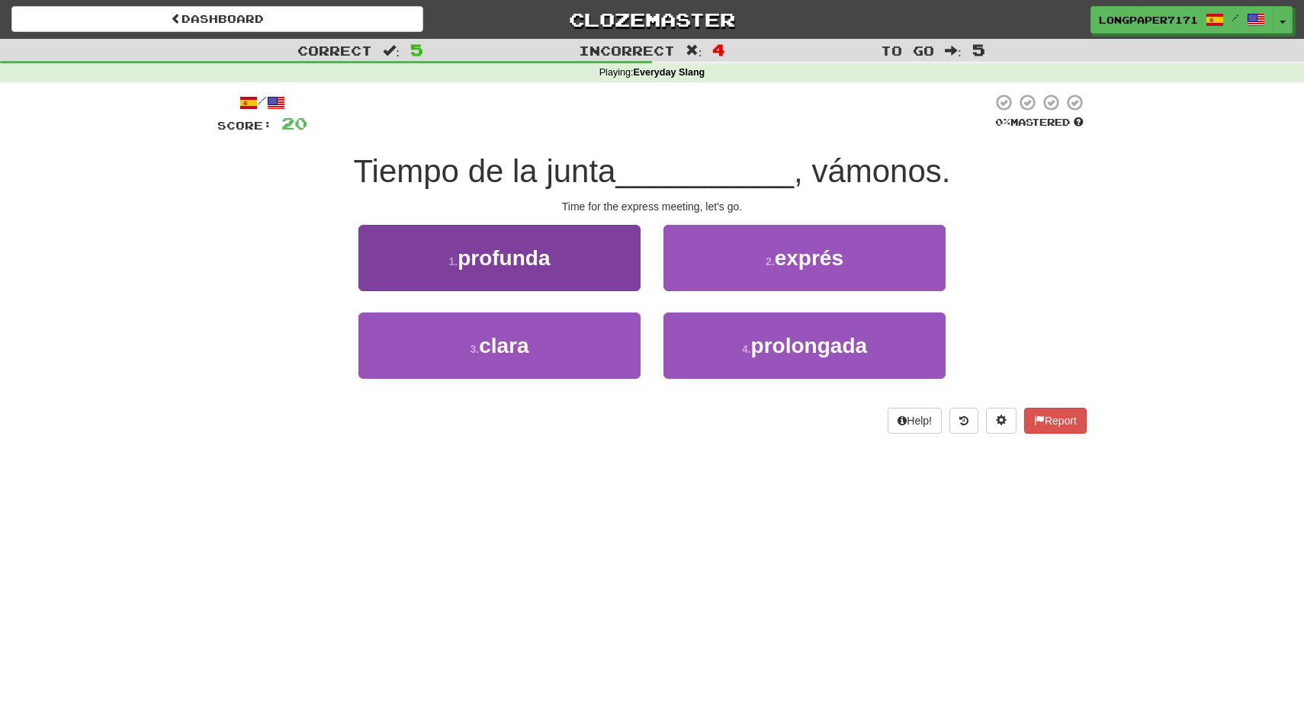
click at [473, 239] on button "1 . profunda" at bounding box center [499, 258] width 282 height 66
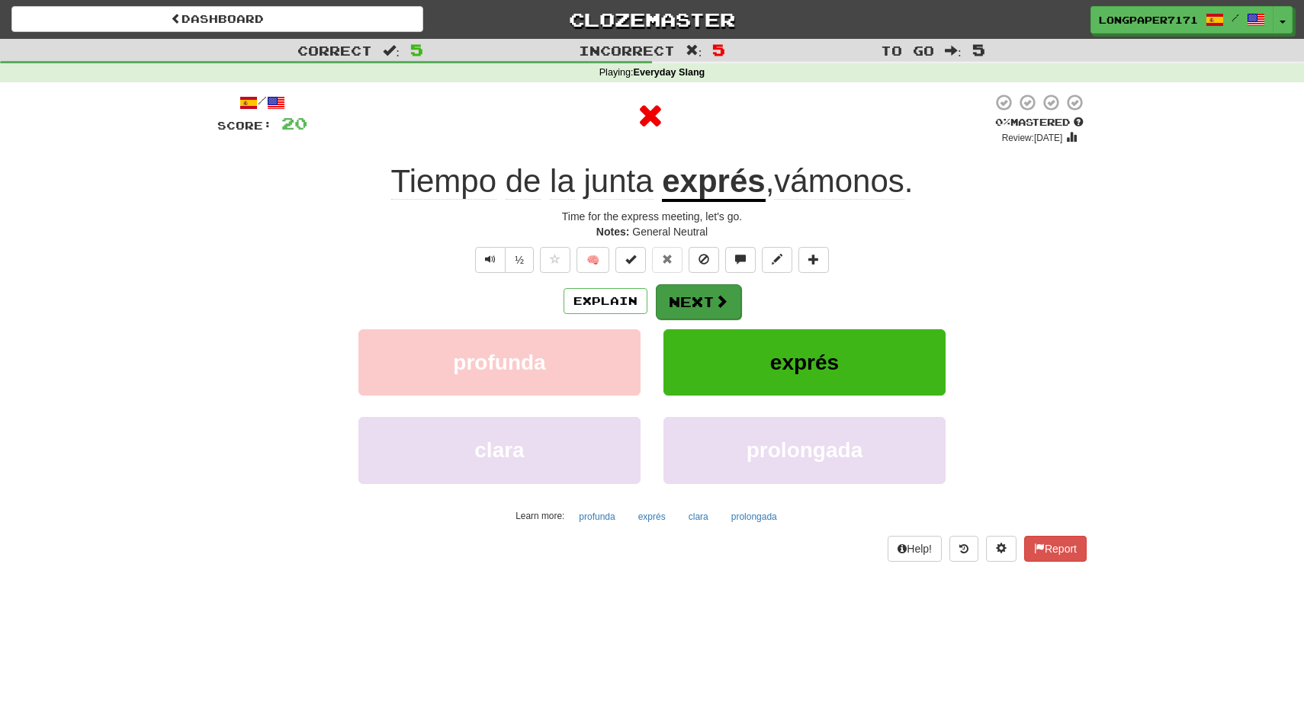
click at [685, 311] on button "Next" at bounding box center [698, 301] width 85 height 35
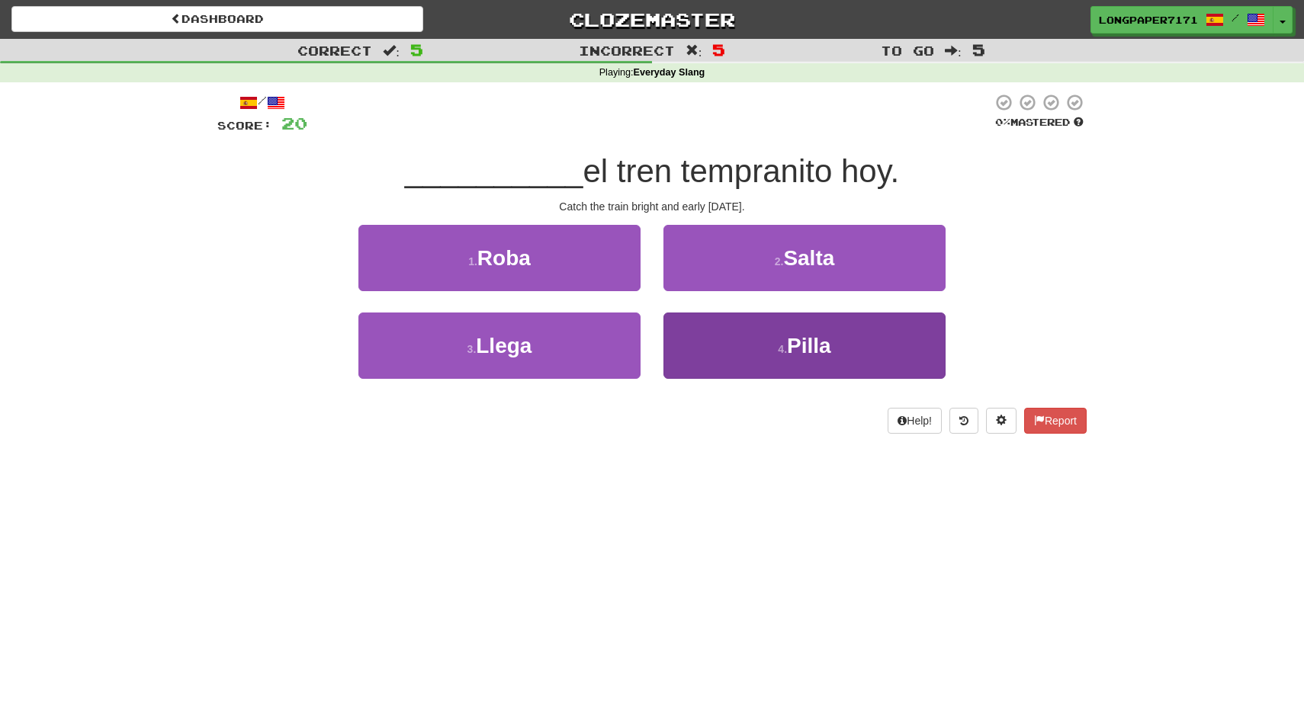
click at [697, 339] on button "4 . [GEOGRAPHIC_DATA]" at bounding box center [804, 346] width 282 height 66
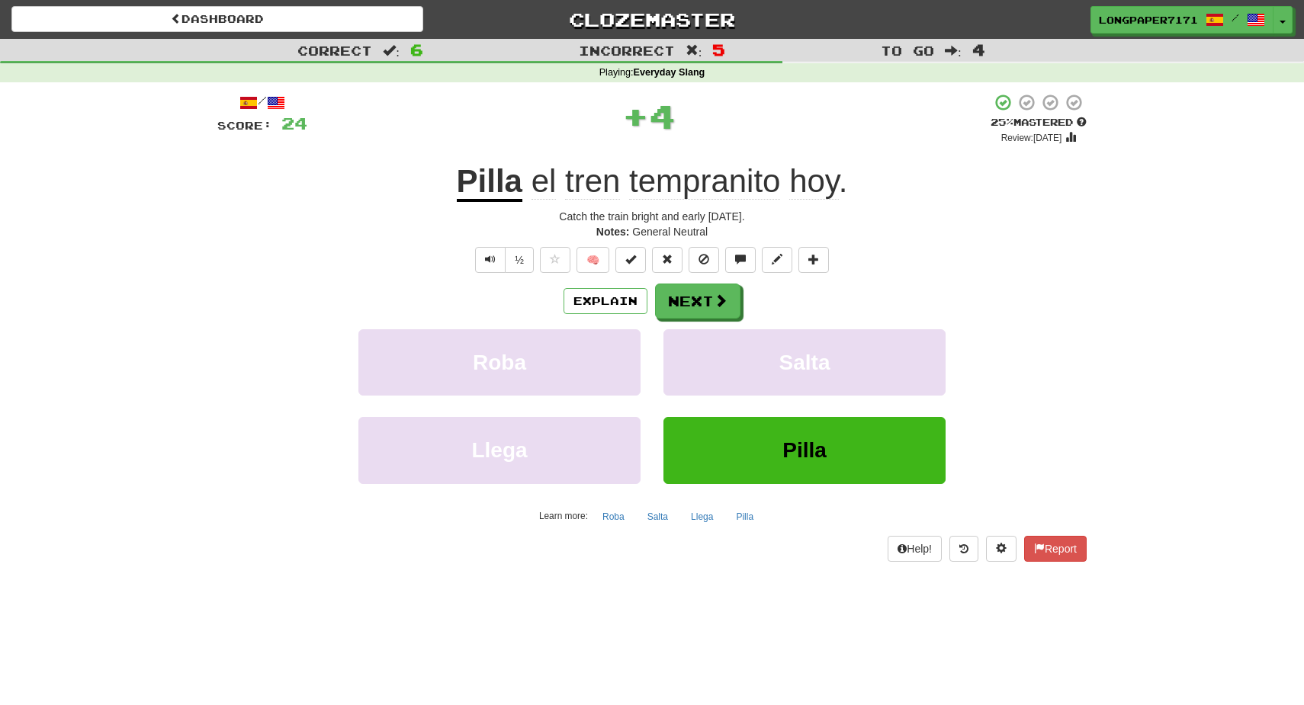
click at [479, 189] on u "Pilla" at bounding box center [490, 182] width 66 height 39
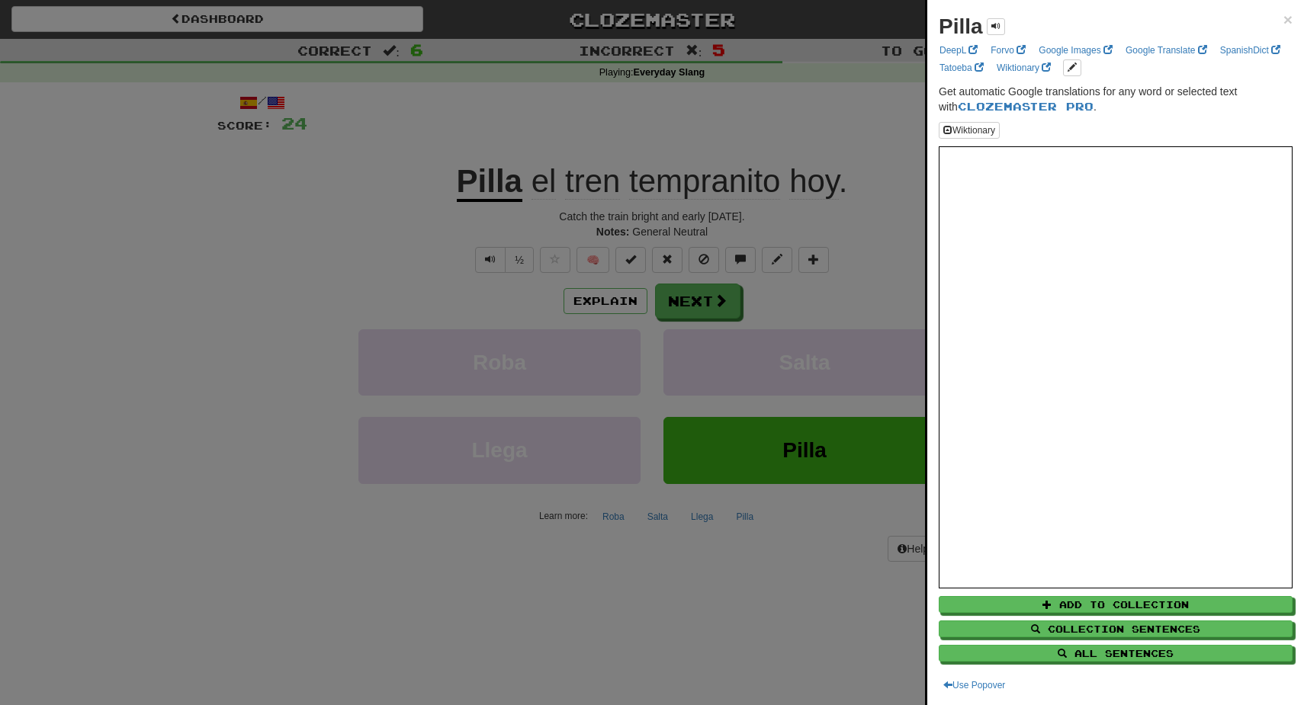
click at [730, 279] on div at bounding box center [652, 352] width 1304 height 705
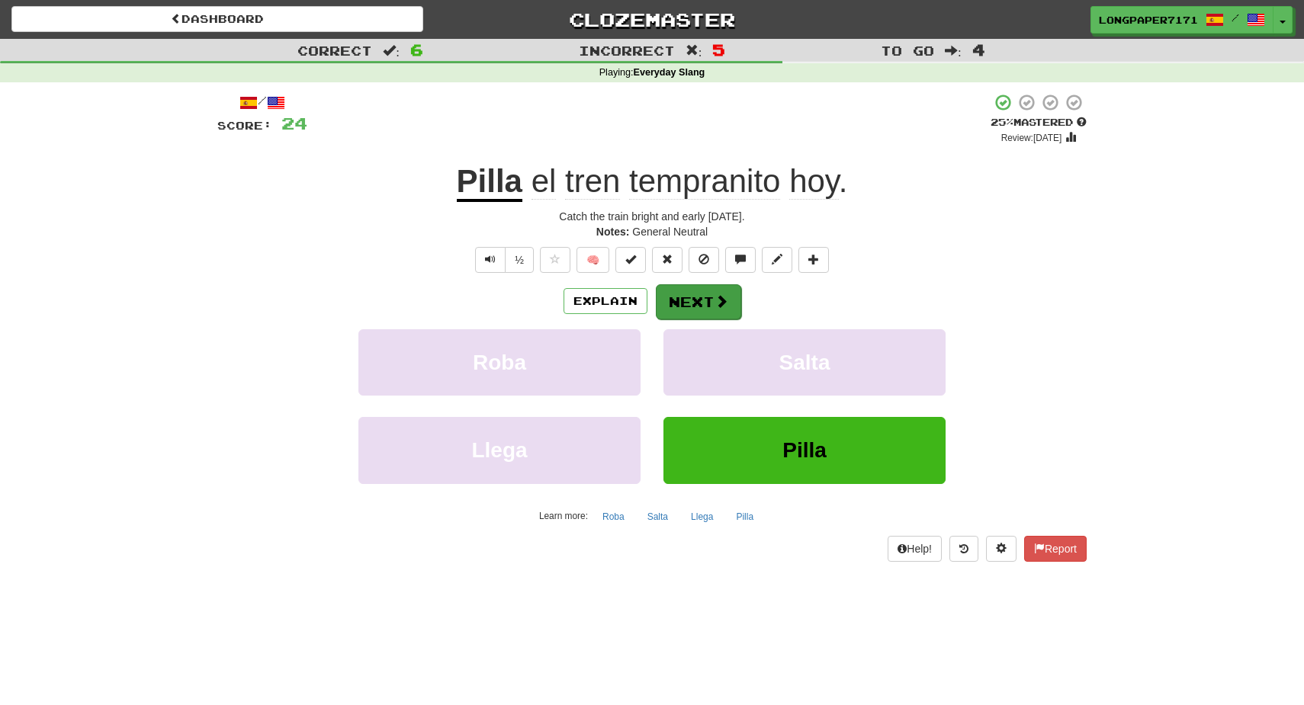
click at [727, 303] on span at bounding box center [721, 301] width 14 height 14
